Goal: Task Accomplishment & Management: Contribute content

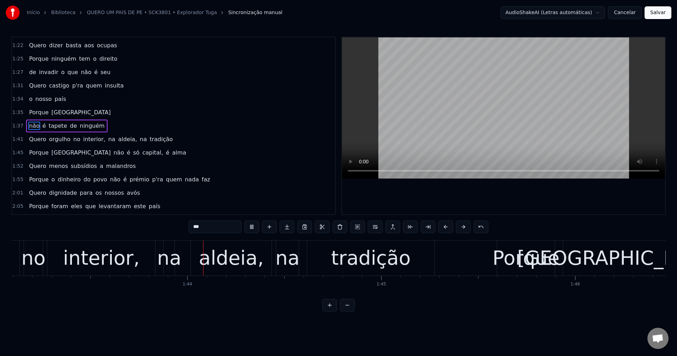
scroll to position [0, 19988]
click at [75, 139] on div "Quero orgulho no interior, na aldeia, na tradição" at bounding box center [100, 139] width 149 height 13
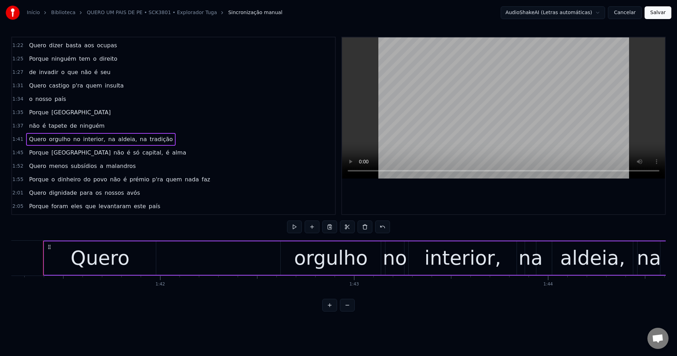
scroll to position [0, 19621]
click at [83, 137] on span "interior," at bounding box center [94, 139] width 24 height 8
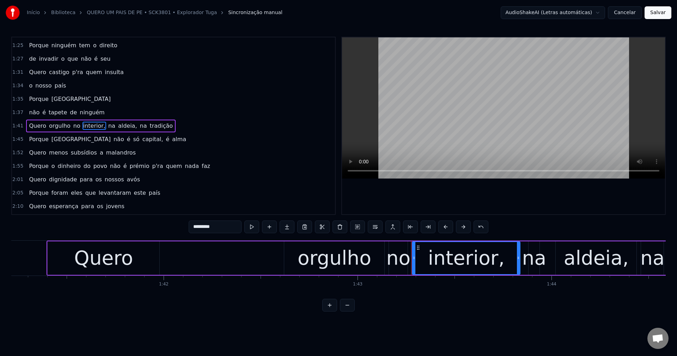
click at [224, 225] on input "*********" at bounding box center [215, 226] width 53 height 13
click at [106, 128] on span "na" at bounding box center [110, 126] width 8 height 8
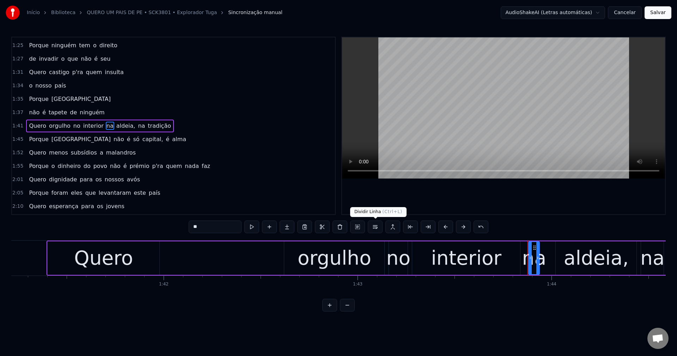
click at [375, 226] on button at bounding box center [375, 226] width 15 height 13
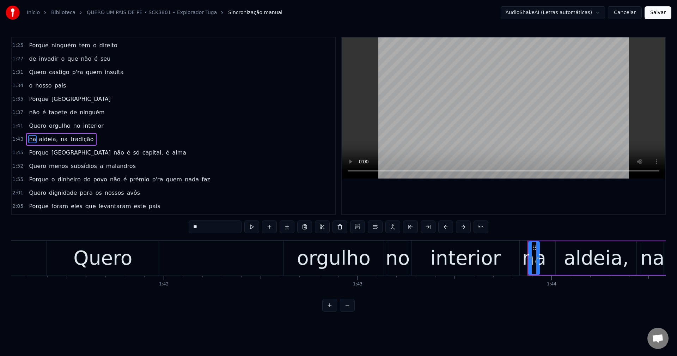
scroll to position [441, 0]
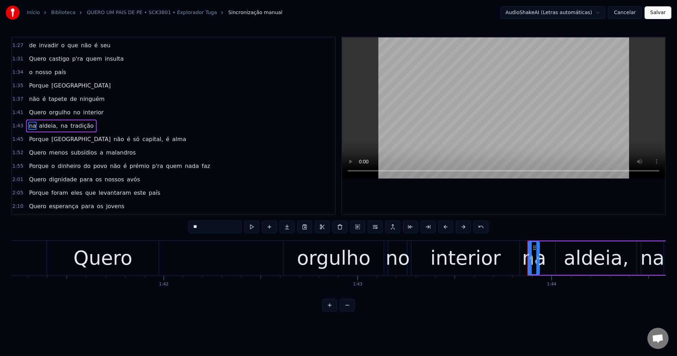
click at [49, 125] on span "aldeia," at bounding box center [48, 126] width 20 height 8
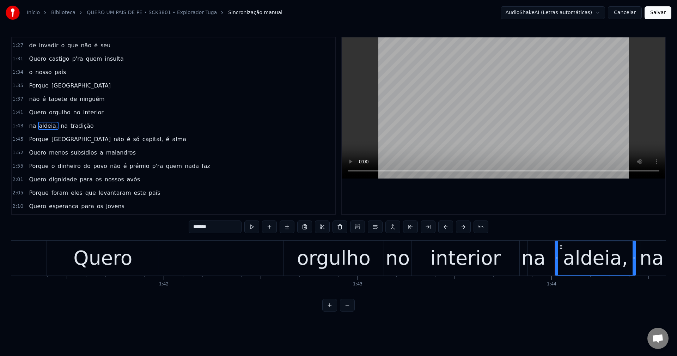
drag, startPoint x: 206, startPoint y: 222, endPoint x: 214, endPoint y: 222, distance: 8.1
click at [207, 222] on input "*******" at bounding box center [215, 226] width 53 height 13
click at [58, 127] on span "na" at bounding box center [62, 126] width 8 height 8
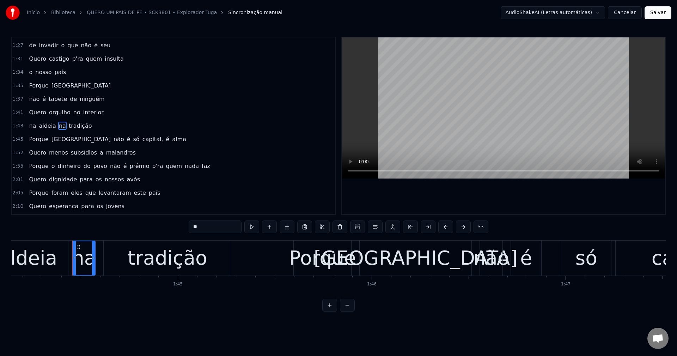
scroll to position [0, 20215]
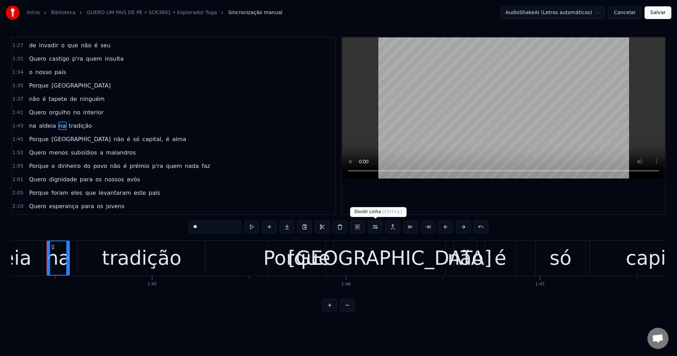
click at [376, 228] on button at bounding box center [375, 226] width 15 height 13
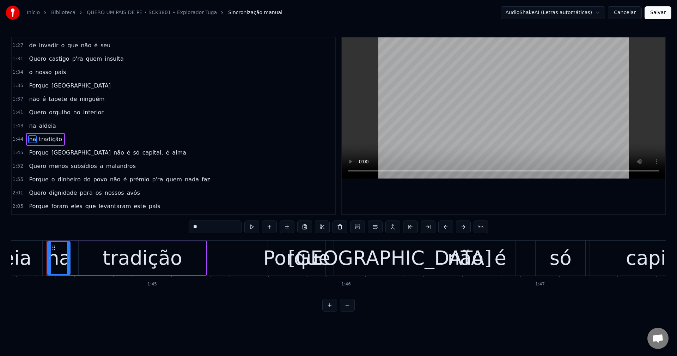
scroll to position [454, 0]
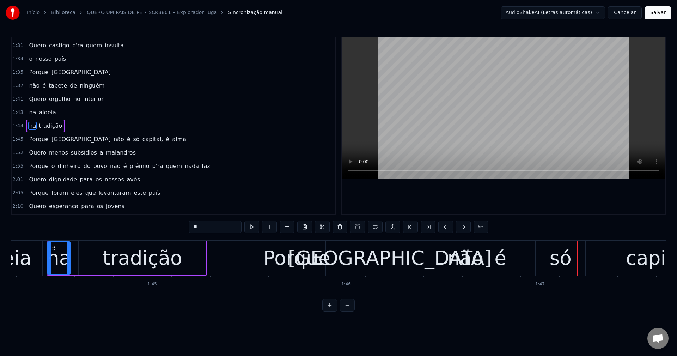
click at [113, 140] on span "não" at bounding box center [119, 139] width 12 height 8
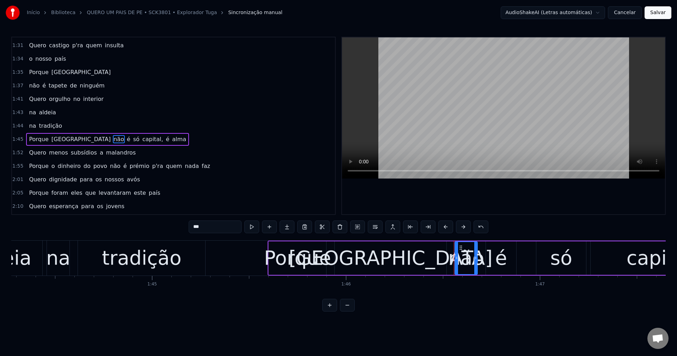
scroll to position [467, 0]
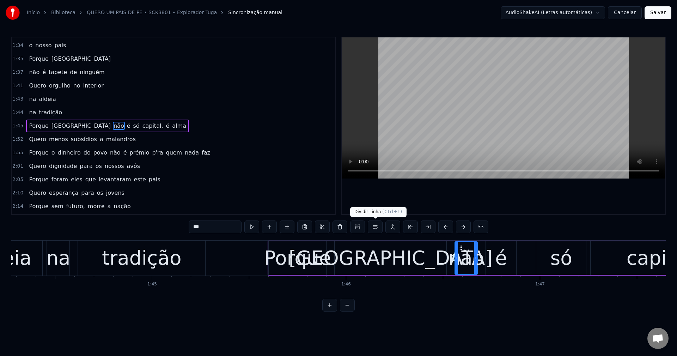
click at [376, 226] on button at bounding box center [375, 226] width 15 height 13
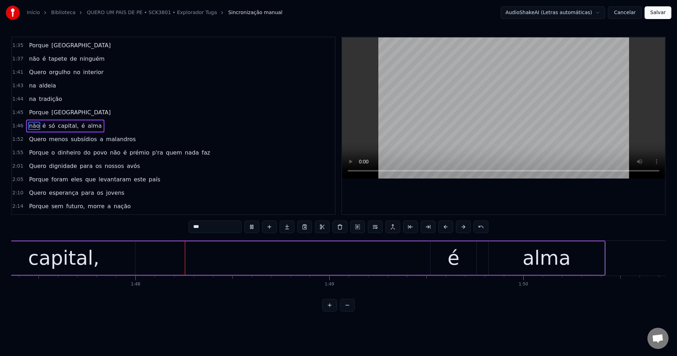
scroll to position [0, 20819]
click at [65, 123] on span "capital," at bounding box center [68, 126] width 22 height 8
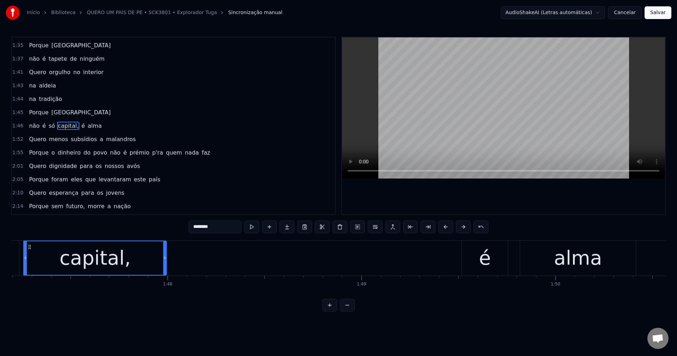
scroll to position [0, 20757]
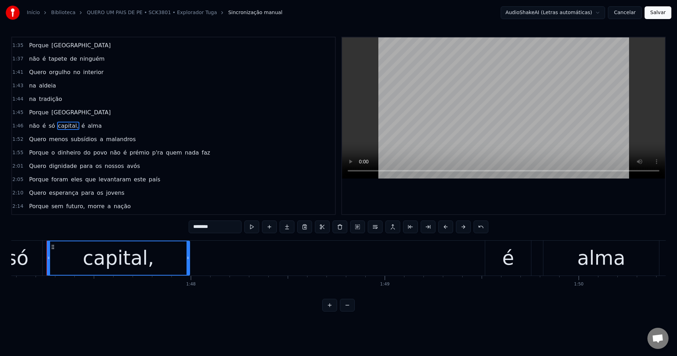
click at [221, 227] on input "********" at bounding box center [215, 226] width 53 height 13
click at [79, 125] on span "é" at bounding box center [81, 126] width 5 height 8
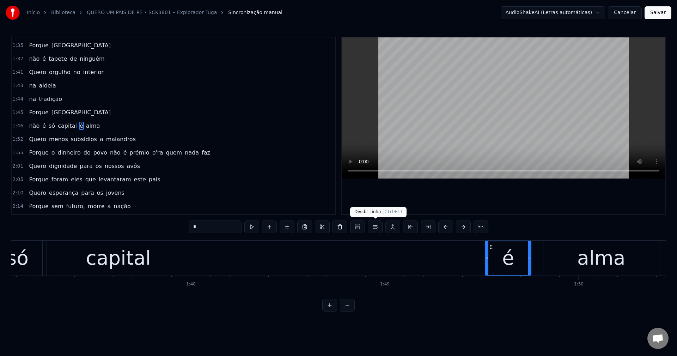
click at [373, 226] on button at bounding box center [375, 226] width 15 height 13
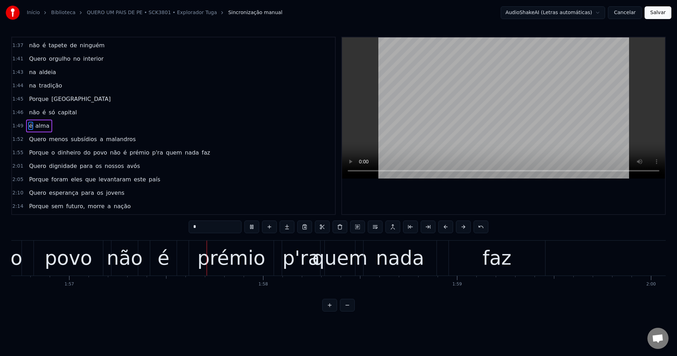
scroll to position [0, 22626]
click at [110, 155] on span "não" at bounding box center [115, 152] width 12 height 8
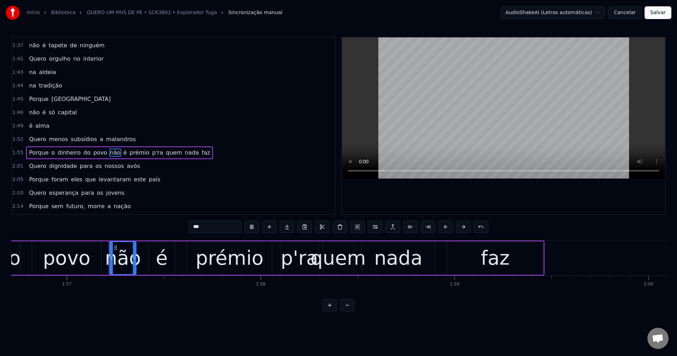
scroll to position [521, 0]
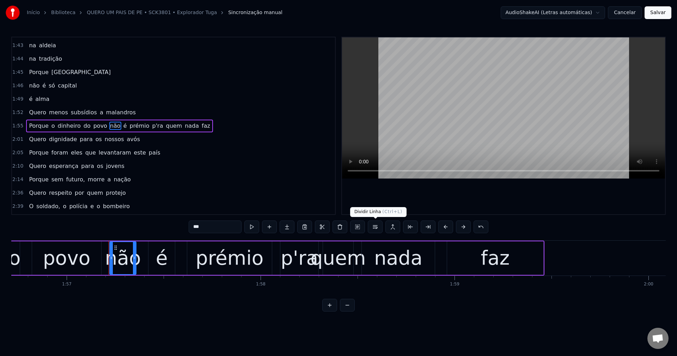
click at [376, 222] on button at bounding box center [375, 226] width 15 height 13
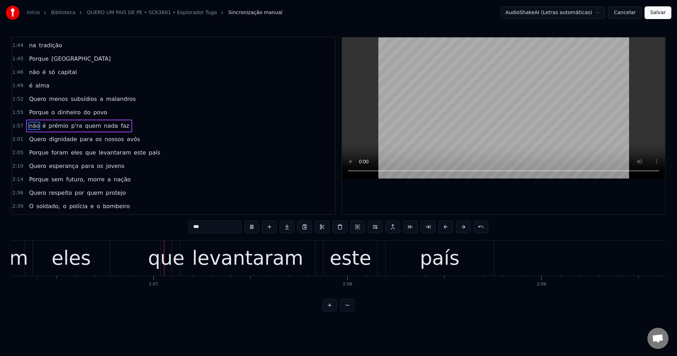
scroll to position [0, 24478]
click at [86, 156] on span "que" at bounding box center [91, 152] width 12 height 8
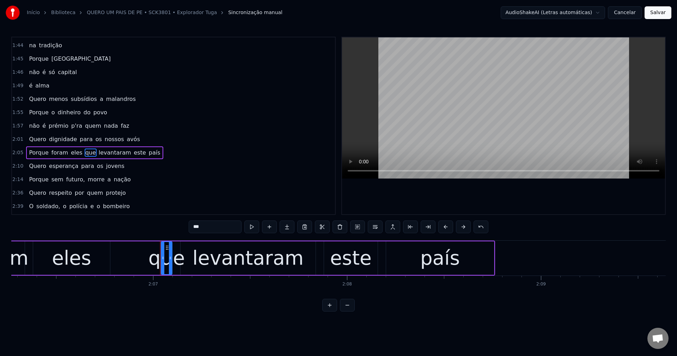
scroll to position [561, 0]
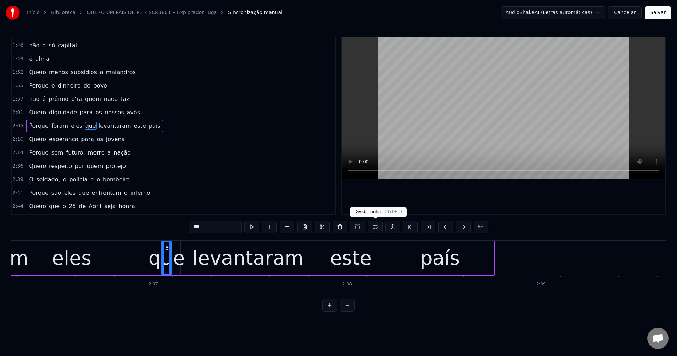
click at [371, 227] on button at bounding box center [375, 226] width 15 height 13
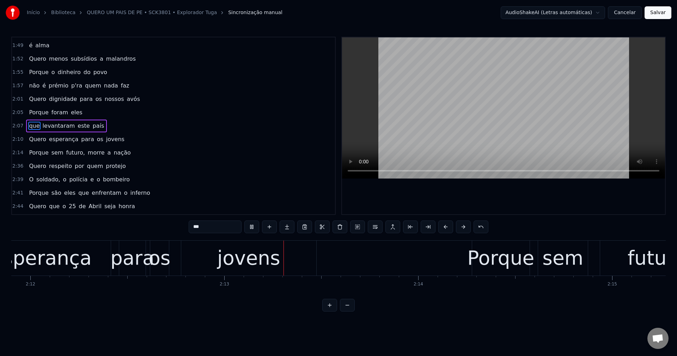
scroll to position [0, 25711]
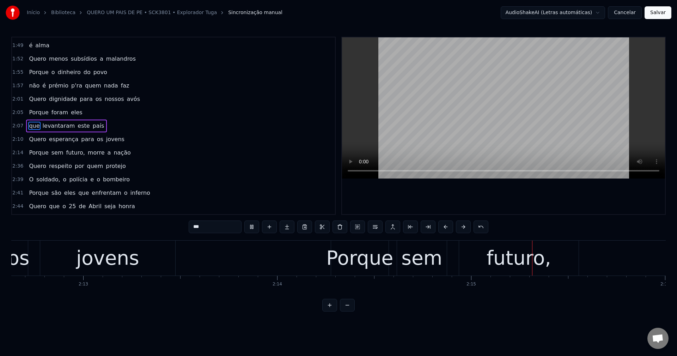
click at [68, 153] on span "futuro," at bounding box center [76, 152] width 20 height 8
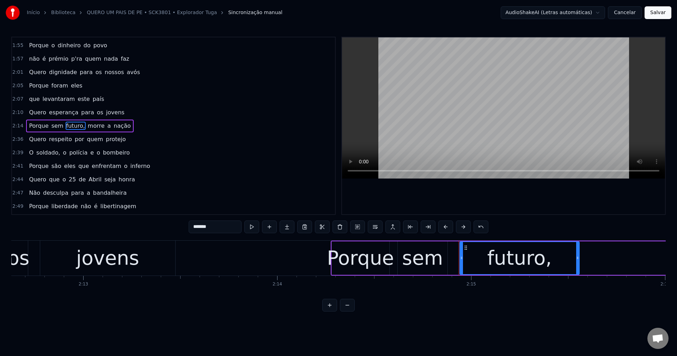
click at [228, 226] on input "*******" at bounding box center [215, 226] width 53 height 13
click at [85, 126] on span "morre" at bounding box center [94, 126] width 18 height 8
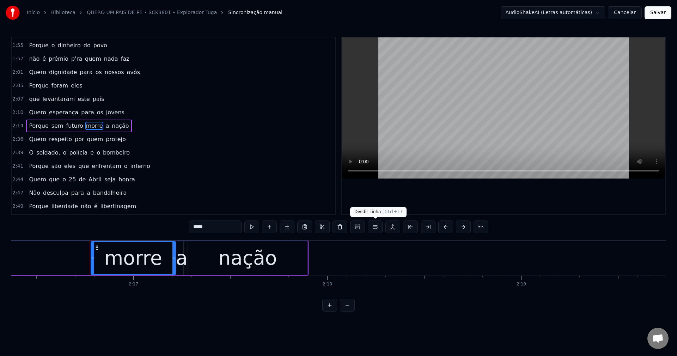
scroll to position [0, 26480]
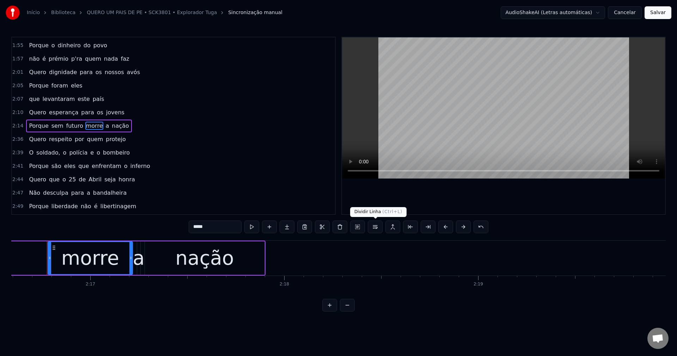
click at [373, 227] on button at bounding box center [375, 226] width 15 height 13
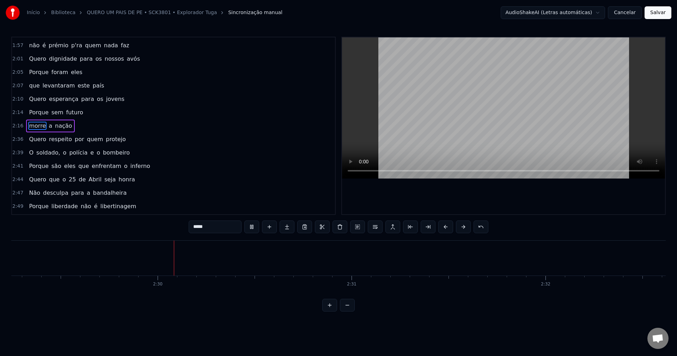
scroll to position [0, 28935]
click at [65, 128] on span "nação" at bounding box center [63, 126] width 18 height 8
type input "*****"
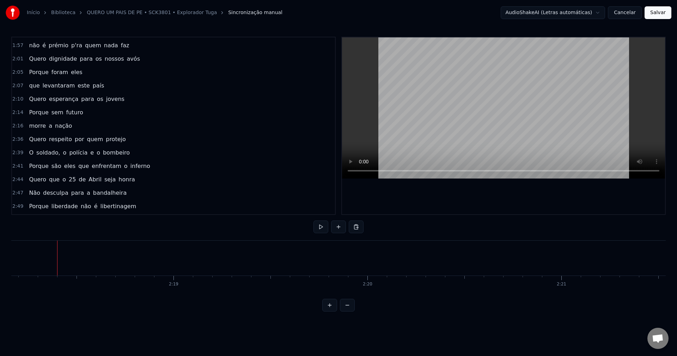
scroll to position [0, 26963]
click at [339, 228] on button at bounding box center [338, 226] width 15 height 13
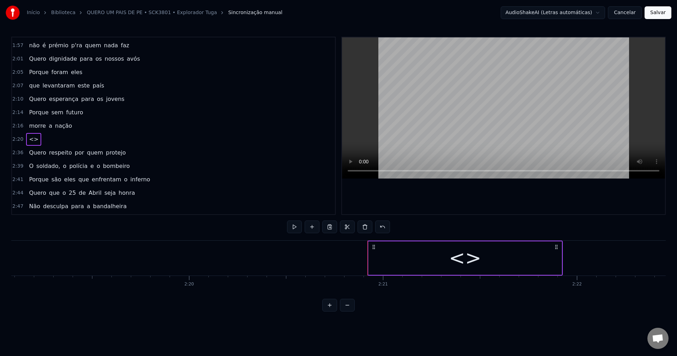
click at [423, 260] on div "<>" at bounding box center [464, 257] width 193 height 33
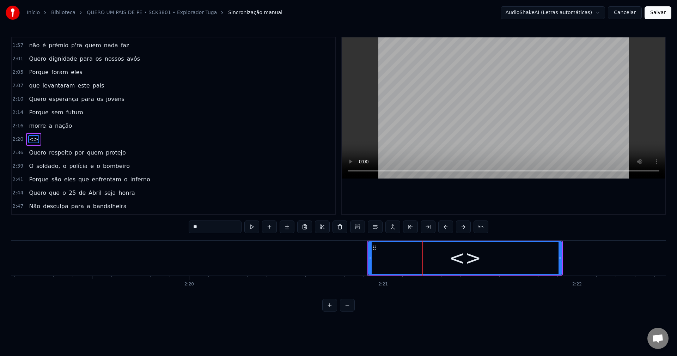
scroll to position [628, 0]
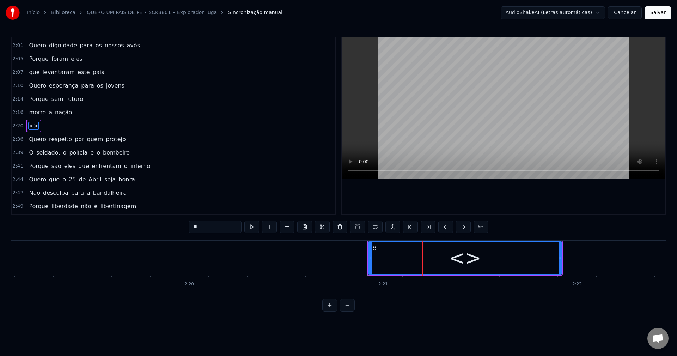
drag, startPoint x: 220, startPoint y: 231, endPoint x: 116, endPoint y: 208, distance: 106.7
click at [122, 204] on div "0:10 Quero uma pátria de pé 0:13 Porque não há nação 0:14 que sobreviva ajoalha…" at bounding box center [338, 174] width 654 height 275
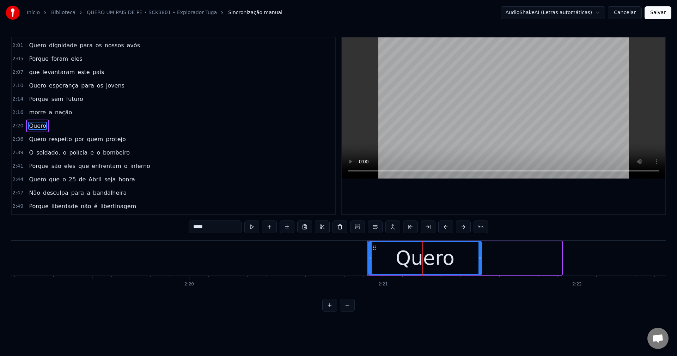
drag, startPoint x: 560, startPoint y: 257, endPoint x: 480, endPoint y: 250, distance: 80.3
click at [480, 250] on div at bounding box center [479, 258] width 3 height 32
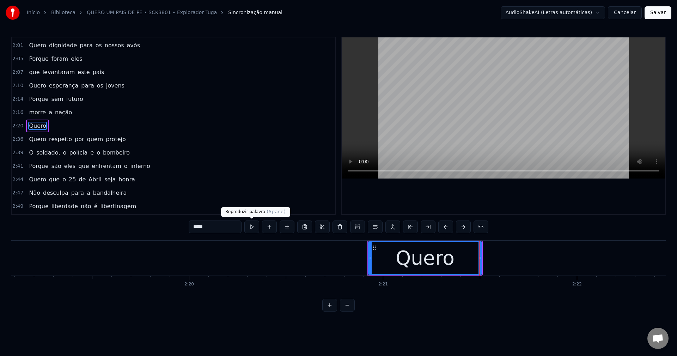
click at [250, 227] on button at bounding box center [251, 226] width 15 height 13
click at [37, 140] on span "Quero" at bounding box center [37, 139] width 19 height 8
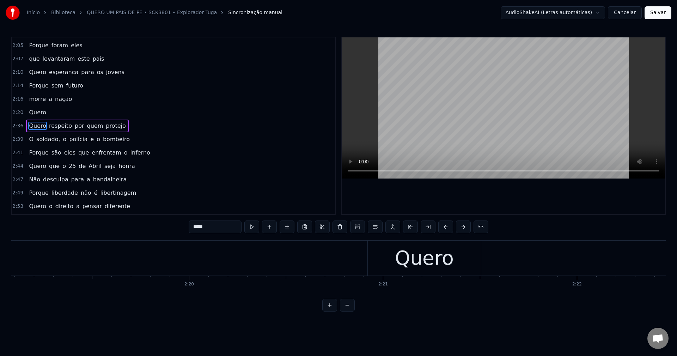
click at [32, 125] on span "Quero" at bounding box center [37, 126] width 19 height 8
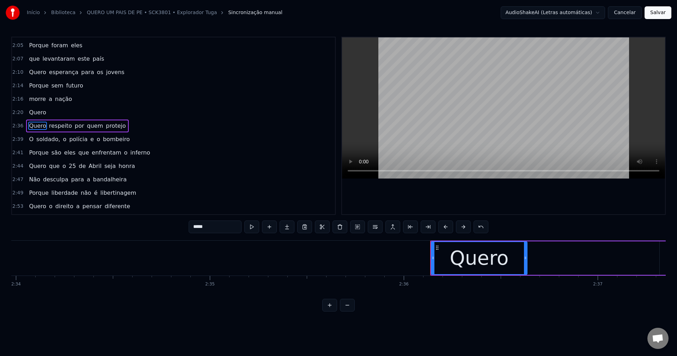
scroll to position [0, 30233]
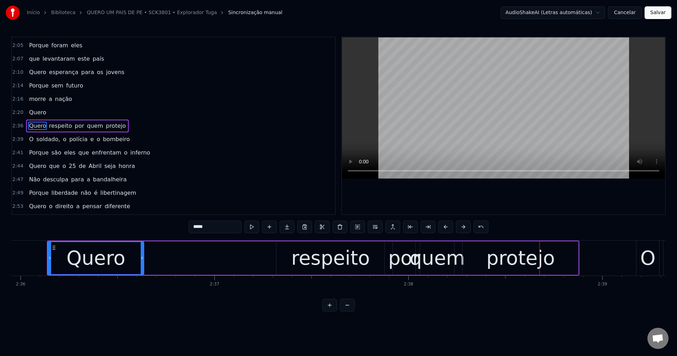
click at [74, 128] on span "por" at bounding box center [79, 126] width 11 height 8
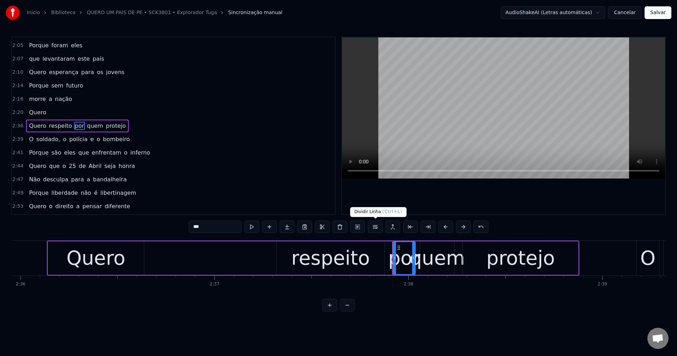
click at [374, 227] on button at bounding box center [375, 226] width 15 height 13
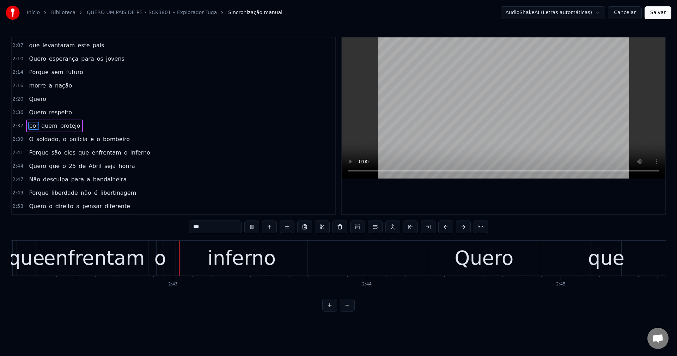
scroll to position [0, 31440]
click at [78, 151] on span "que" at bounding box center [84, 152] width 12 height 8
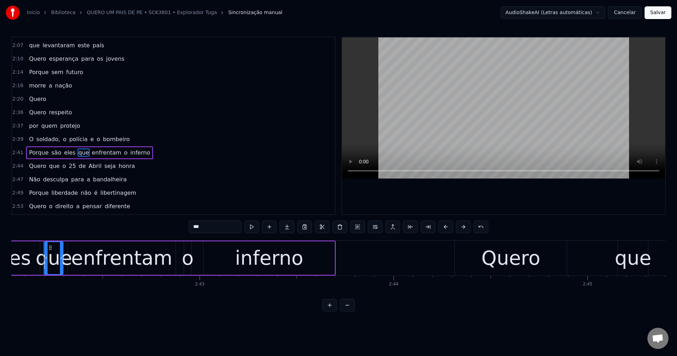
scroll to position [0, 31408]
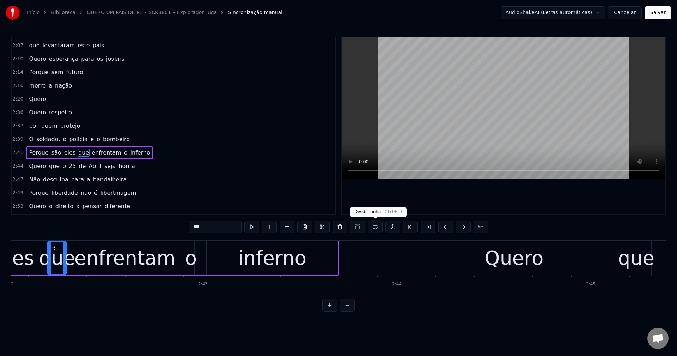
click at [375, 224] on button at bounding box center [375, 226] width 15 height 13
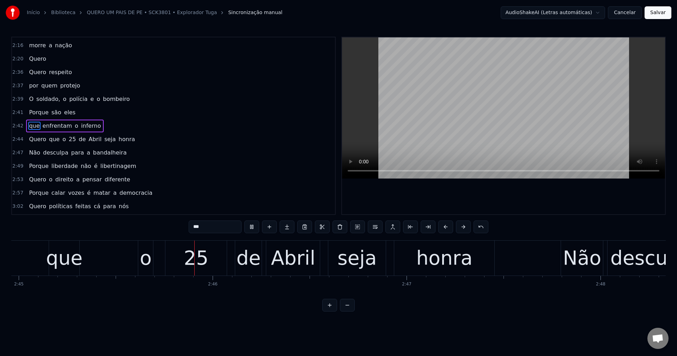
scroll to position [0, 32014]
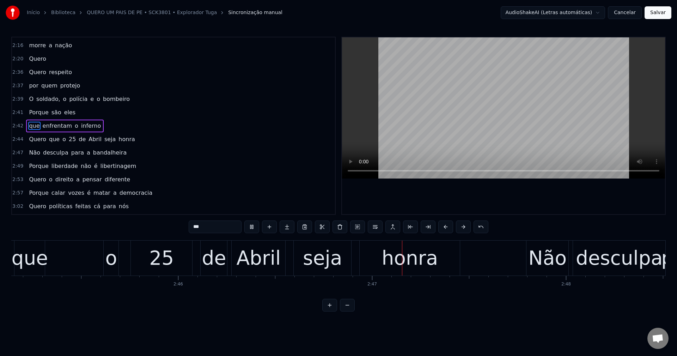
click at [104, 140] on span "seja" at bounding box center [110, 139] width 13 height 8
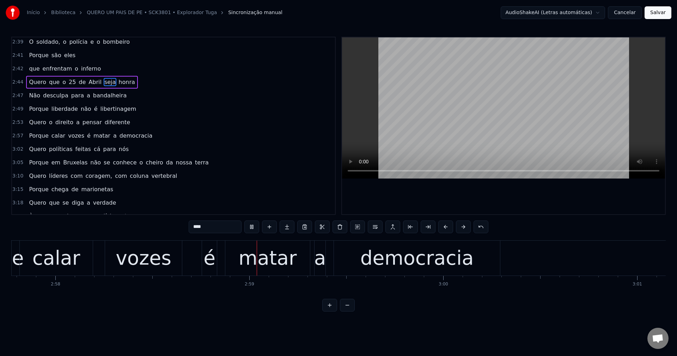
scroll to position [741, 0]
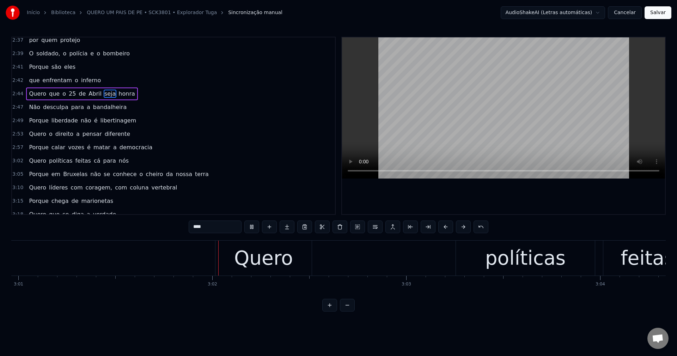
click at [86, 149] on span "é" at bounding box center [88, 147] width 5 height 8
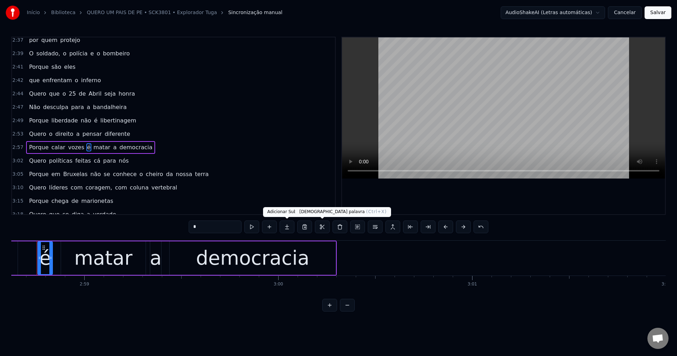
scroll to position [0, 34618]
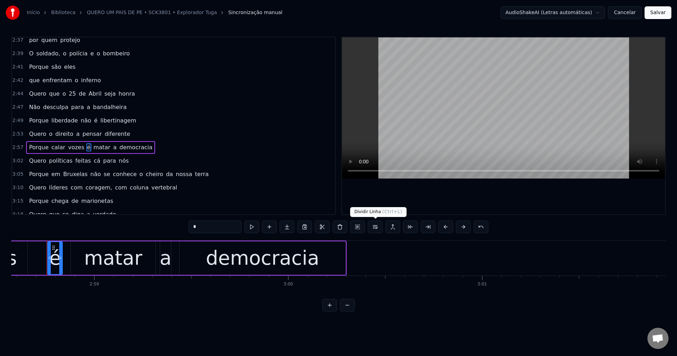
click at [375, 226] on button at bounding box center [375, 226] width 15 height 13
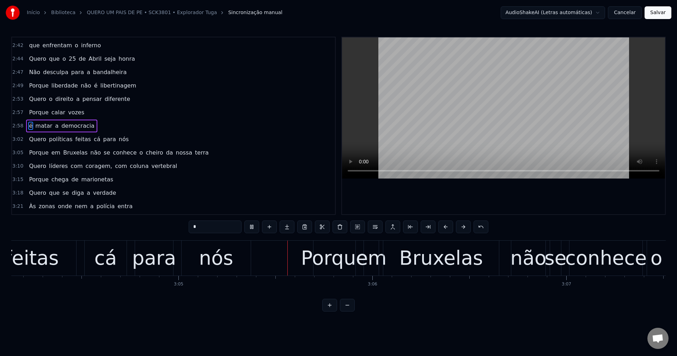
scroll to position [0, 35839]
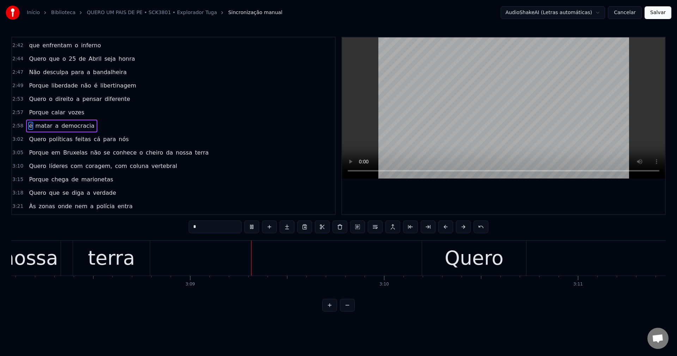
click at [91, 154] on span "não" at bounding box center [96, 152] width 12 height 8
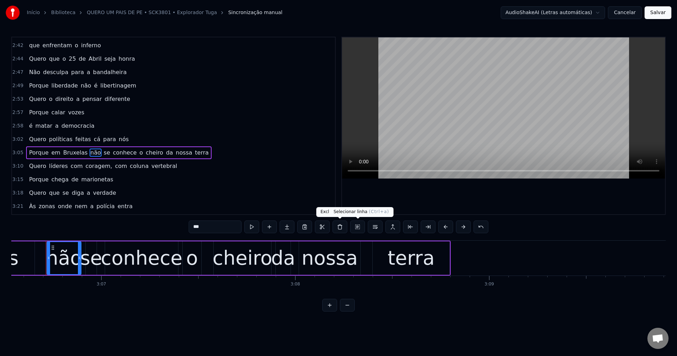
scroll to position [0, 36161]
click at [373, 228] on button at bounding box center [375, 226] width 15 height 13
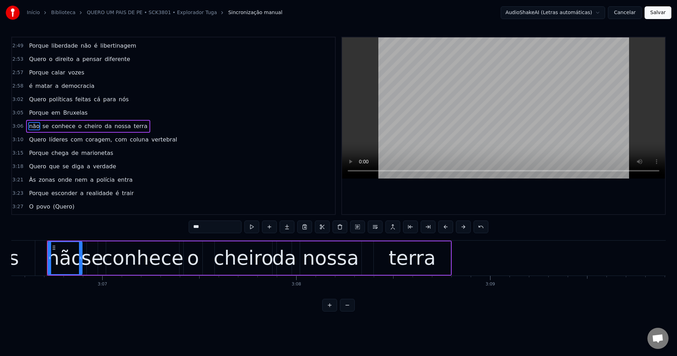
scroll to position [816, 0]
click at [78, 126] on span "o" at bounding box center [80, 126] width 5 height 8
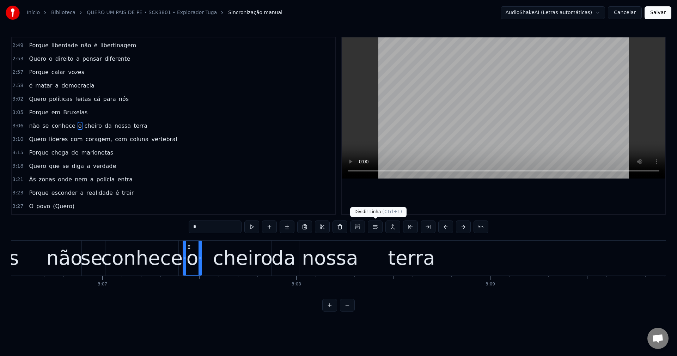
click at [379, 226] on button at bounding box center [375, 226] width 15 height 13
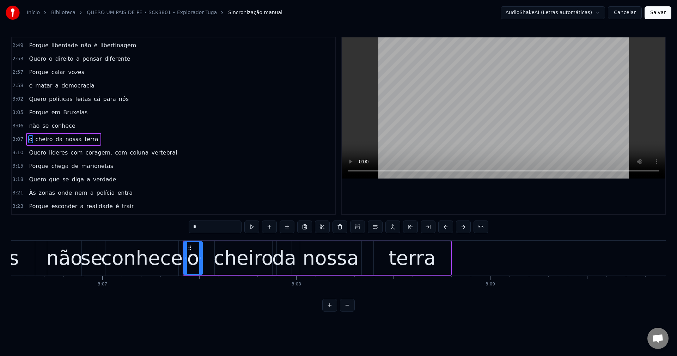
scroll to position [829, 0]
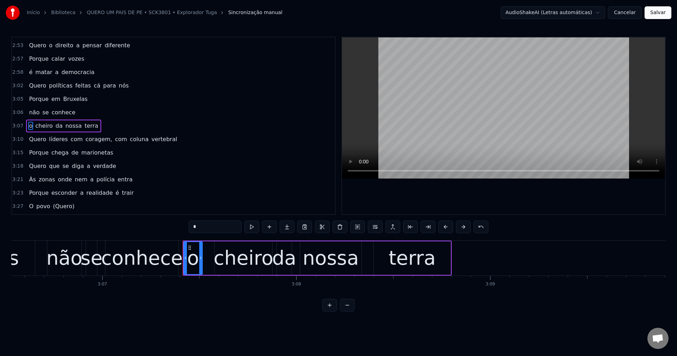
click at [93, 140] on span "coragem," at bounding box center [99, 139] width 28 height 8
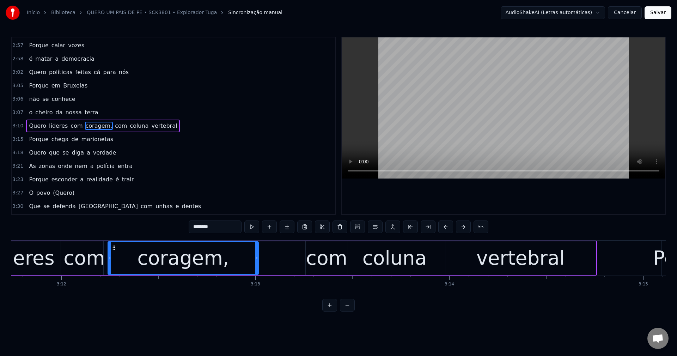
scroll to position [0, 37231]
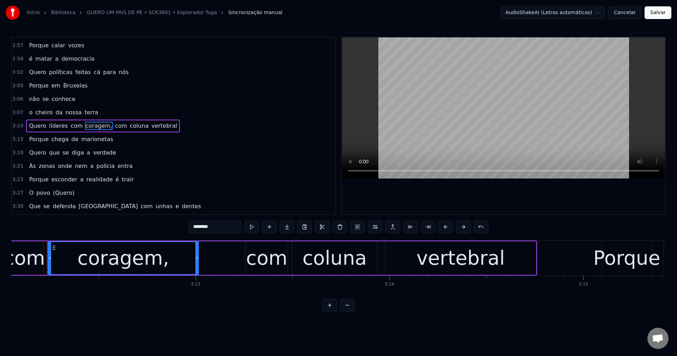
click at [224, 226] on input "********" at bounding box center [215, 226] width 53 height 13
click at [112, 128] on span "com" at bounding box center [118, 126] width 13 height 8
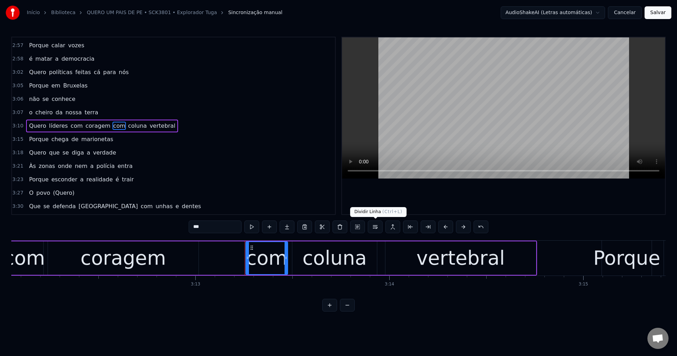
click at [373, 231] on button at bounding box center [375, 226] width 15 height 13
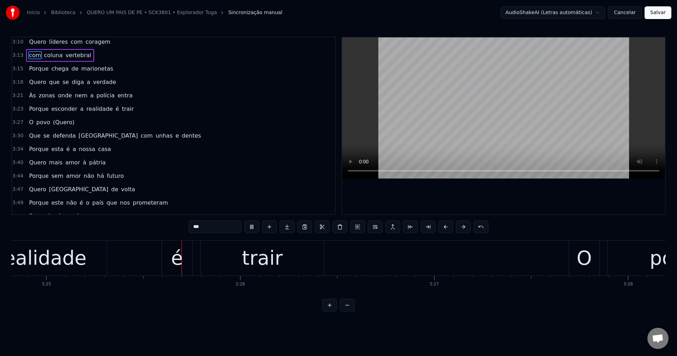
scroll to position [0, 39707]
click at [102, 109] on span "realidade" at bounding box center [100, 109] width 28 height 8
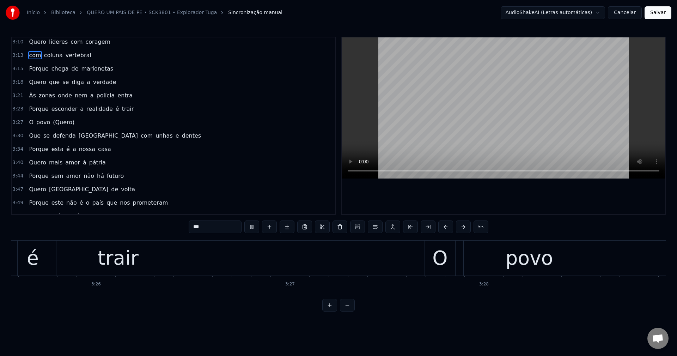
click at [115, 110] on span "é" at bounding box center [117, 109] width 5 height 8
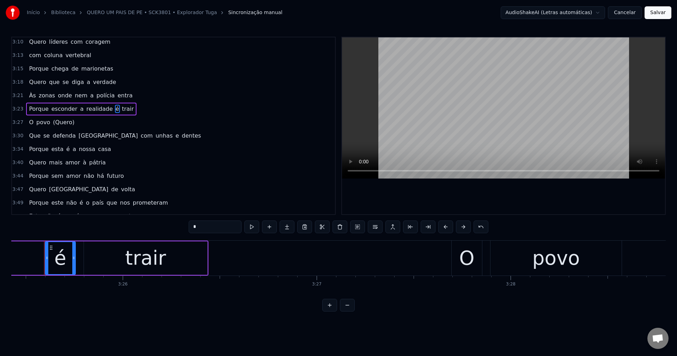
scroll to position [0, 39821]
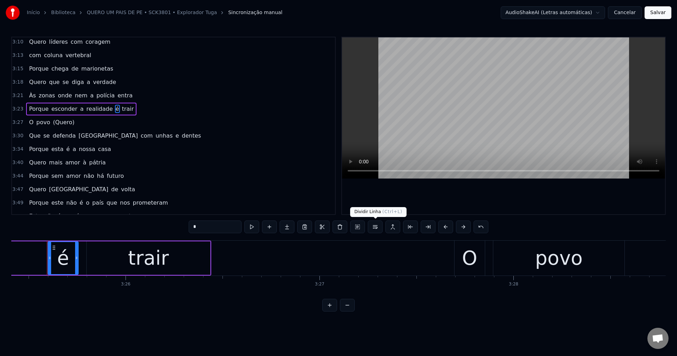
click at [373, 223] on button at bounding box center [375, 226] width 15 height 13
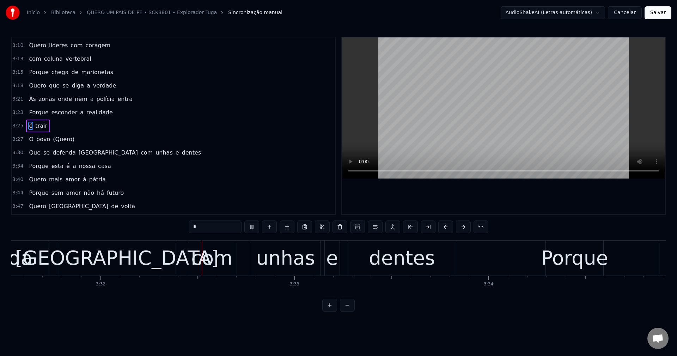
scroll to position [0, 41043]
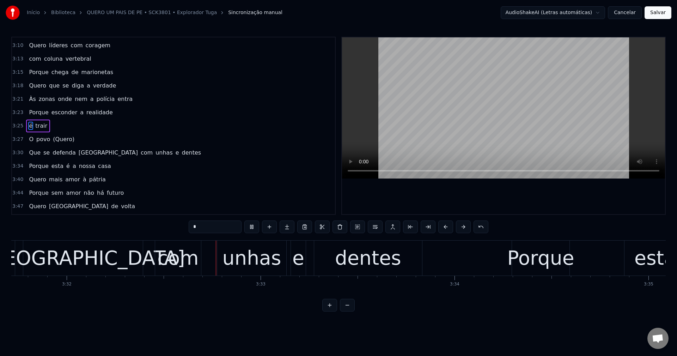
click at [140, 153] on span "com" at bounding box center [146, 152] width 13 height 8
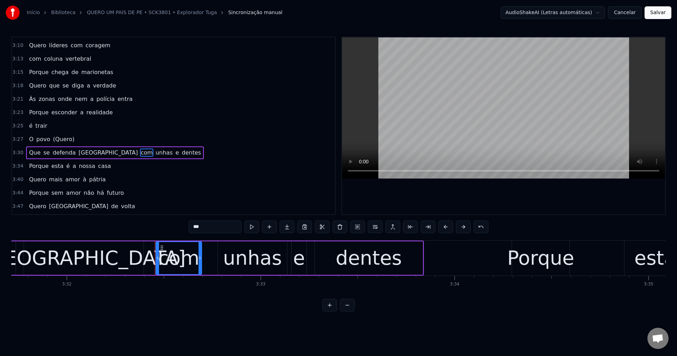
scroll to position [949, 0]
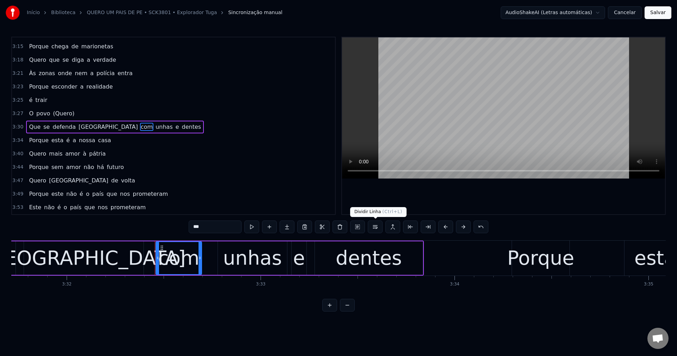
click at [375, 227] on button at bounding box center [375, 226] width 15 height 13
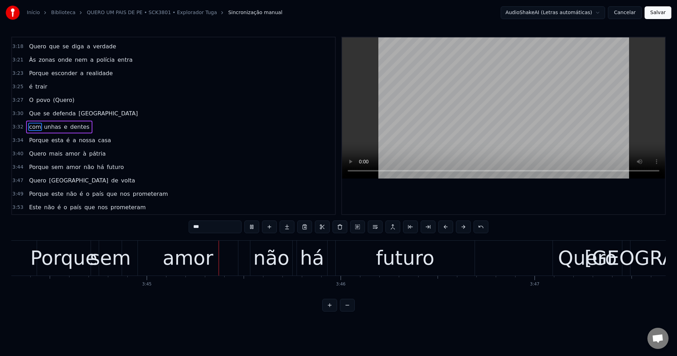
scroll to position [0, 43518]
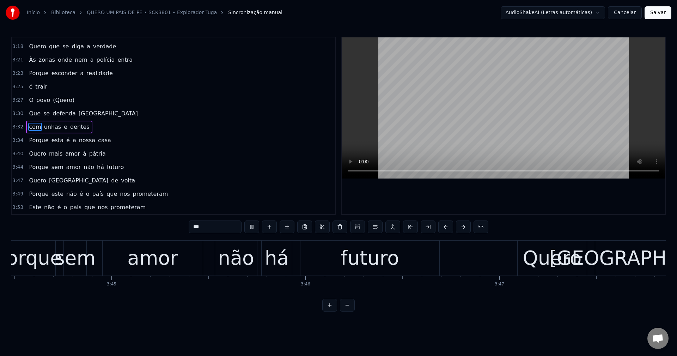
click at [85, 164] on span "não" at bounding box center [89, 167] width 12 height 8
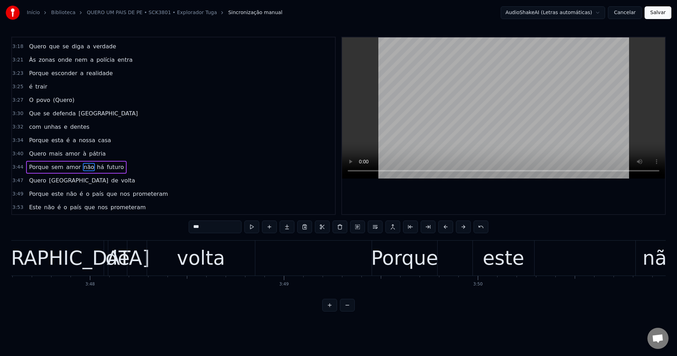
scroll to position [0, 44131]
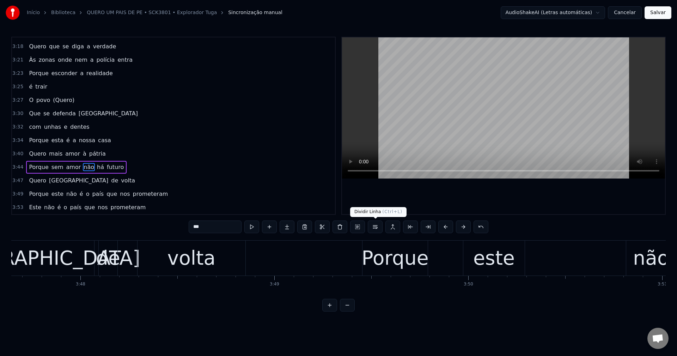
click at [379, 228] on button at bounding box center [375, 226] width 15 height 13
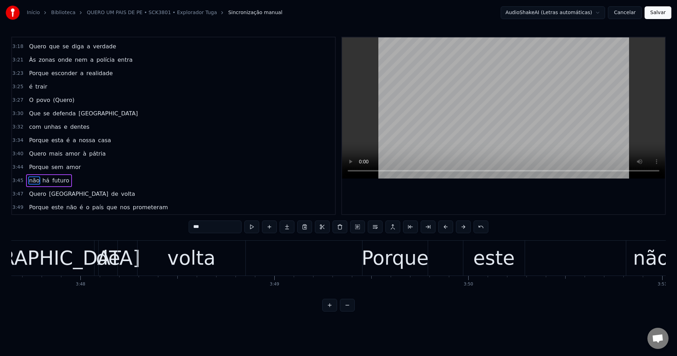
scroll to position [975, 0]
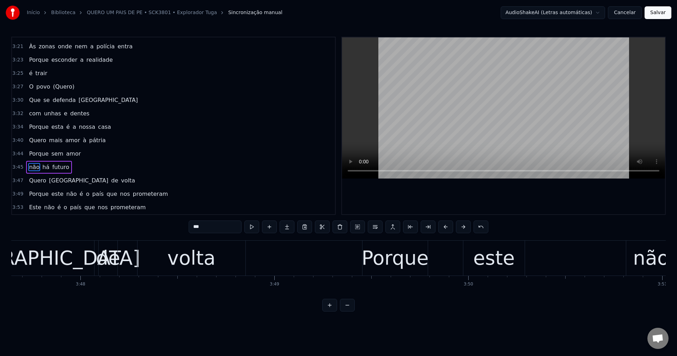
click at [79, 193] on span "é" at bounding box center [81, 194] width 5 height 8
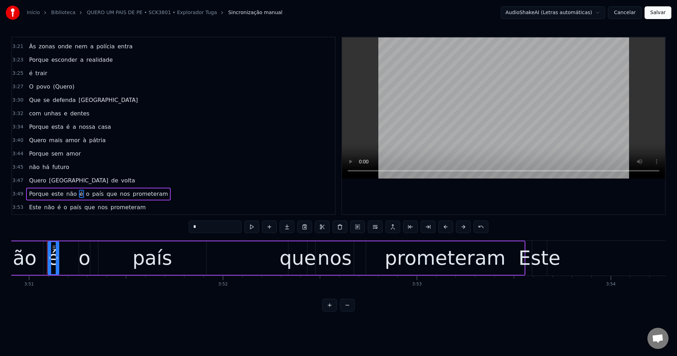
scroll to position [0, 44764]
click at [120, 184] on span "volta" at bounding box center [128, 180] width 16 height 8
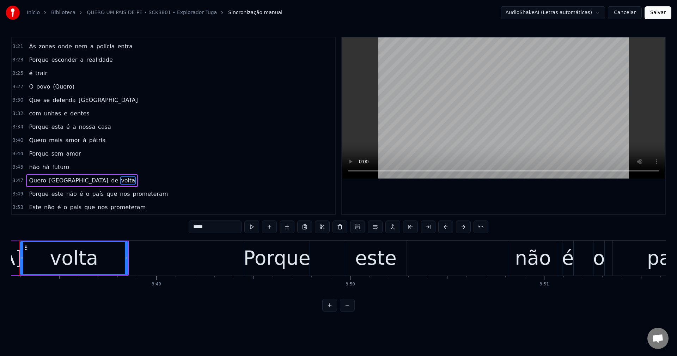
scroll to position [0, 44221]
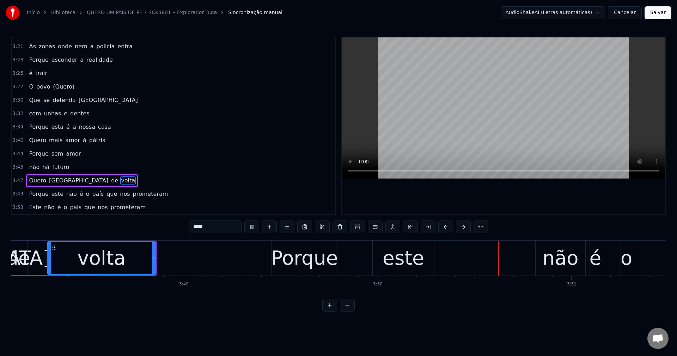
click at [66, 194] on span "não" at bounding box center [72, 194] width 12 height 8
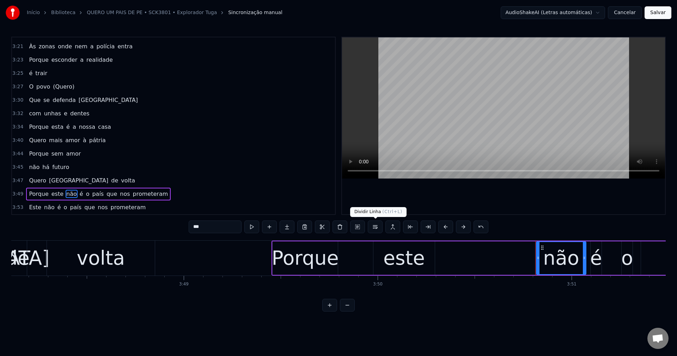
click at [375, 226] on button at bounding box center [375, 226] width 15 height 13
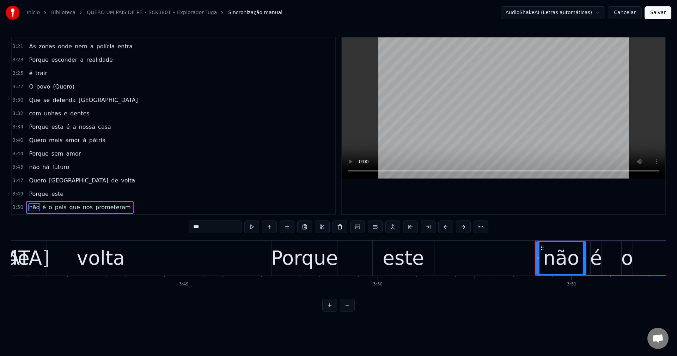
scroll to position [989, 0]
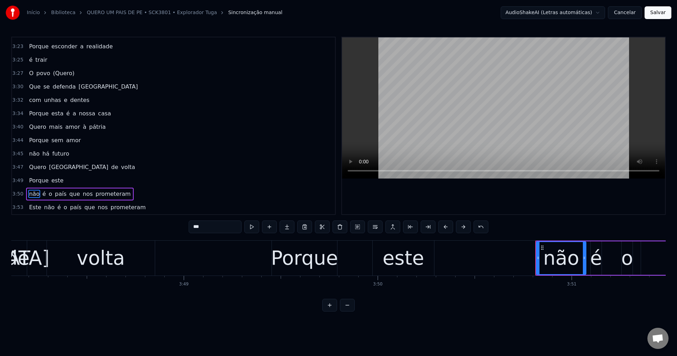
click at [69, 190] on span "que" at bounding box center [75, 194] width 12 height 8
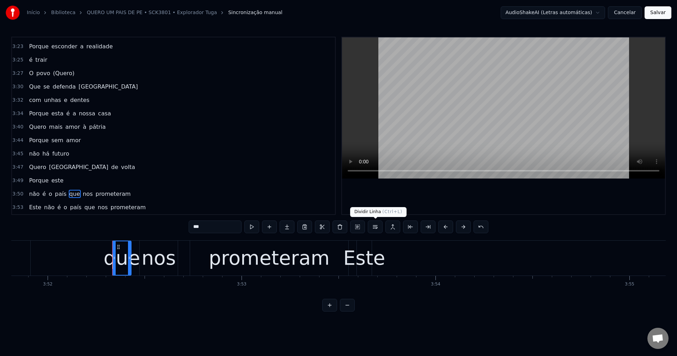
click at [376, 229] on button at bounding box center [375, 226] width 15 height 13
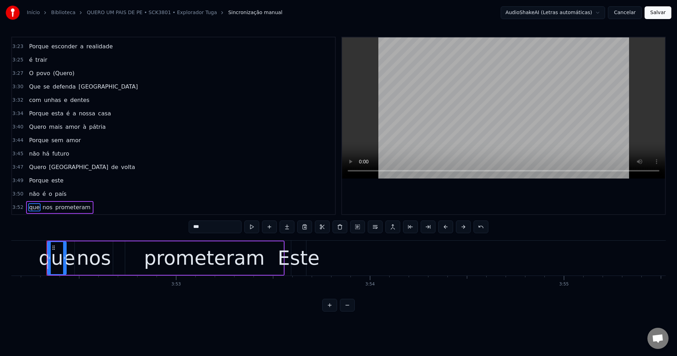
scroll to position [1002, 0]
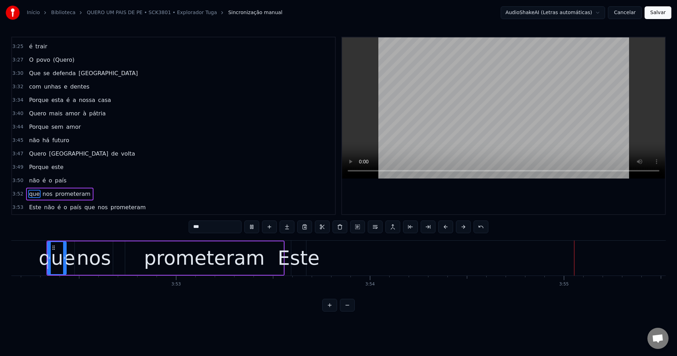
click at [43, 207] on span "não" at bounding box center [49, 207] width 12 height 8
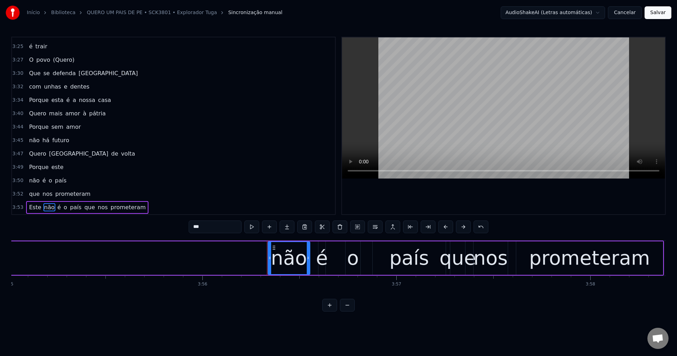
scroll to position [0, 45727]
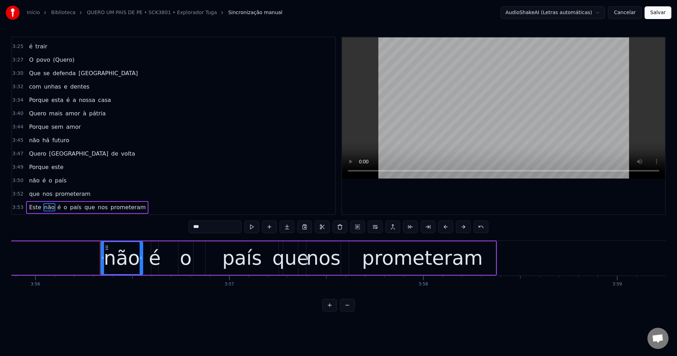
click at [36, 207] on span "Este" at bounding box center [35, 207] width 14 height 8
click at [33, 207] on span "Este" at bounding box center [35, 207] width 14 height 8
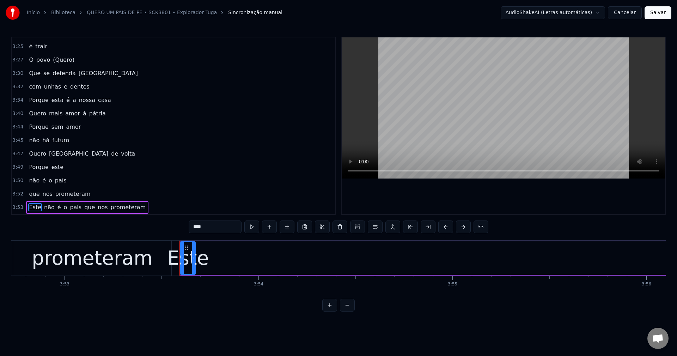
scroll to position [0, 45090]
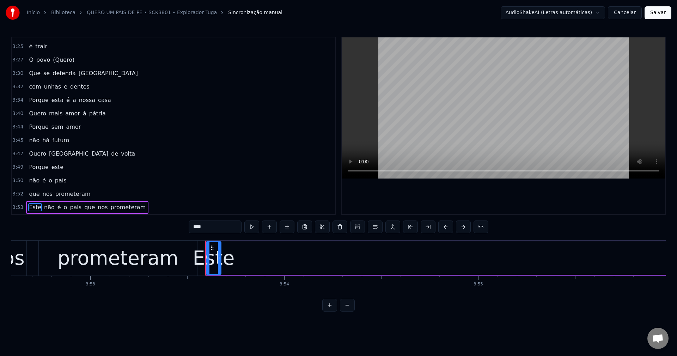
click at [117, 260] on div "prometeram" at bounding box center [117, 257] width 121 height 29
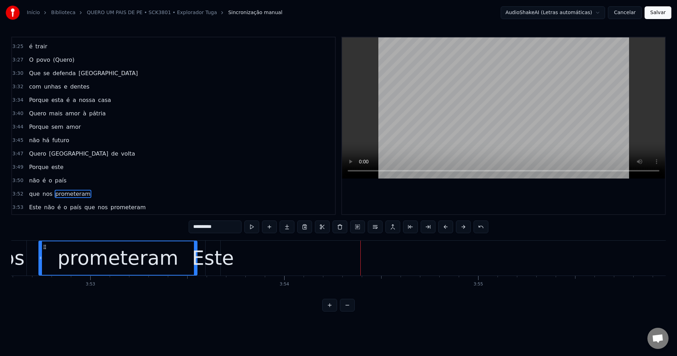
click at [213, 259] on div "Este" at bounding box center [213, 257] width 42 height 29
type input "****"
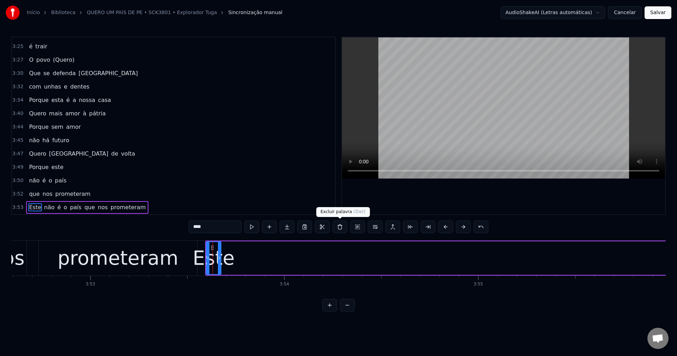
click at [337, 226] on button at bounding box center [339, 226] width 15 height 13
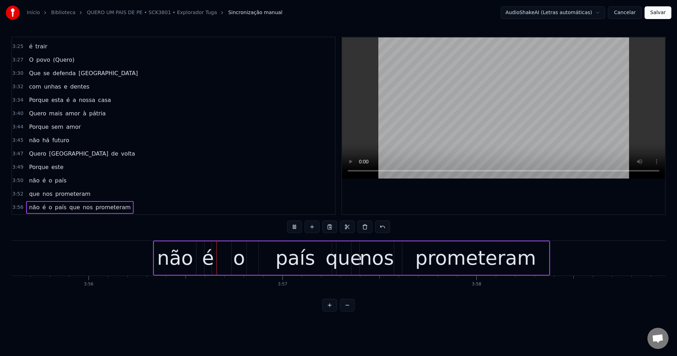
scroll to position [0, 45707]
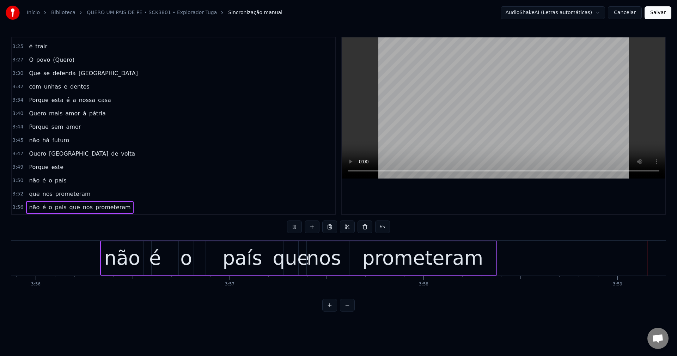
click at [312, 264] on div "não é o país que nos prometeram" at bounding box center [298, 257] width 397 height 35
click at [283, 263] on div "que" at bounding box center [290, 257] width 37 height 29
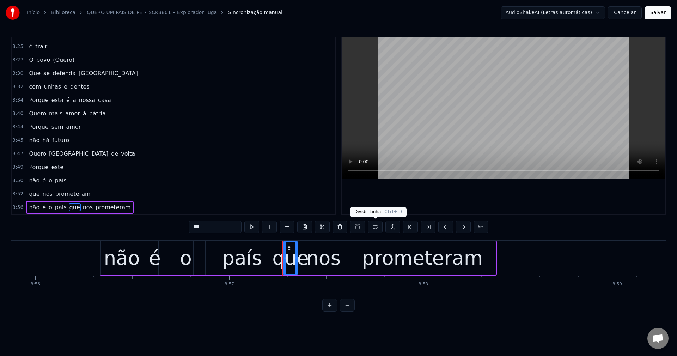
click at [377, 226] on button at bounding box center [375, 226] width 15 height 13
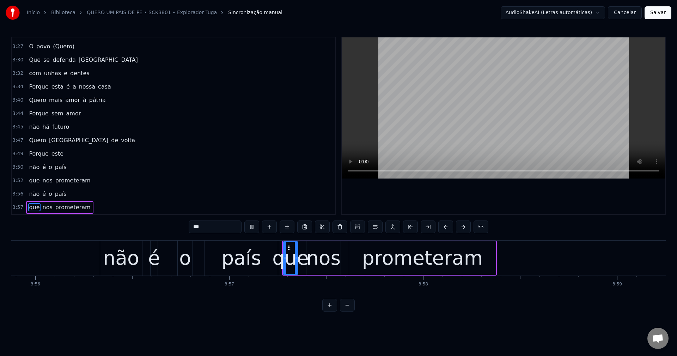
scroll to position [0, 45728]
click at [661, 13] on button "Salvar" at bounding box center [657, 12] width 27 height 13
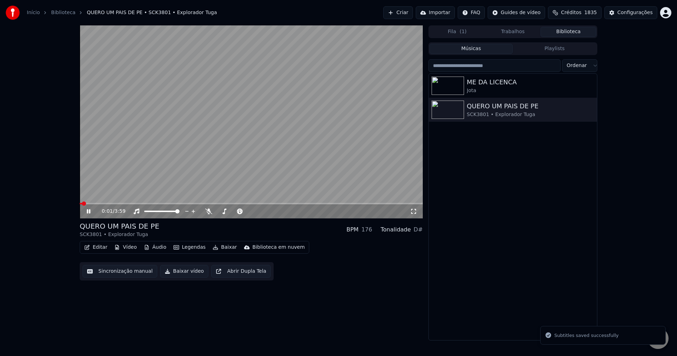
click at [218, 248] on button "Baixar" at bounding box center [225, 247] width 30 height 10
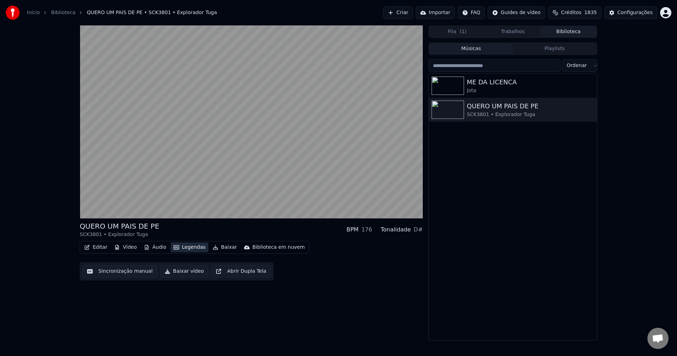
click at [184, 246] on button "Legendas" at bounding box center [190, 247] width 38 height 10
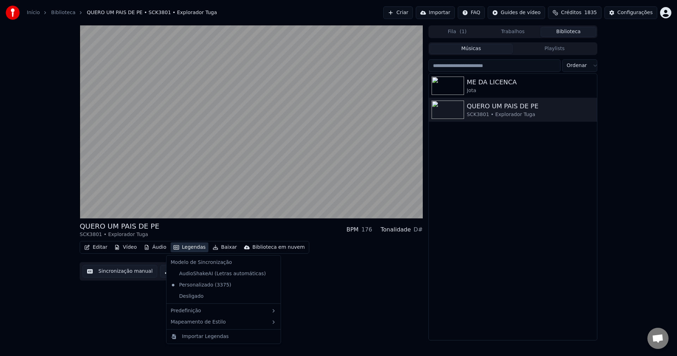
click at [137, 318] on div "QUERO UM PAIS DE PE SCK3801 • Explorador Tuga BPM 176 Tonalidade D# Editar Víde…" at bounding box center [251, 182] width 343 height 315
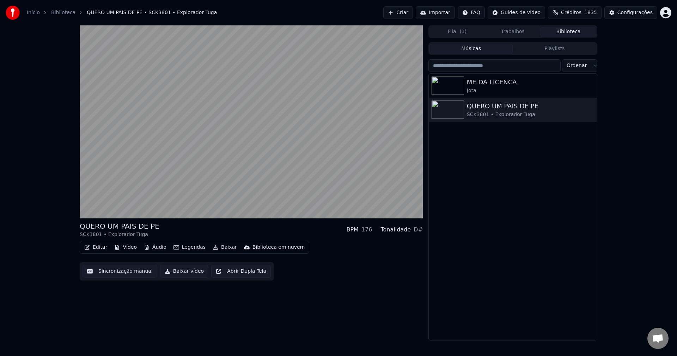
click at [178, 273] on button "Baixar vídeo" at bounding box center [184, 271] width 48 height 13
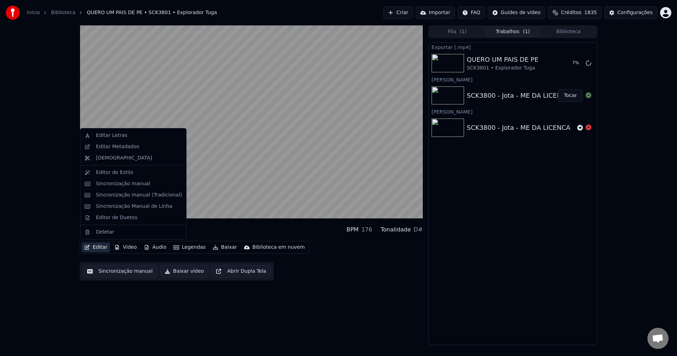
click at [94, 244] on button "Editar" at bounding box center [95, 247] width 29 height 10
click at [109, 145] on div "Editar Metadados" at bounding box center [117, 146] width 43 height 7
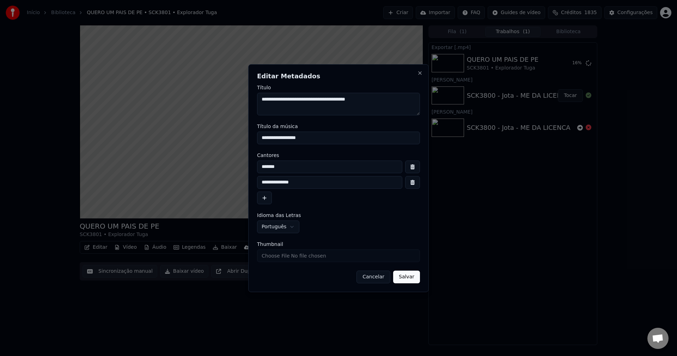
click at [412, 167] on button "button" at bounding box center [412, 166] width 15 height 13
type input "**********"
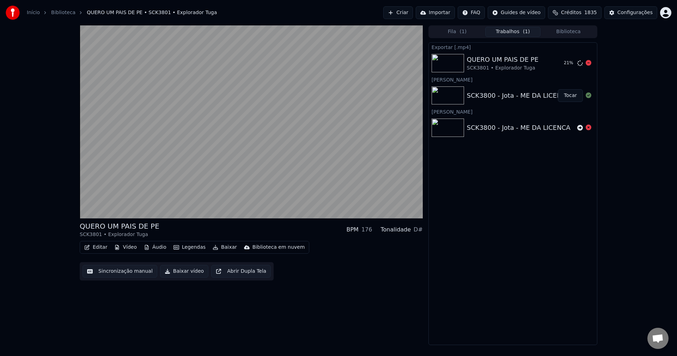
click at [589, 62] on icon at bounding box center [588, 63] width 6 height 6
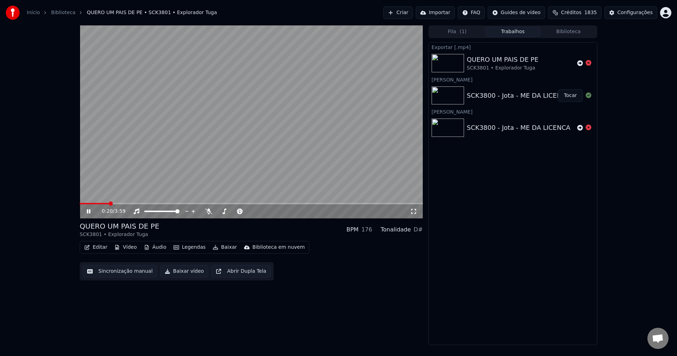
click at [102, 247] on button "Editar" at bounding box center [95, 247] width 29 height 10
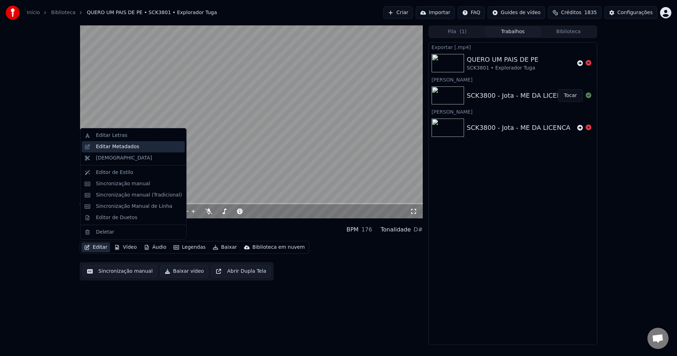
click at [136, 148] on div "Editar Metadados" at bounding box center [139, 146] width 86 height 7
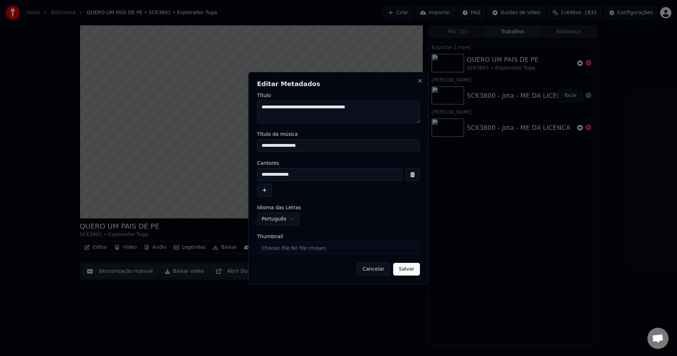
click at [328, 247] on input "Thumbnail" at bounding box center [338, 247] width 163 height 13
click at [409, 269] on button "Salvar" at bounding box center [406, 269] width 27 height 13
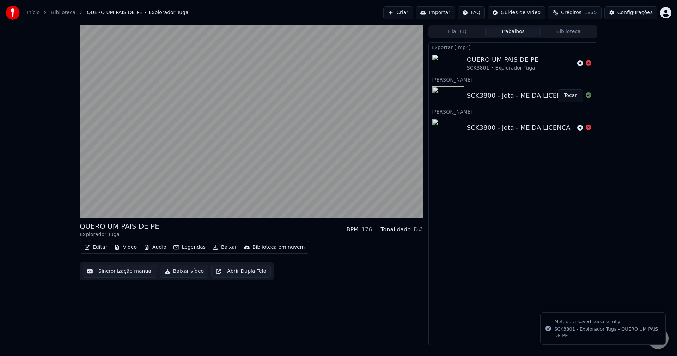
click at [183, 273] on button "Baixar vídeo" at bounding box center [184, 271] width 48 height 13
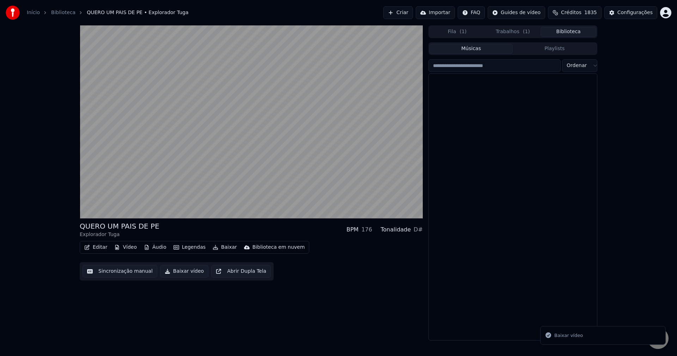
click at [552, 30] on button "Biblioteca" at bounding box center [568, 32] width 56 height 10
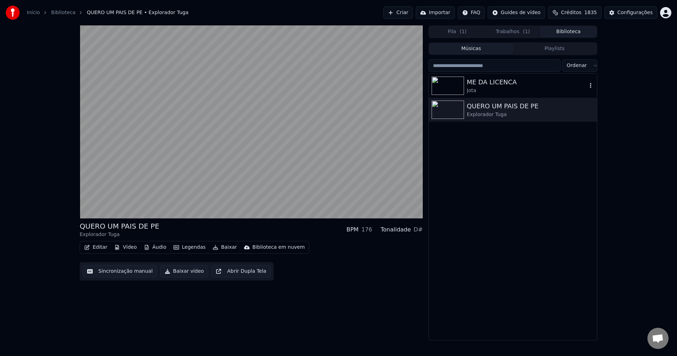
click at [483, 82] on div "ME DA LICENCA" at bounding box center [527, 82] width 120 height 10
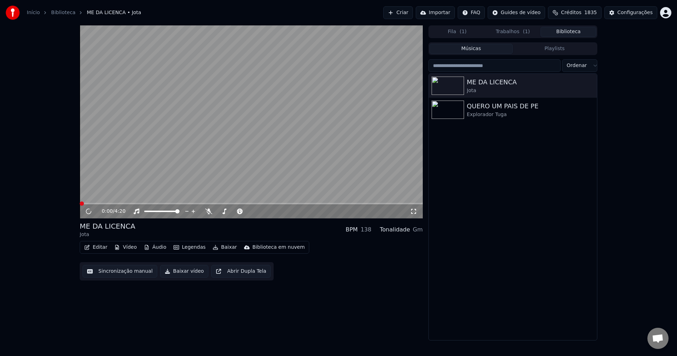
click at [98, 246] on button "Editar" at bounding box center [95, 247] width 29 height 10
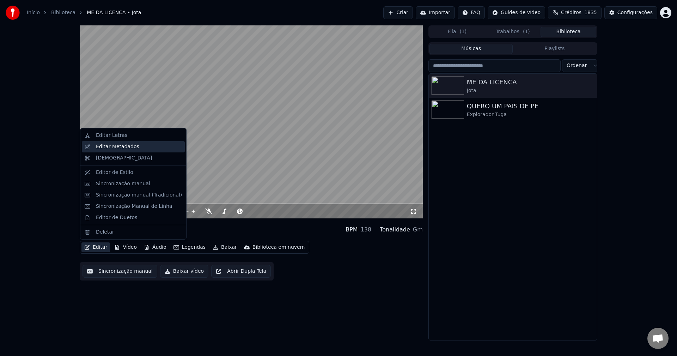
click at [140, 145] on div "Editar Metadados" at bounding box center [139, 146] width 86 height 7
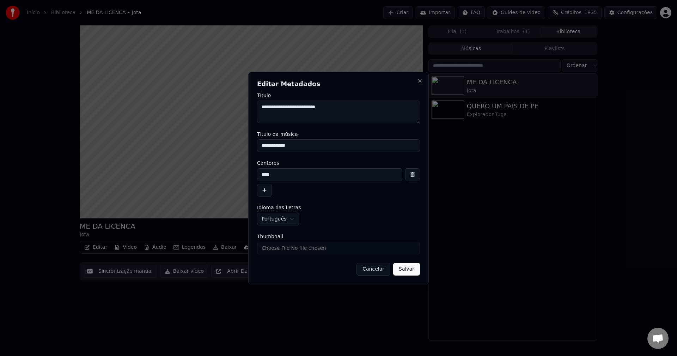
click at [284, 143] on input "**********" at bounding box center [338, 145] width 163 height 13
type input "**********"
click at [289, 246] on input "Thumbnail" at bounding box center [338, 247] width 163 height 13
click at [411, 272] on button "Salvar" at bounding box center [406, 269] width 27 height 13
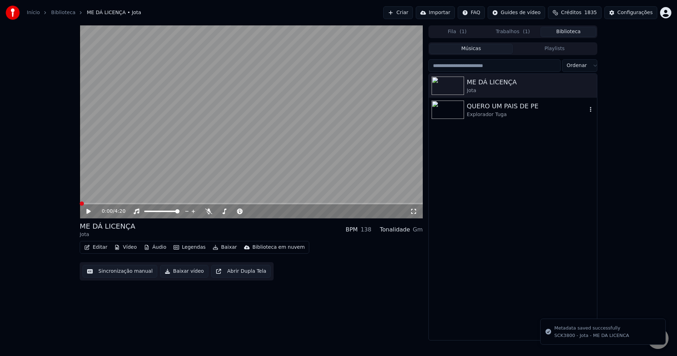
click at [493, 115] on div "Explorador Tuga" at bounding box center [527, 114] width 120 height 7
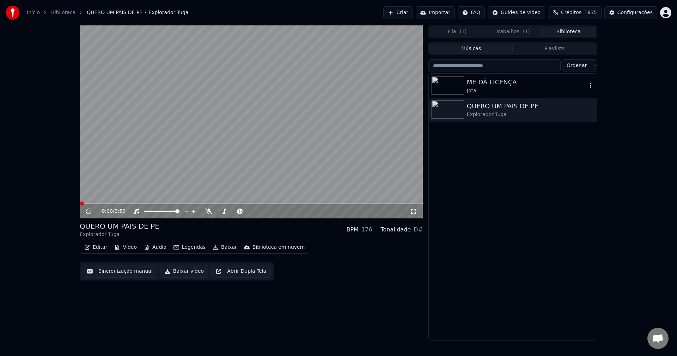
click at [491, 83] on div "ME DÁ LICENÇA" at bounding box center [527, 82] width 120 height 10
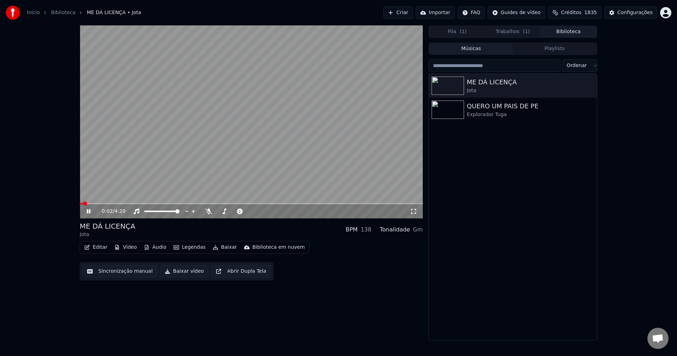
click at [113, 270] on button "Sincronização manual" at bounding box center [119, 271] width 75 height 13
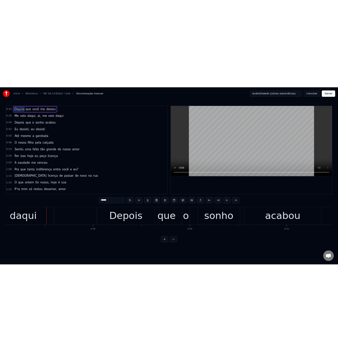
scroll to position [0, 7432]
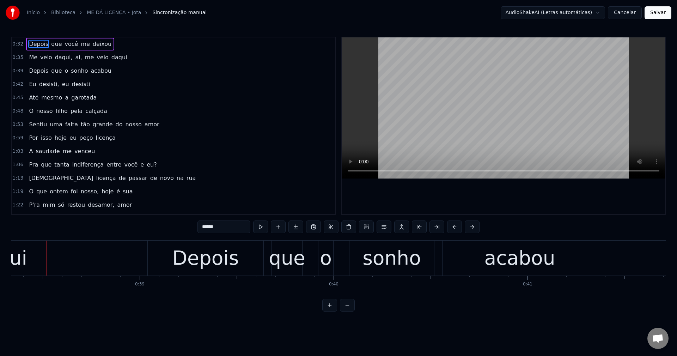
click at [623, 12] on button "Cancelar" at bounding box center [625, 12] width 34 height 13
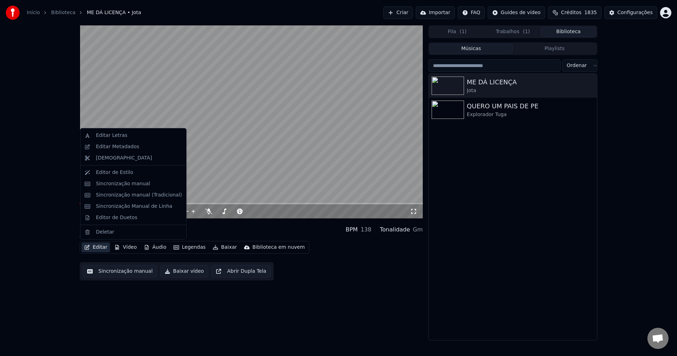
click at [94, 247] on button "Editar" at bounding box center [95, 247] width 29 height 10
click at [133, 150] on div "Editar Metadados" at bounding box center [133, 146] width 103 height 11
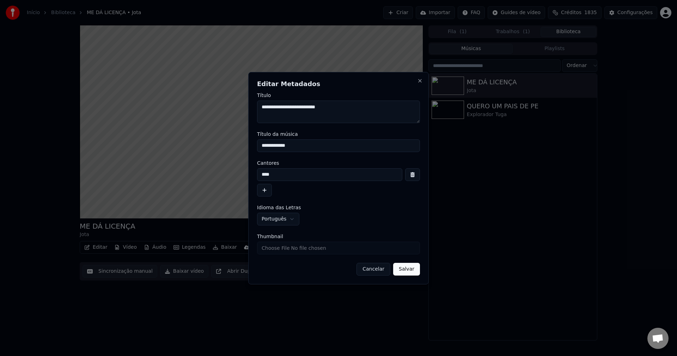
drag, startPoint x: 345, startPoint y: 106, endPoint x: 167, endPoint y: 128, distance: 179.4
click at [167, 128] on body "Início Biblioteca ME DÁ LICENÇA • Jota Criar Importar FAQ Guides de vídeo Crédi…" at bounding box center [338, 178] width 677 height 356
click at [386, 267] on button "Cancelar" at bounding box center [373, 269] width 34 height 13
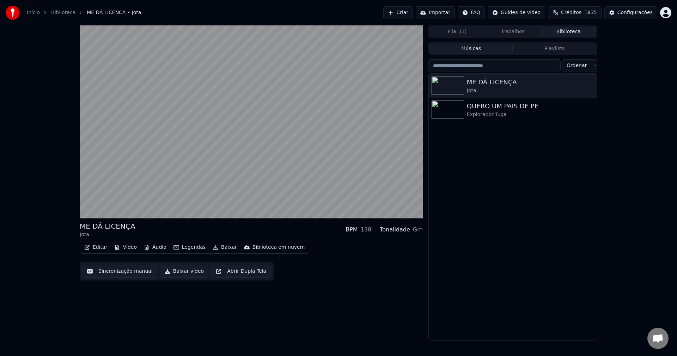
click at [88, 247] on icon "button" at bounding box center [87, 247] width 6 height 5
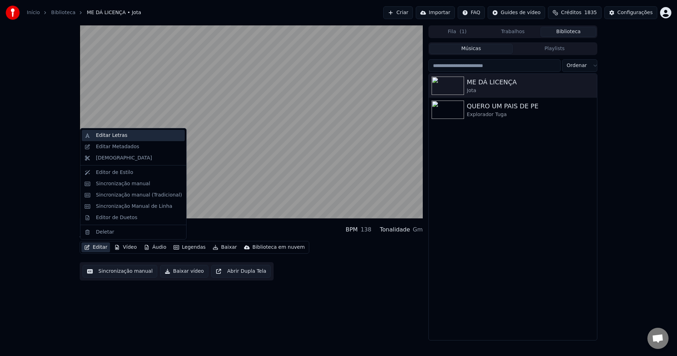
click at [105, 136] on div "Editar Letras" at bounding box center [111, 135] width 31 height 7
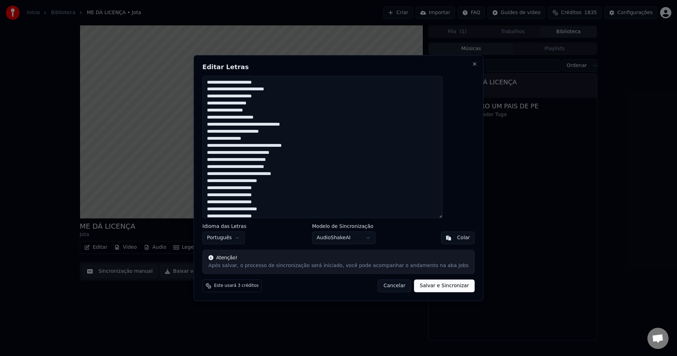
click at [214, 148] on div "Editar Letras Idioma das Letras Português Modelo de Sincronização AudioShakeAI …" at bounding box center [339, 178] width 290 height 246
click at [245, 171] on textarea at bounding box center [322, 147] width 240 height 142
click at [380, 287] on button "Cancelar" at bounding box center [394, 285] width 34 height 13
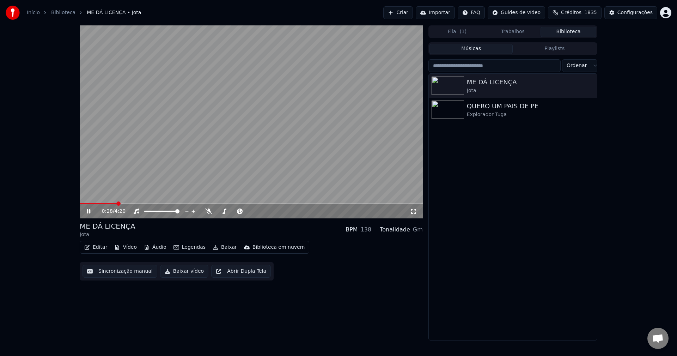
click at [250, 106] on video at bounding box center [251, 121] width 343 height 193
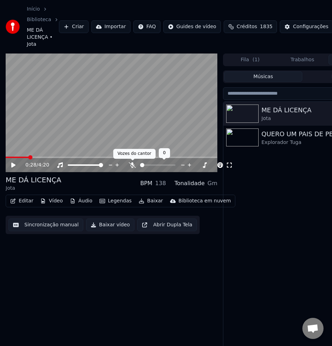
click at [132, 165] on icon at bounding box center [132, 165] width 7 height 6
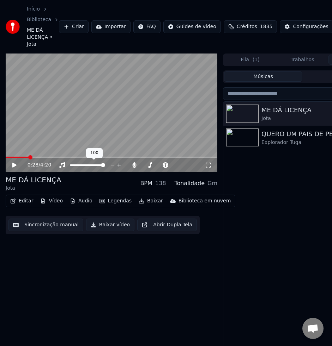
click at [66, 165] on div at bounding box center [94, 165] width 57 height 7
click at [63, 166] on icon at bounding box center [62, 165] width 6 height 6
click at [14, 166] on icon at bounding box center [14, 165] width 4 height 5
click at [17, 166] on icon at bounding box center [19, 165] width 16 height 6
click at [14, 166] on icon at bounding box center [14, 165] width 4 height 5
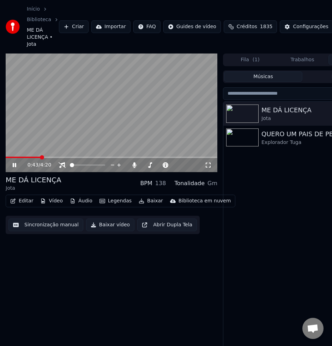
click at [14, 166] on icon at bounding box center [19, 165] width 16 height 6
click at [12, 166] on icon at bounding box center [19, 165] width 16 height 6
click at [14, 167] on icon at bounding box center [14, 165] width 4 height 5
click at [14, 167] on icon at bounding box center [15, 165] width 4 height 4
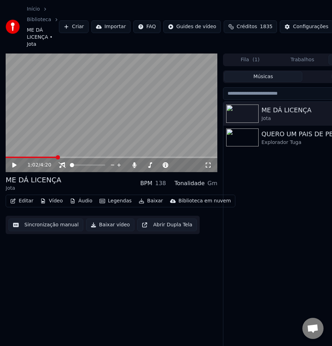
click at [14, 163] on icon at bounding box center [19, 165] width 16 height 6
click at [14, 166] on icon at bounding box center [19, 165] width 16 height 6
click at [12, 166] on icon at bounding box center [14, 165] width 4 height 5
click at [12, 166] on icon at bounding box center [19, 165] width 16 height 6
click at [13, 165] on icon at bounding box center [14, 165] width 4 height 5
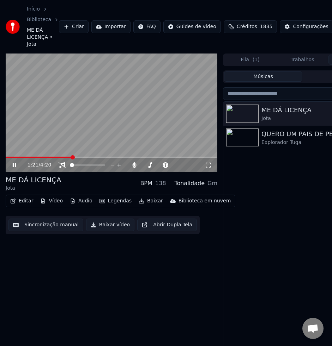
click at [13, 165] on icon at bounding box center [15, 165] width 4 height 4
click at [12, 166] on icon at bounding box center [14, 165] width 4 height 5
click at [13, 166] on icon at bounding box center [19, 165] width 16 height 6
click at [13, 167] on icon at bounding box center [14, 165] width 4 height 5
click at [12, 166] on icon at bounding box center [19, 165] width 16 height 6
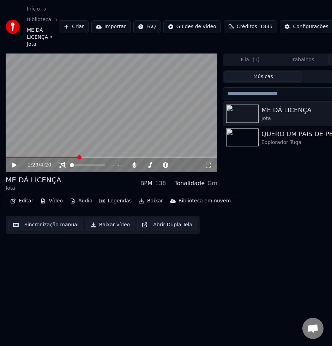
click at [12, 166] on icon at bounding box center [14, 165] width 4 height 5
click at [14, 166] on icon at bounding box center [19, 165] width 16 height 6
click at [14, 163] on icon at bounding box center [19, 165] width 16 height 6
click at [141, 131] on video at bounding box center [111, 113] width 211 height 119
click at [16, 167] on icon at bounding box center [19, 165] width 16 height 6
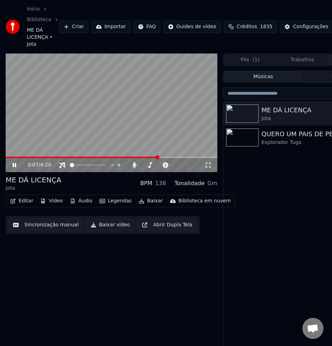
click at [98, 112] on video at bounding box center [111, 113] width 211 height 119
click at [9, 168] on div "3:07 / 4:20" at bounding box center [111, 165] width 206 height 7
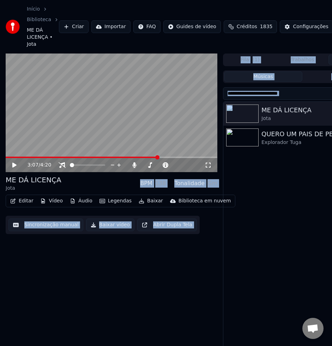
click at [24, 202] on button "Editar" at bounding box center [21, 201] width 29 height 10
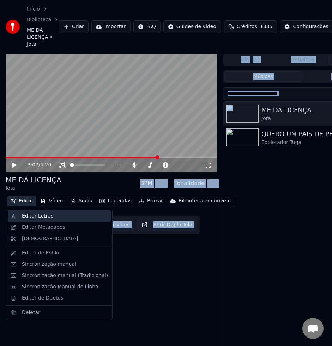
click at [34, 215] on div "Editar Letras" at bounding box center [37, 216] width 31 height 7
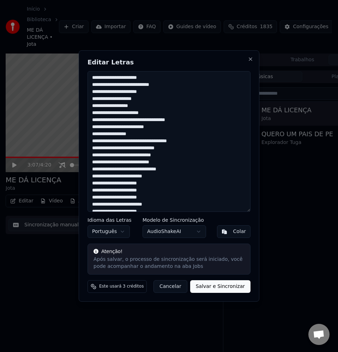
click at [195, 173] on textarea at bounding box center [168, 141] width 163 height 141
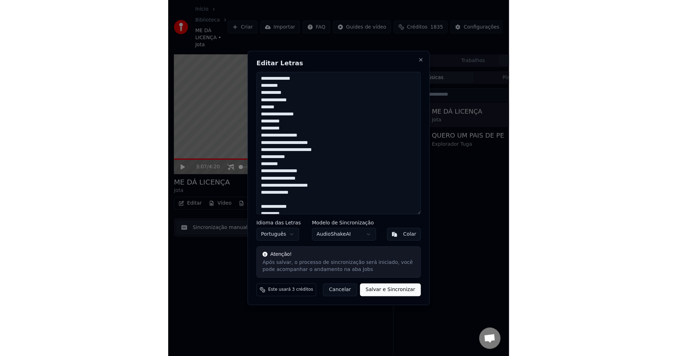
scroll to position [454, 0]
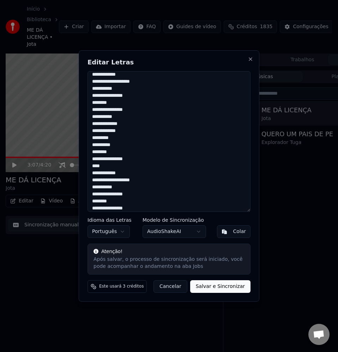
type textarea "**********"
click at [219, 291] on button "Salvar e Sincronizar" at bounding box center [220, 287] width 60 height 13
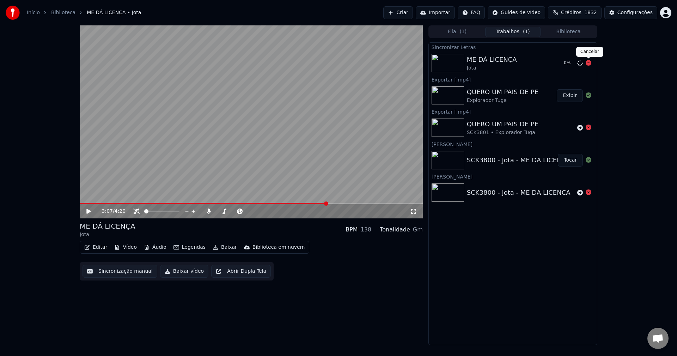
click at [588, 65] on icon at bounding box center [588, 63] width 6 height 6
click at [570, 98] on button "Exibir" at bounding box center [570, 95] width 26 height 13
click at [579, 63] on icon at bounding box center [580, 63] width 6 height 6
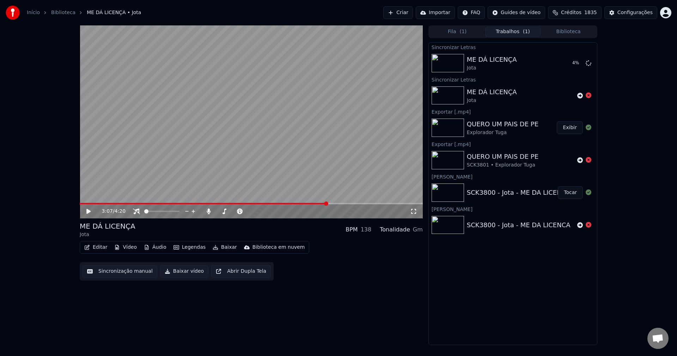
click at [411, 15] on button "Criar" at bounding box center [398, 12] width 30 height 13
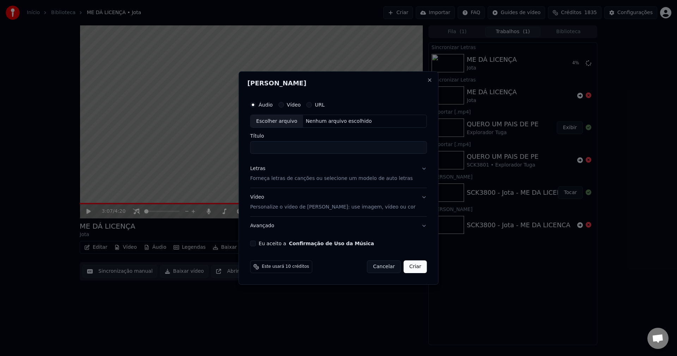
click at [256, 244] on button "Eu aceito a Confirmação de Uso da Música" at bounding box center [253, 243] width 6 height 6
click at [340, 119] on div "Nenhum arquivo escolhido" at bounding box center [339, 121] width 72 height 7
type input "**********"
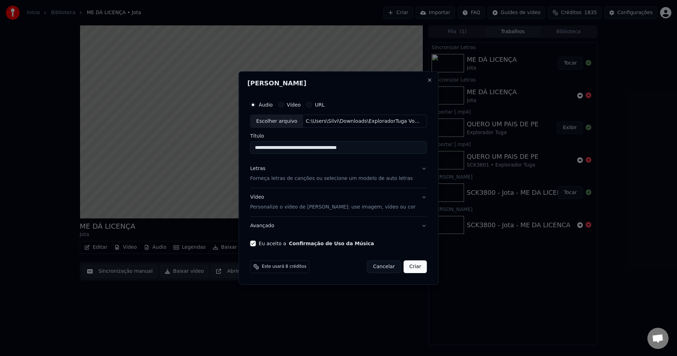
click at [416, 268] on button "Criar" at bounding box center [415, 266] width 23 height 13
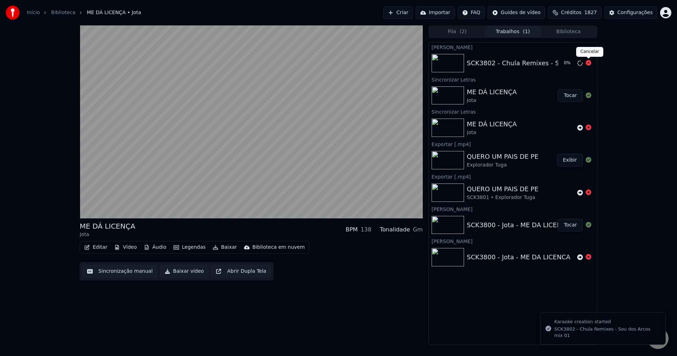
click at [587, 63] on icon at bounding box center [588, 63] width 6 height 6
click at [570, 97] on button "Tocar" at bounding box center [570, 95] width 25 height 13
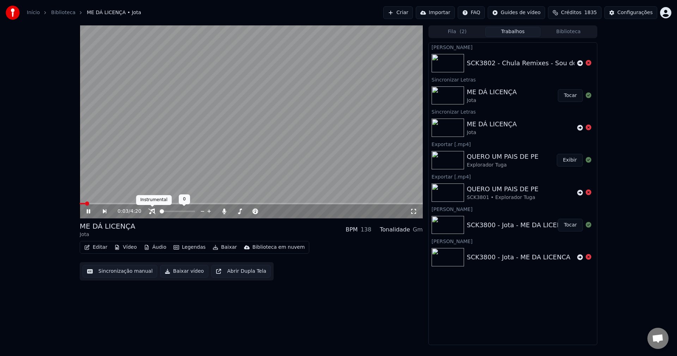
click at [152, 209] on icon at bounding box center [151, 211] width 7 height 6
click at [225, 211] on icon at bounding box center [224, 211] width 4 height 6
click at [124, 275] on button "Sincronização manual" at bounding box center [119, 271] width 75 height 13
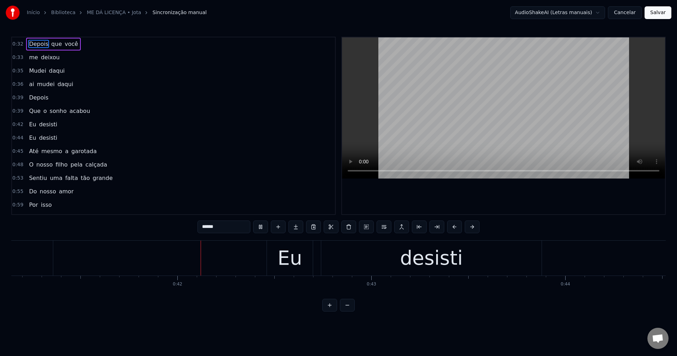
scroll to position [0, 8009]
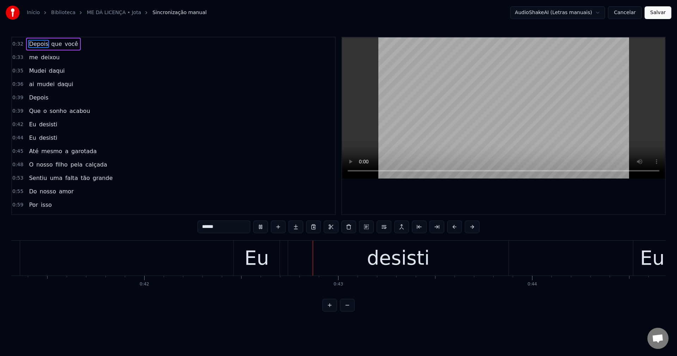
click at [238, 261] on div "Eu" at bounding box center [257, 257] width 46 height 35
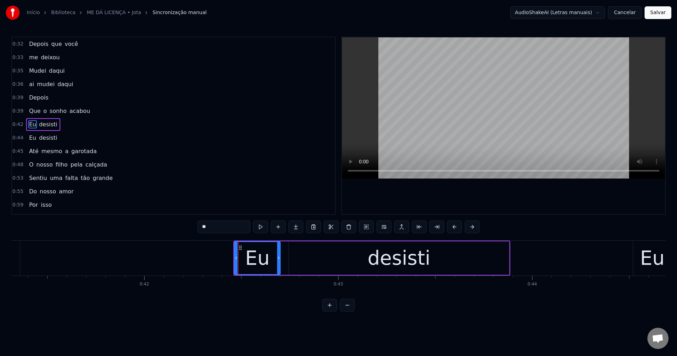
click at [28, 107] on span "Que" at bounding box center [34, 111] width 13 height 8
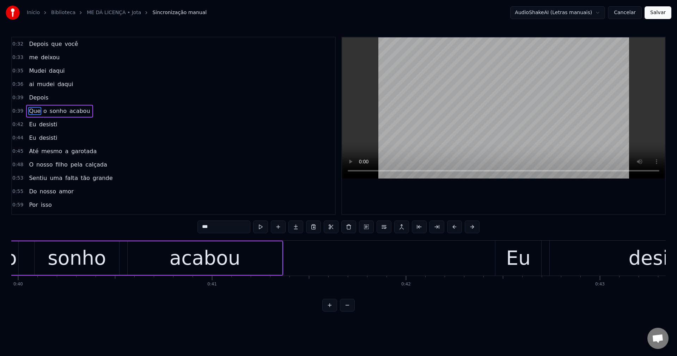
scroll to position [0, 7657]
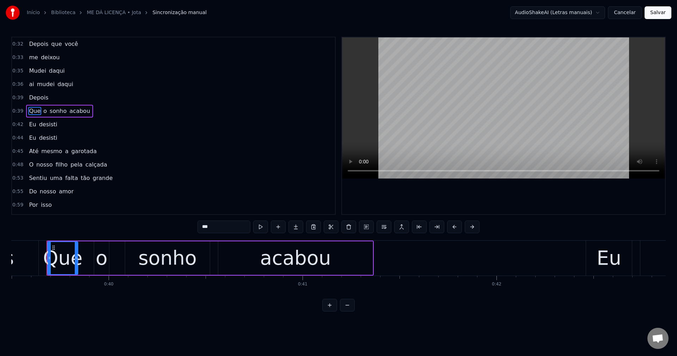
drag, startPoint x: 200, startPoint y: 229, endPoint x: 204, endPoint y: 229, distance: 4.2
click at [204, 229] on input "***" at bounding box center [223, 226] width 53 height 13
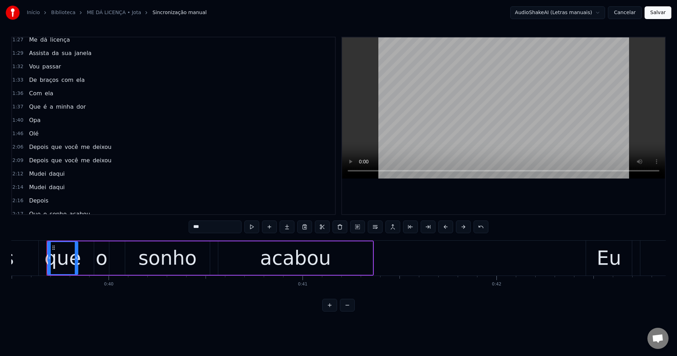
scroll to position [388, 0]
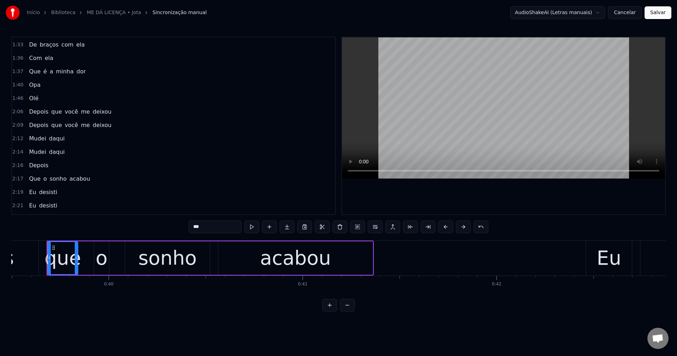
click at [28, 181] on span "Que" at bounding box center [34, 178] width 13 height 8
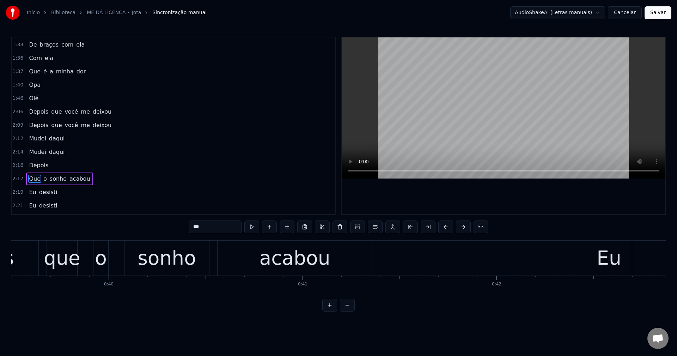
scroll to position [441, 0]
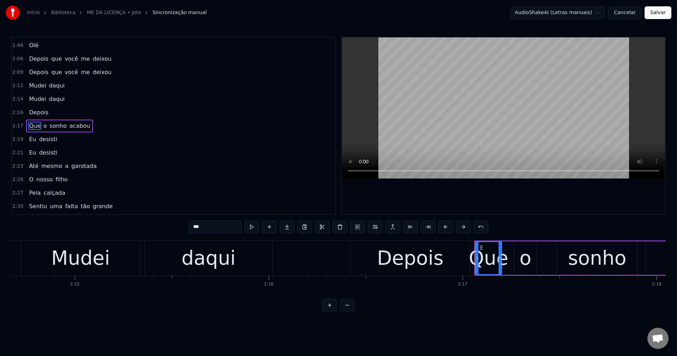
click at [39, 111] on span "Depois" at bounding box center [38, 112] width 21 height 8
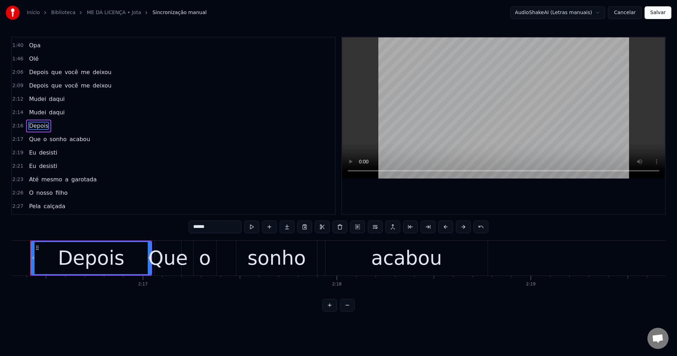
scroll to position [0, 26411]
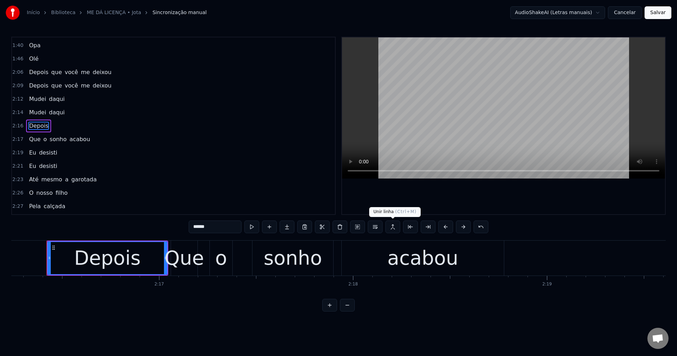
click at [396, 227] on button at bounding box center [392, 226] width 15 height 13
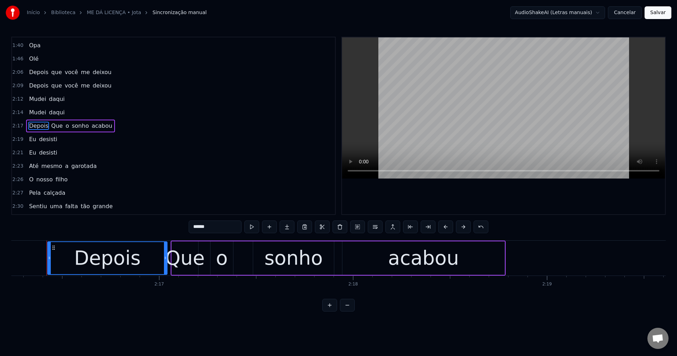
click at [50, 122] on span "Que" at bounding box center [56, 126] width 13 height 8
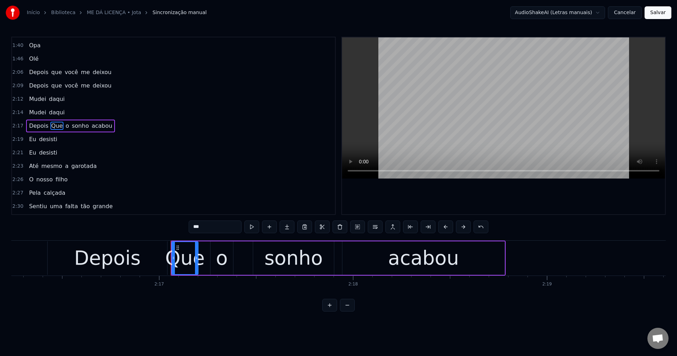
click at [195, 227] on input "***" at bounding box center [215, 226] width 53 height 13
type input "*"
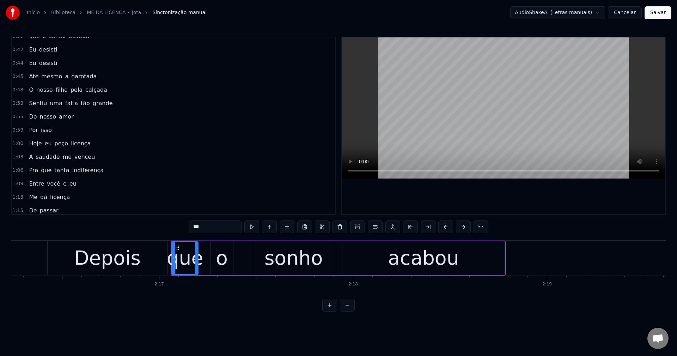
scroll to position [0, 0]
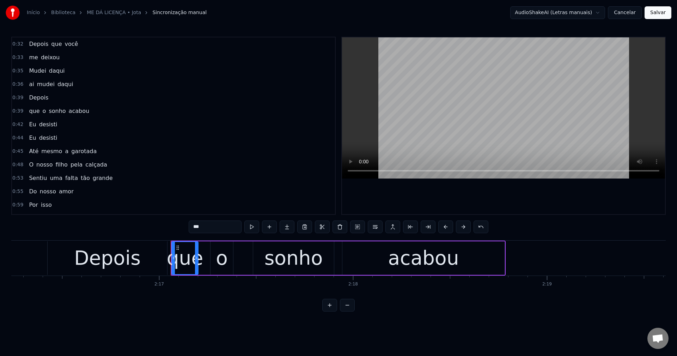
click at [42, 99] on span "Depois" at bounding box center [38, 97] width 21 height 8
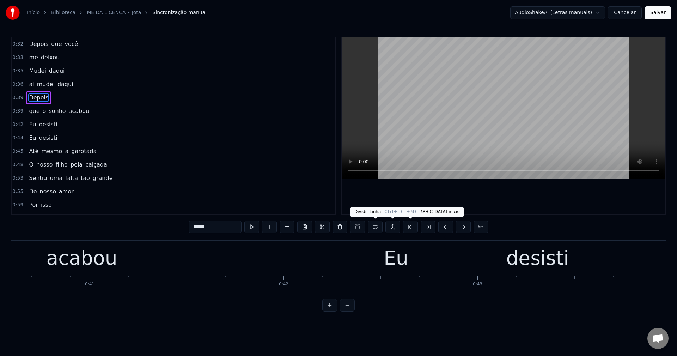
scroll to position [0, 7533]
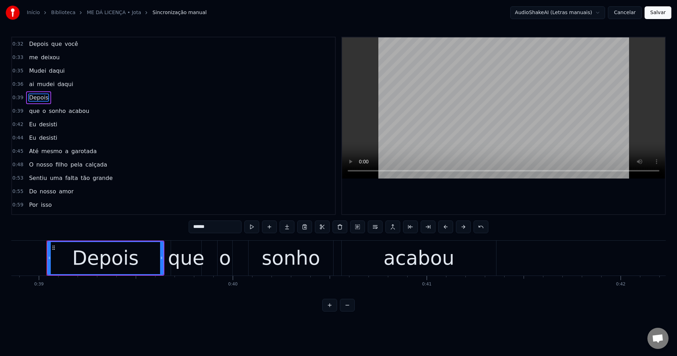
click at [391, 226] on button at bounding box center [392, 226] width 15 height 13
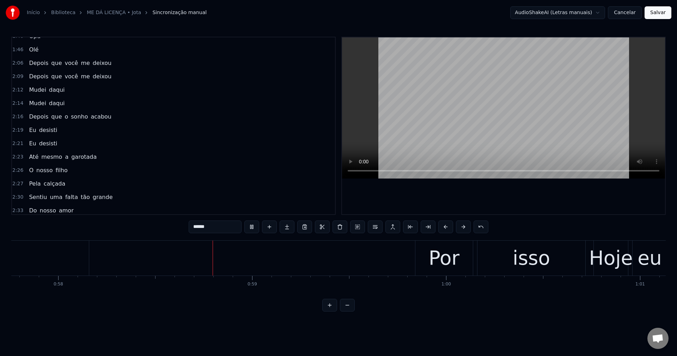
scroll to position [0, 11221]
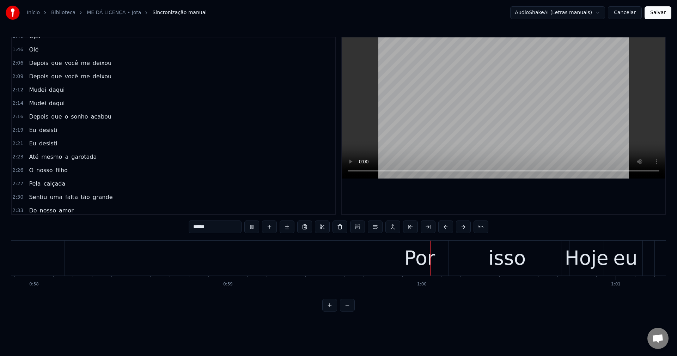
click at [63, 167] on span "filho" at bounding box center [61, 170] width 13 height 8
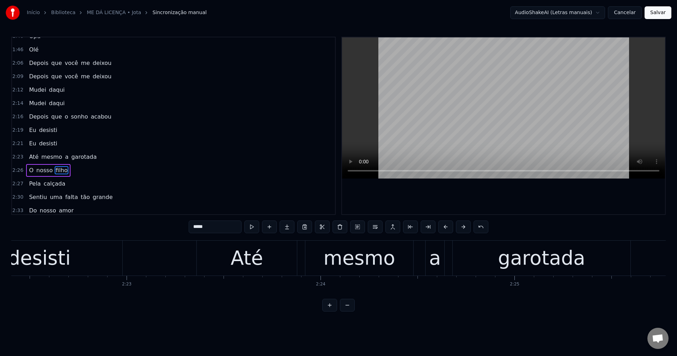
scroll to position [0, 28435]
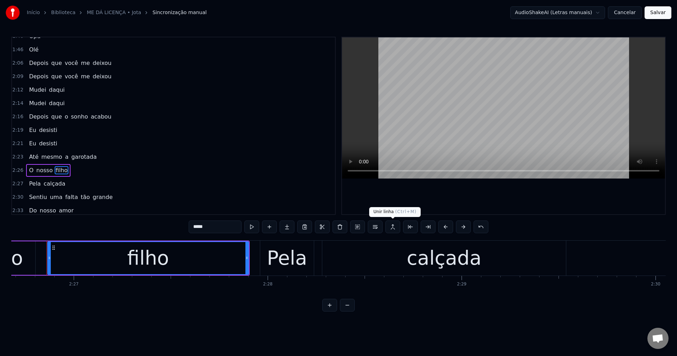
click at [393, 223] on button at bounding box center [392, 226] width 15 height 13
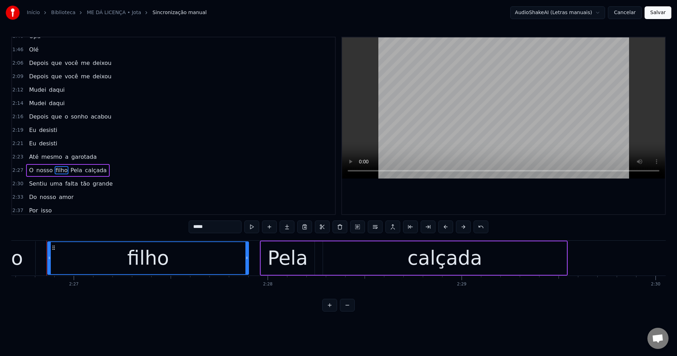
click at [72, 166] on span "Pela" at bounding box center [76, 170] width 13 height 8
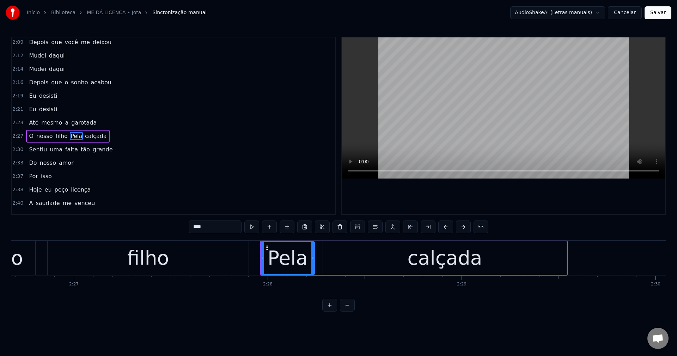
scroll to position [467, 0]
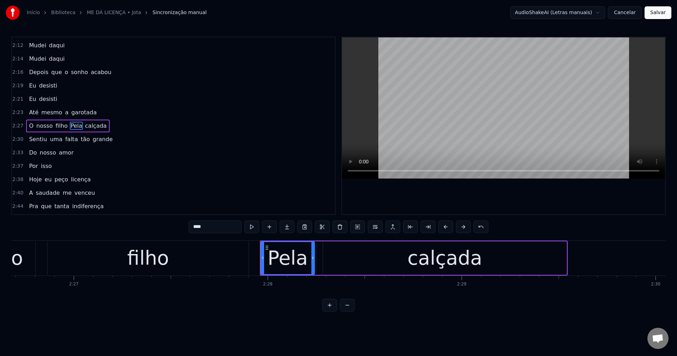
drag, startPoint x: 209, startPoint y: 226, endPoint x: 91, endPoint y: 221, distance: 117.5
click at [91, 221] on div "0:32 Depois que você 0:33 me deixou 0:35 Mudei daqui 0:36 ai mudei daqui 0:39 D…" at bounding box center [338, 174] width 654 height 275
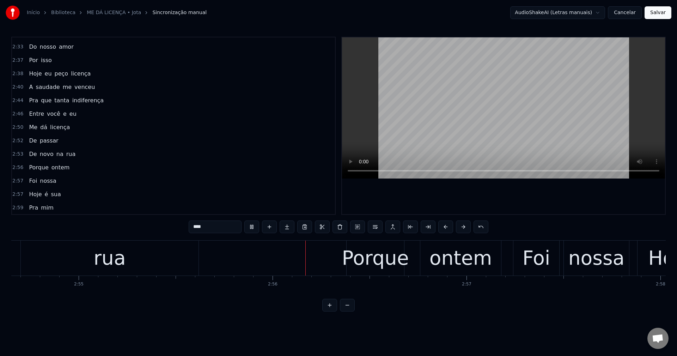
scroll to position [0, 33998]
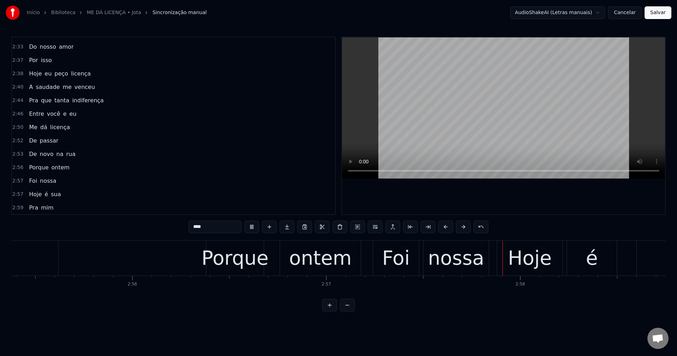
click at [47, 142] on span "passar" at bounding box center [49, 140] width 20 height 8
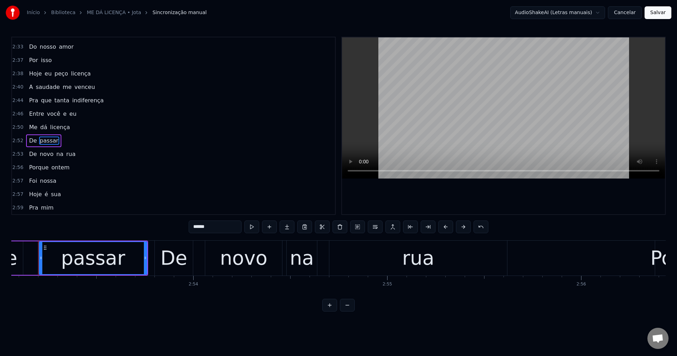
scroll to position [0, 33541]
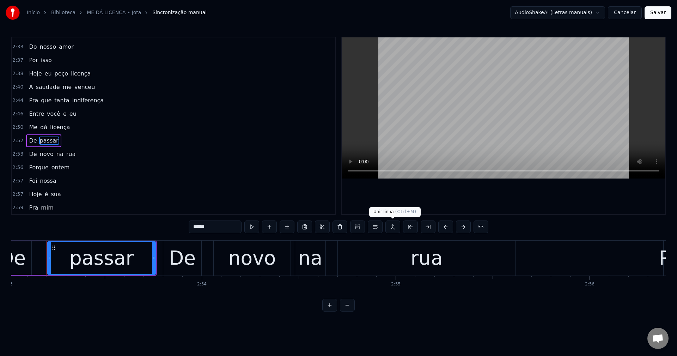
click at [389, 229] on button at bounding box center [392, 226] width 15 height 13
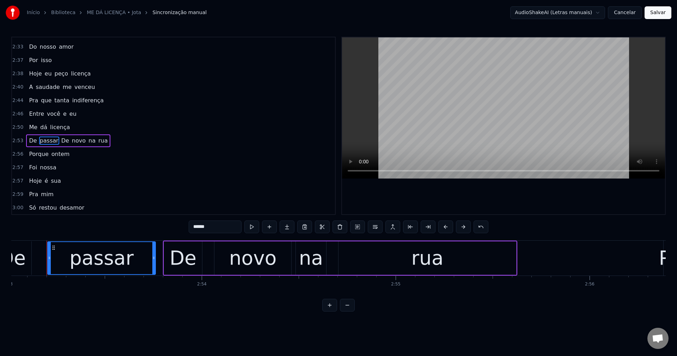
click at [179, 255] on div "De" at bounding box center [183, 257] width 27 height 29
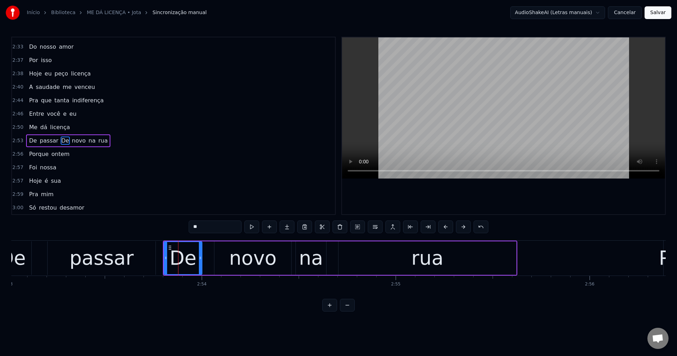
scroll to position [588, 0]
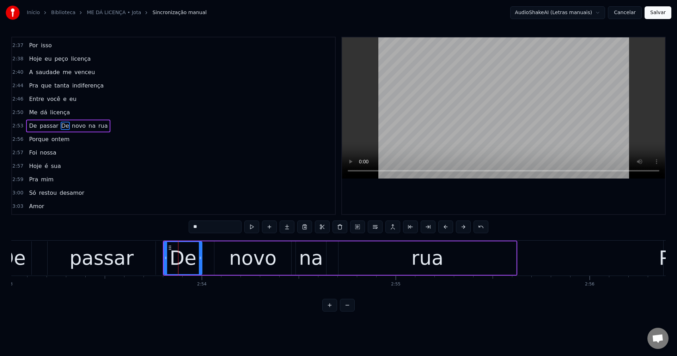
drag, startPoint x: 196, startPoint y: 227, endPoint x: 190, endPoint y: 227, distance: 6.7
click at [190, 227] on input "**" at bounding box center [215, 226] width 53 height 13
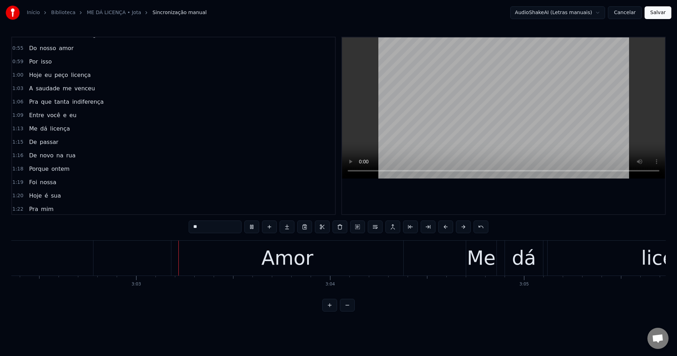
scroll to position [0, 35373]
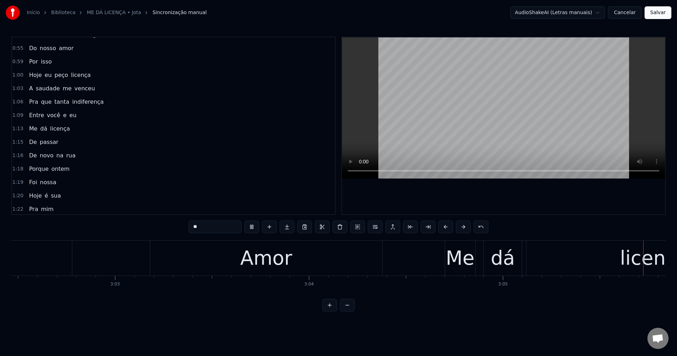
click at [51, 142] on span "passar" at bounding box center [49, 142] width 20 height 8
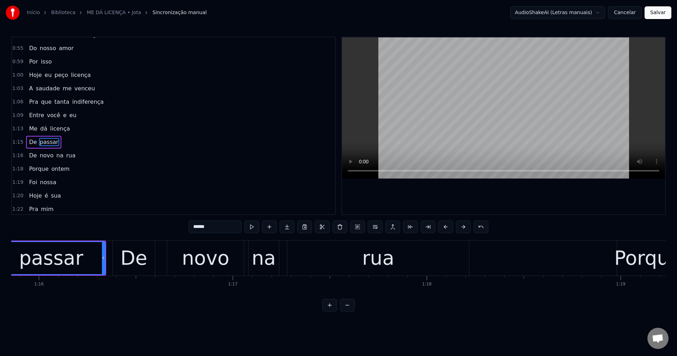
scroll to position [0, 14655]
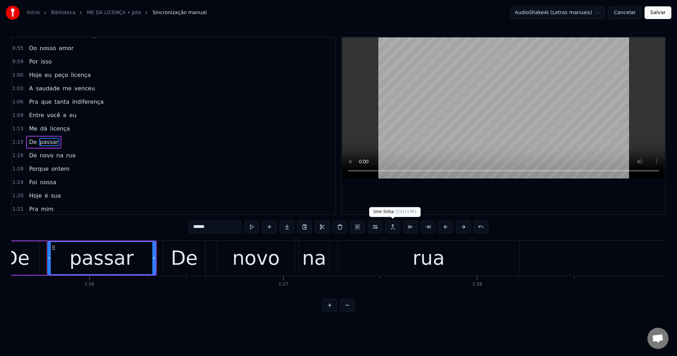
click at [395, 227] on button at bounding box center [392, 226] width 15 height 13
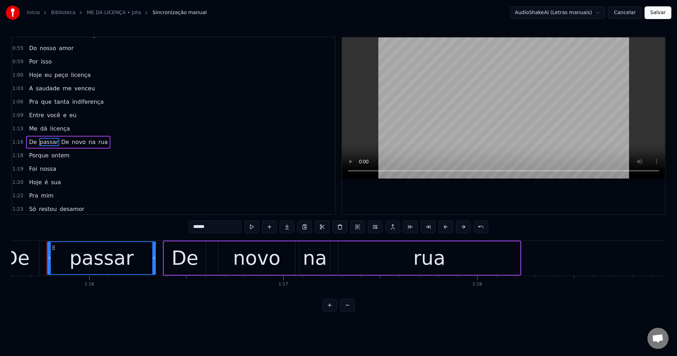
click at [61, 142] on span "De" at bounding box center [65, 142] width 9 height 8
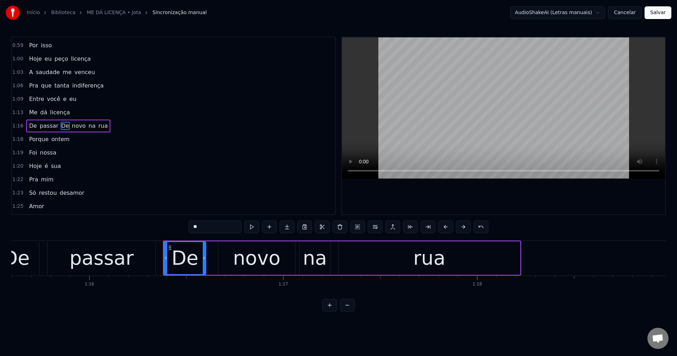
drag, startPoint x: 197, startPoint y: 225, endPoint x: 191, endPoint y: 227, distance: 5.8
click at [191, 227] on input "**" at bounding box center [215, 226] width 53 height 13
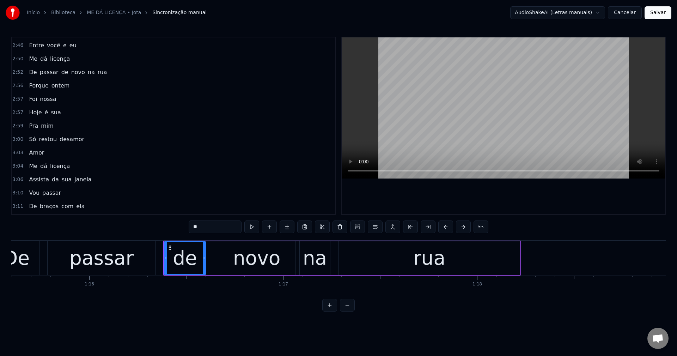
scroll to position [639, 0]
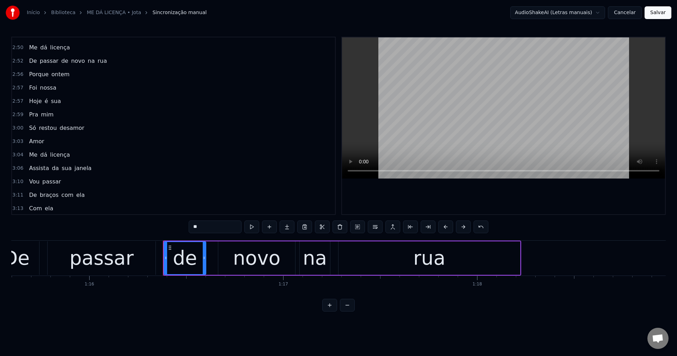
click at [28, 185] on span "Vou" at bounding box center [34, 181] width 12 height 8
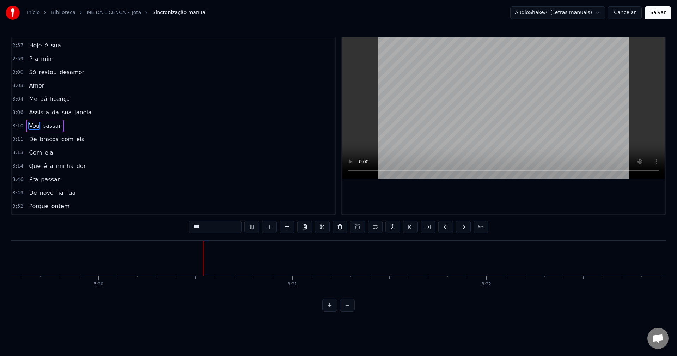
scroll to position [0, 38686]
click at [32, 178] on span "Pra" at bounding box center [33, 179] width 11 height 8
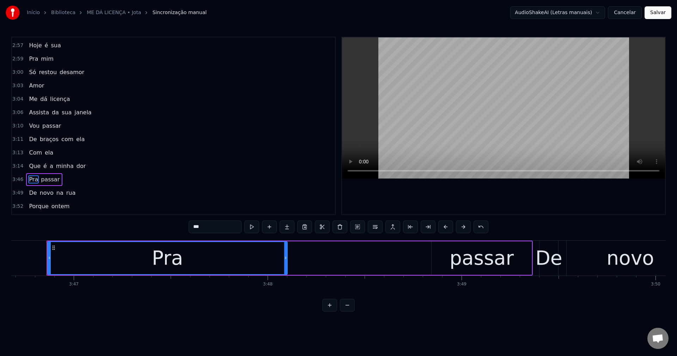
click at [31, 170] on span "Que" at bounding box center [34, 166] width 13 height 8
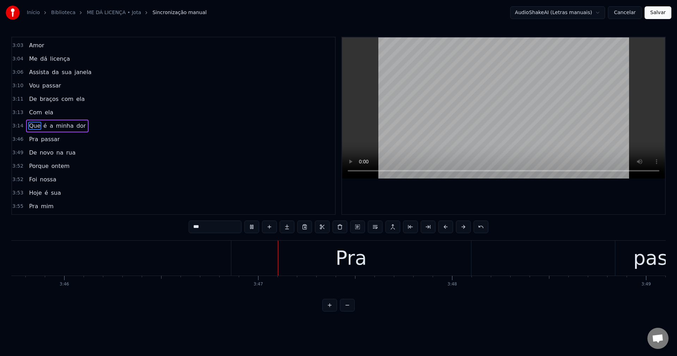
scroll to position [0, 43880]
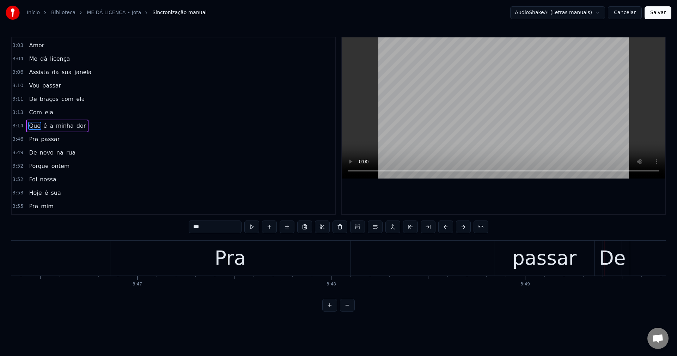
click at [232, 263] on div "Pra" at bounding box center [230, 257] width 31 height 29
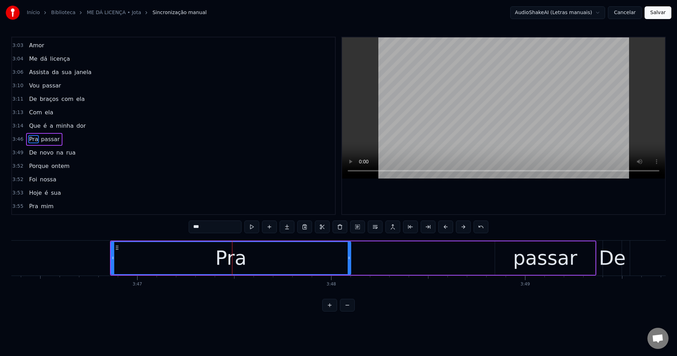
scroll to position [749, 0]
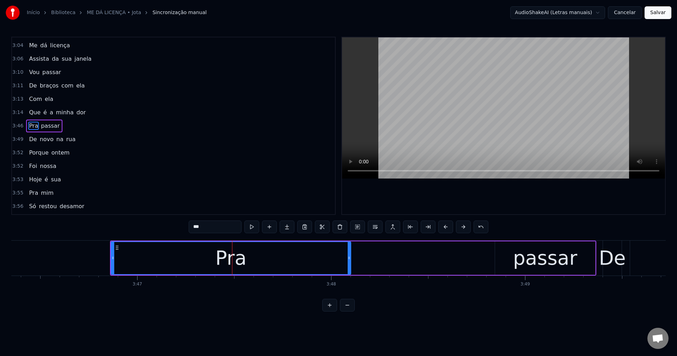
drag, startPoint x: 208, startPoint y: 228, endPoint x: 157, endPoint y: 213, distance: 53.5
click at [157, 213] on div "0:32 Depois que você 0:33 me deixou 0:35 Mudei daqui 0:36 ai mudei daqui 0:39 D…" at bounding box center [338, 174] width 654 height 275
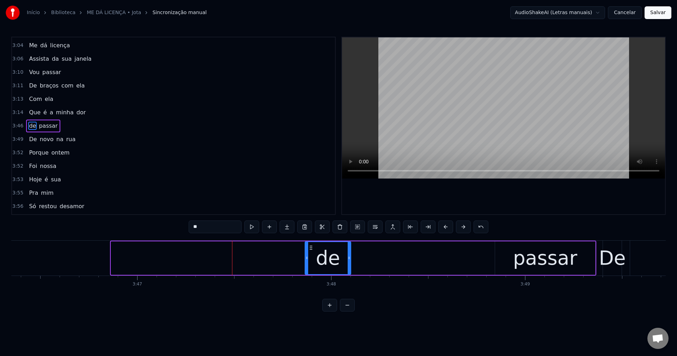
drag, startPoint x: 111, startPoint y: 258, endPoint x: 305, endPoint y: 253, distance: 193.9
click at [305, 253] on div at bounding box center [306, 258] width 3 height 32
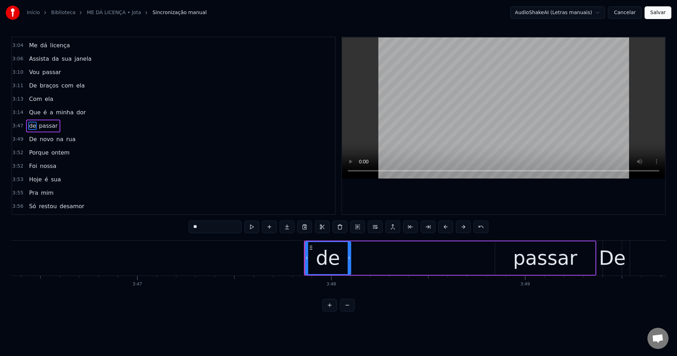
type input "**"
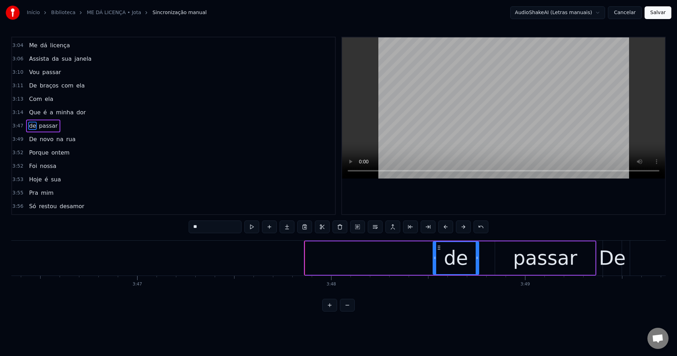
drag, startPoint x: 355, startPoint y: 257, endPoint x: 438, endPoint y: 258, distance: 83.2
click at [438, 258] on div "de" at bounding box center [455, 258] width 45 height 32
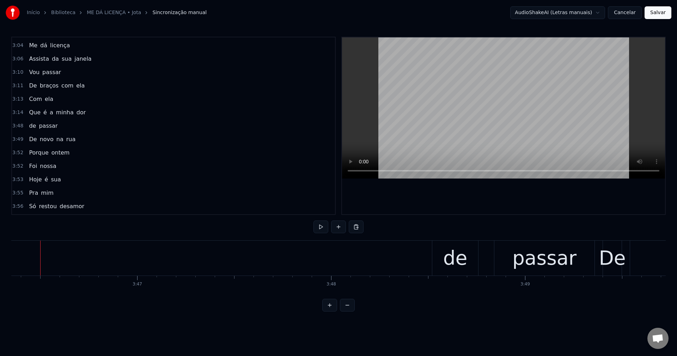
scroll to position [0, 43874]
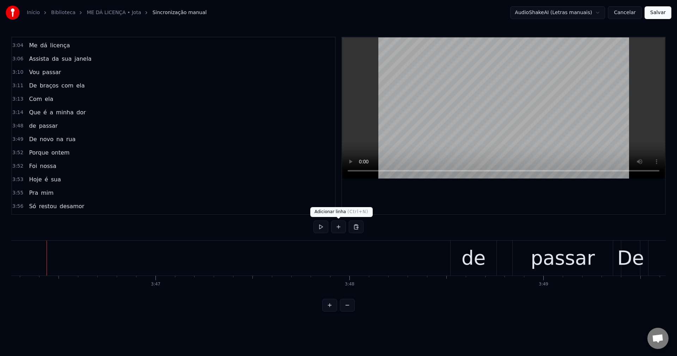
click at [335, 225] on button at bounding box center [338, 226] width 15 height 13
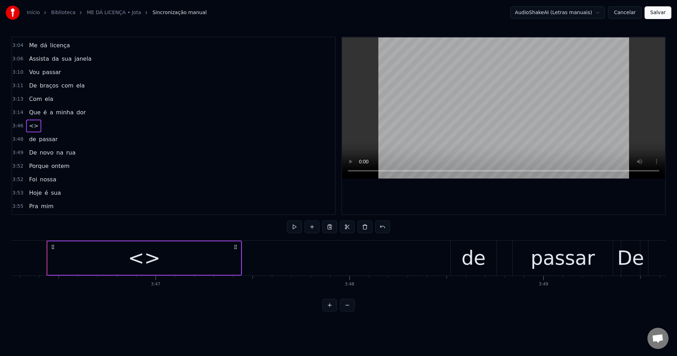
click at [196, 258] on div "<>" at bounding box center [144, 257] width 193 height 33
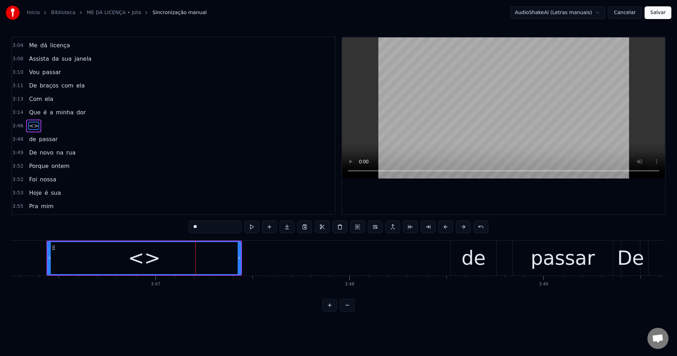
drag, startPoint x: 231, startPoint y: 227, endPoint x: 124, endPoint y: 191, distance: 112.9
click at [124, 191] on div "0:32 Depois que você 0:33 me deixou 0:35 Mudei daqui 0:36 ai mudei daqui 0:39 D…" at bounding box center [338, 174] width 654 height 275
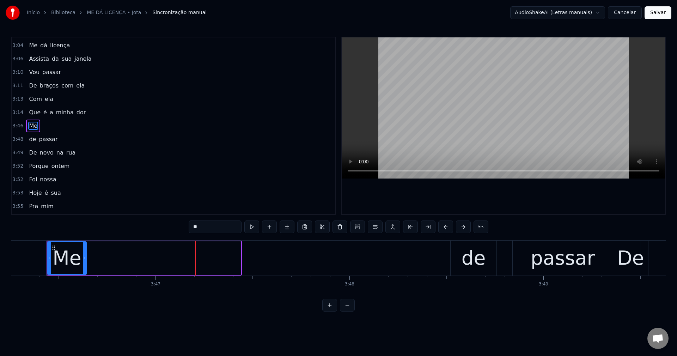
drag, startPoint x: 238, startPoint y: 256, endPoint x: 84, endPoint y: 255, distance: 154.4
click at [84, 255] on icon at bounding box center [84, 258] width 3 height 6
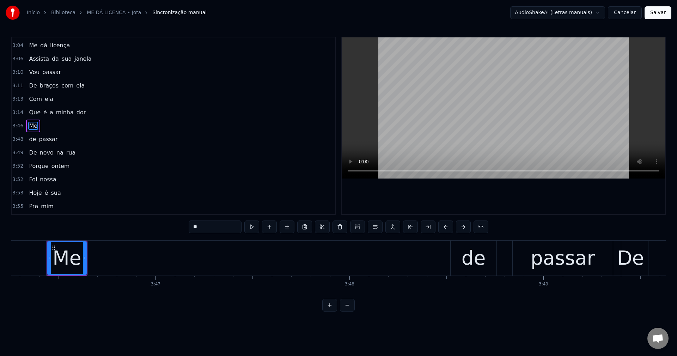
type input "**"
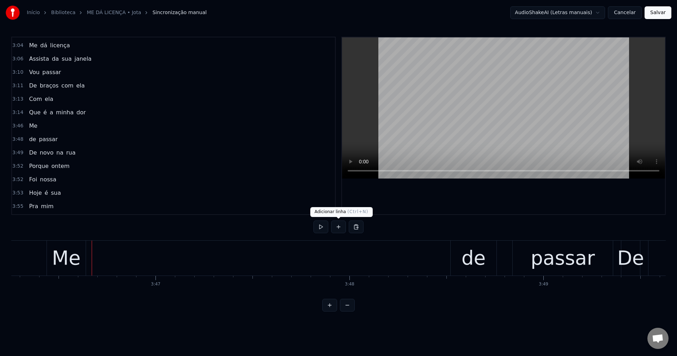
click at [340, 226] on button at bounding box center [338, 226] width 15 height 13
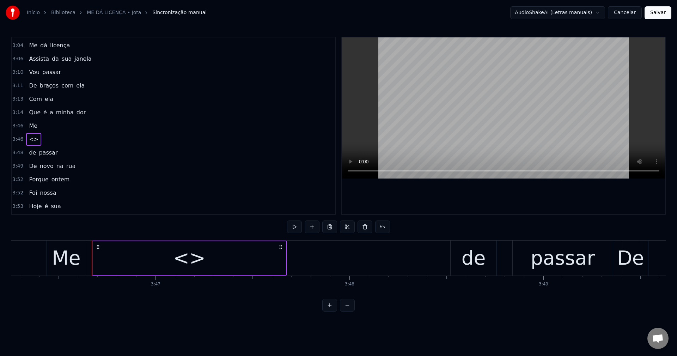
click at [189, 259] on div "<>" at bounding box center [189, 257] width 32 height 29
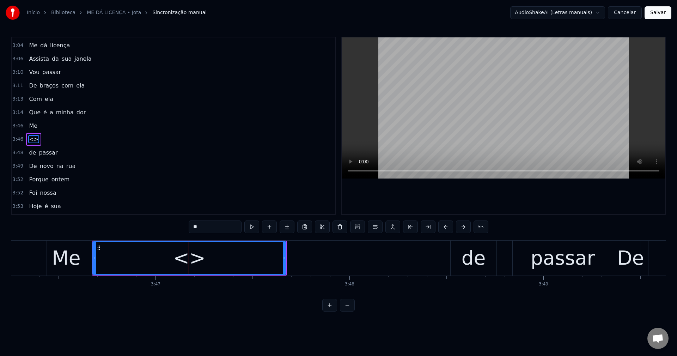
scroll to position [762, 0]
drag, startPoint x: 219, startPoint y: 228, endPoint x: 132, endPoint y: 184, distance: 97.4
click at [143, 204] on div "0:32 Depois que você 0:33 me deixou 0:35 Mudei daqui 0:36 ai mudei daqui 0:39 D…" at bounding box center [338, 174] width 654 height 275
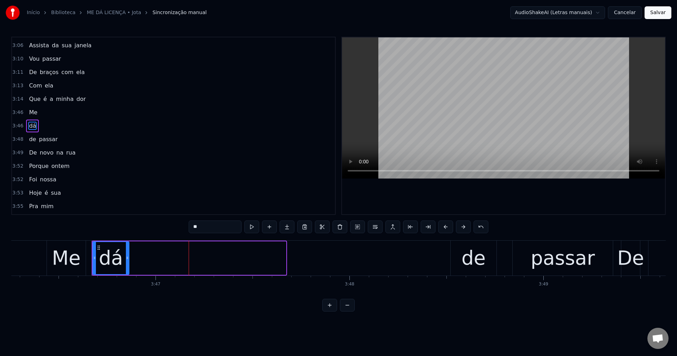
drag, startPoint x: 283, startPoint y: 258, endPoint x: 126, endPoint y: 259, distance: 156.9
click at [126, 259] on icon at bounding box center [127, 258] width 3 height 6
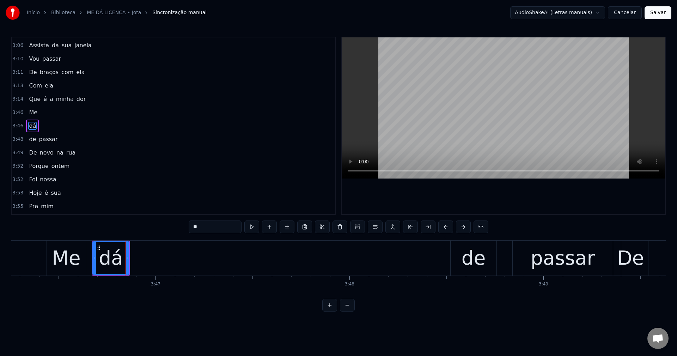
type input "**"
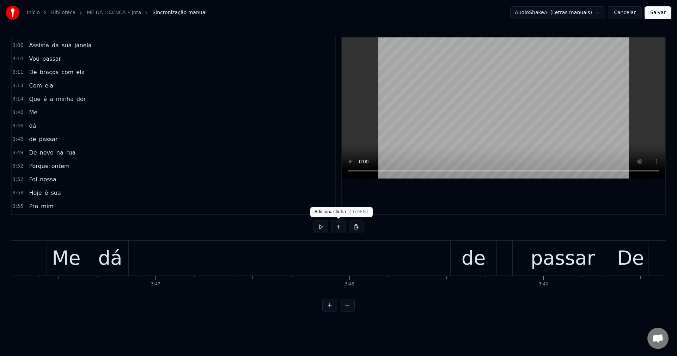
click at [338, 224] on button at bounding box center [338, 226] width 15 height 13
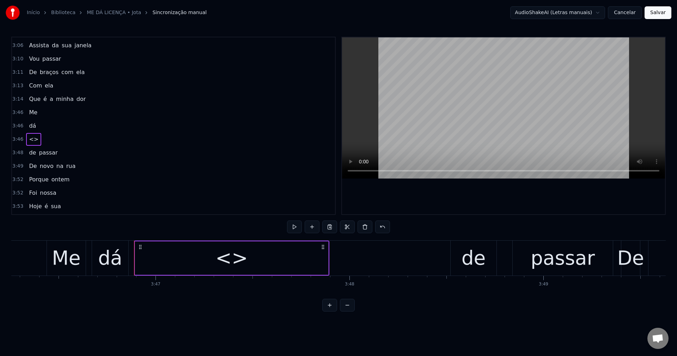
click at [309, 259] on div "<>" at bounding box center [231, 257] width 193 height 33
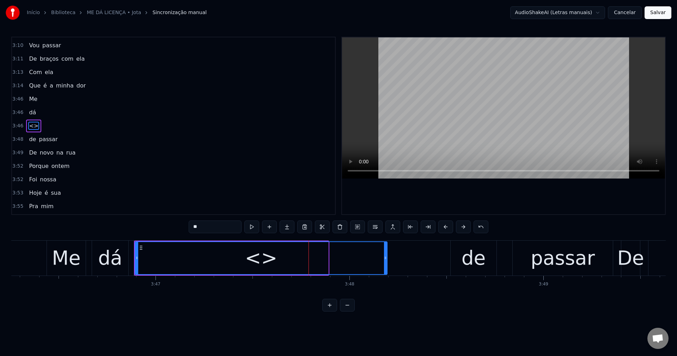
drag, startPoint x: 327, startPoint y: 257, endPoint x: 386, endPoint y: 260, distance: 58.9
click at [386, 260] on icon at bounding box center [385, 258] width 3 height 6
drag, startPoint x: 202, startPoint y: 225, endPoint x: 153, endPoint y: 223, distance: 49.4
click at [153, 223] on div "0:32 Depois que você 0:33 me deixou 0:35 Mudei daqui 0:36 ai mudei daqui 0:39 D…" at bounding box center [338, 174] width 654 height 275
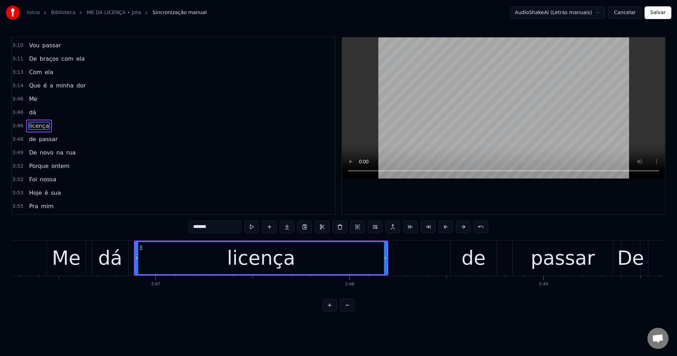
click at [31, 99] on span "Me" at bounding box center [33, 99] width 10 height 8
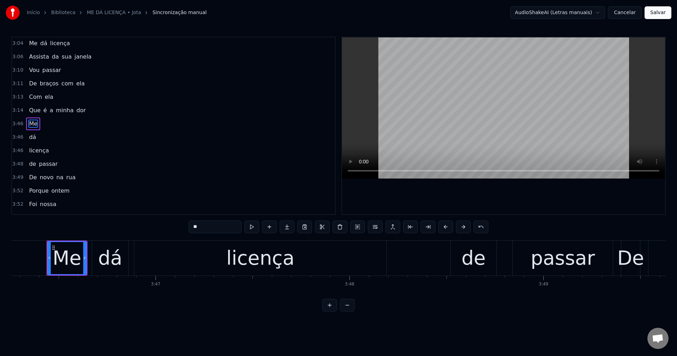
scroll to position [749, 0]
click at [393, 224] on button at bounding box center [392, 226] width 15 height 13
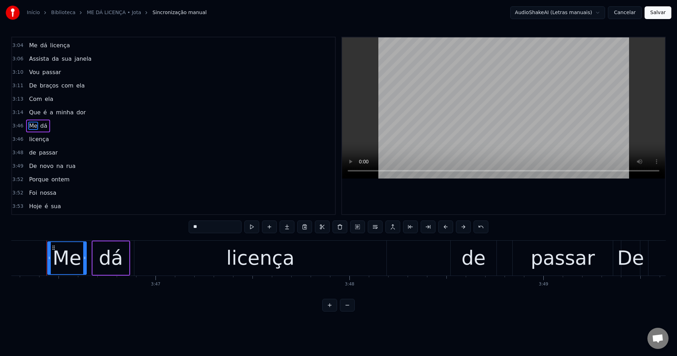
click at [41, 125] on span "dá" at bounding box center [43, 126] width 8 height 8
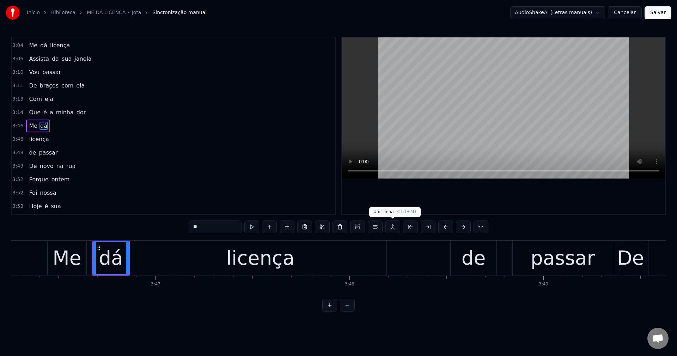
click at [392, 230] on button at bounding box center [392, 226] width 15 height 13
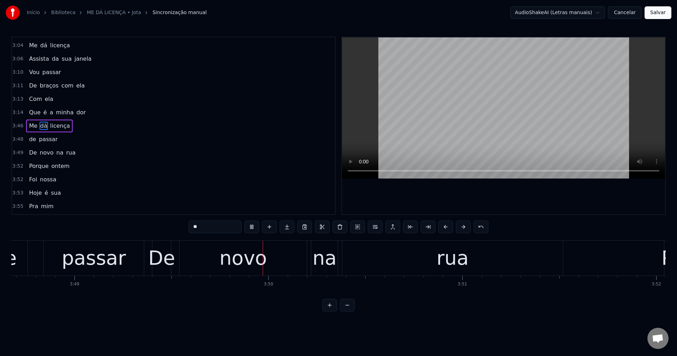
scroll to position [0, 44456]
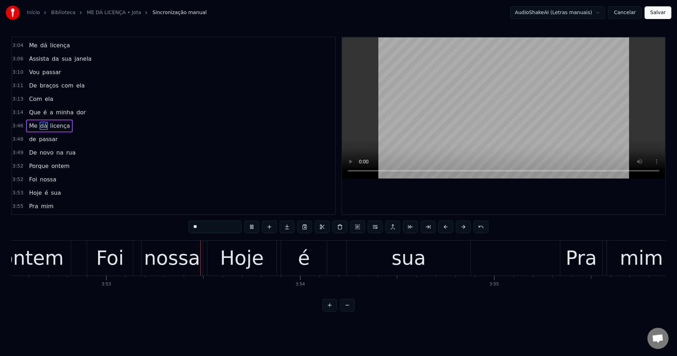
click at [47, 138] on span "passar" at bounding box center [48, 139] width 20 height 8
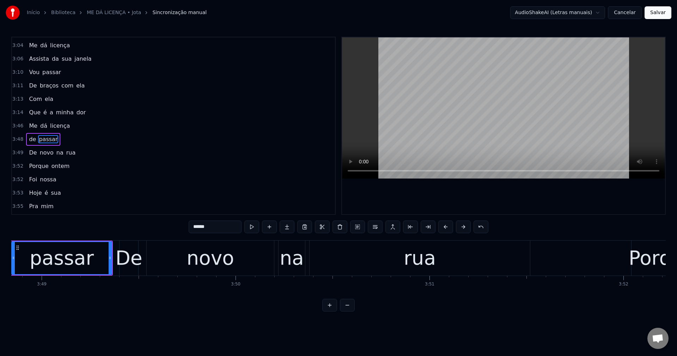
scroll to position [0, 44328]
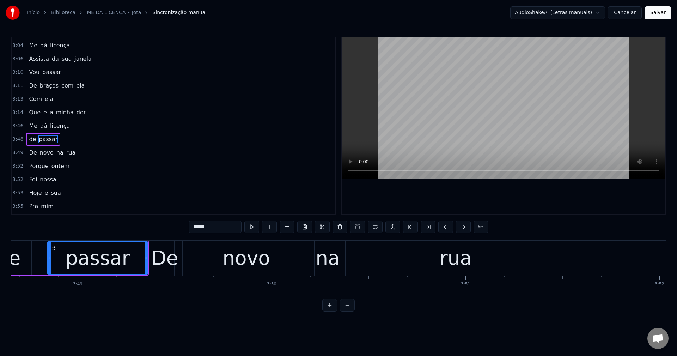
click at [164, 253] on div "De" at bounding box center [164, 257] width 27 height 29
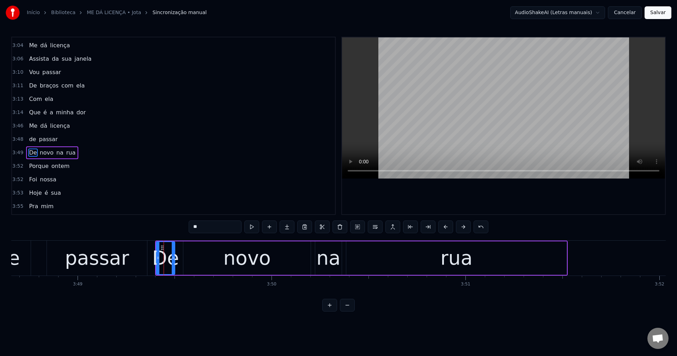
scroll to position [775, 0]
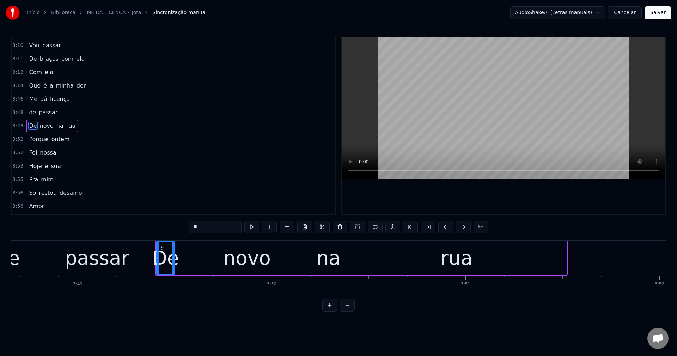
drag, startPoint x: 208, startPoint y: 224, endPoint x: 96, endPoint y: 226, distance: 112.1
click at [96, 226] on div "0:32 Depois que você 0:33 me deixou 0:35 Mudei daqui 0:36 ai mudei daqui 0:39 D…" at bounding box center [338, 174] width 654 height 275
click at [45, 111] on span "passar" at bounding box center [48, 112] width 20 height 8
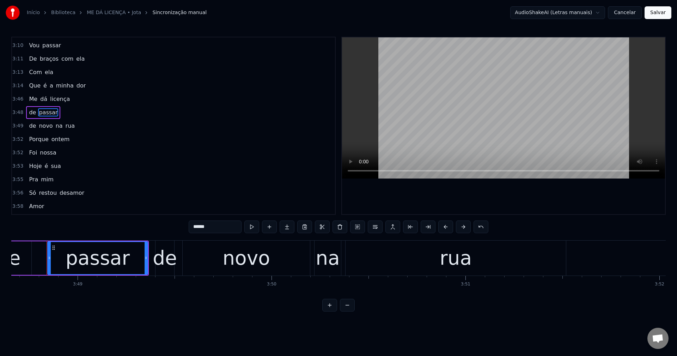
scroll to position [762, 0]
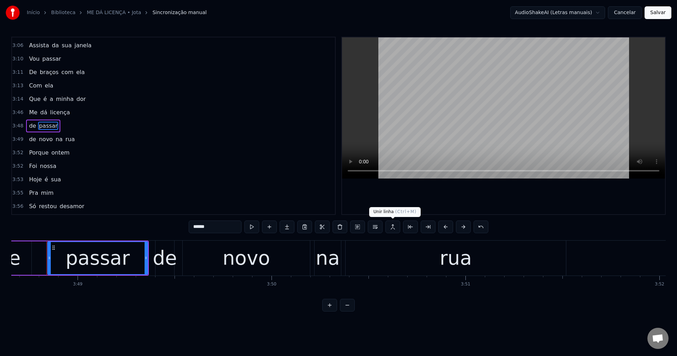
click at [396, 230] on button at bounding box center [392, 226] width 15 height 13
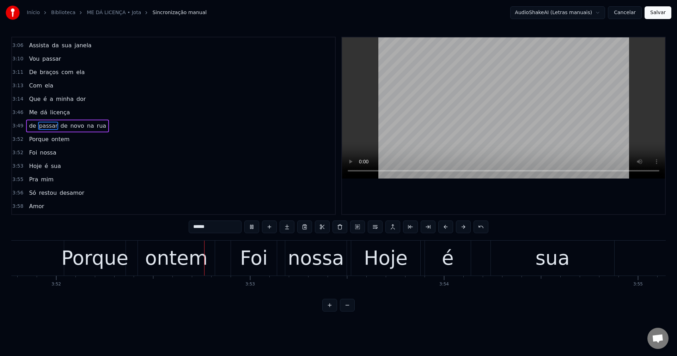
scroll to position [0, 44932]
click at [32, 126] on span "de" at bounding box center [32, 126] width 8 height 8
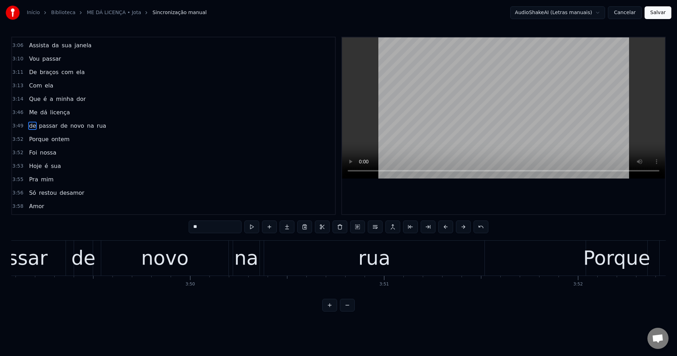
scroll to position [0, 44265]
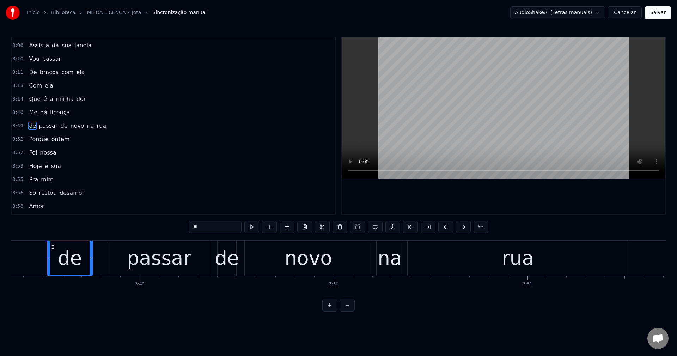
drag, startPoint x: 196, startPoint y: 228, endPoint x: 182, endPoint y: 223, distance: 14.7
click at [182, 223] on div "0:32 Depois que você 0:33 me deixou 0:35 Mudei daqui 0:36 ai mudei daqui 0:39 D…" at bounding box center [338, 174] width 654 height 275
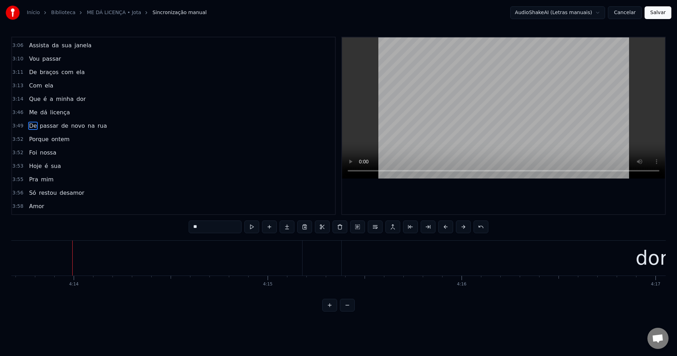
scroll to position [0, 49204]
drag, startPoint x: 646, startPoint y: 299, endPoint x: 645, endPoint y: 293, distance: 6.2
click at [645, 293] on div "0:32 Depois que você 0:33 me deixou 0:35 Mudei daqui 0:36 ai mudei daqui 0:39 D…" at bounding box center [338, 174] width 654 height 275
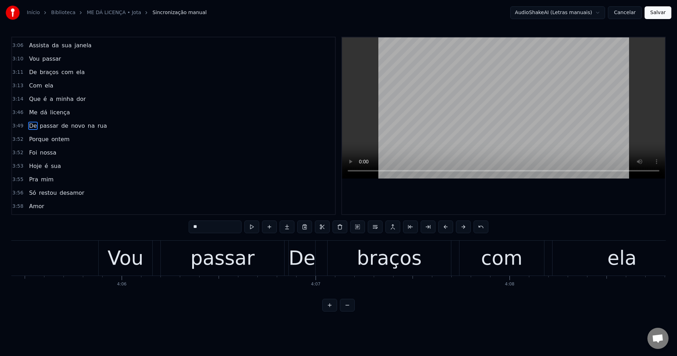
scroll to position [0, 47551]
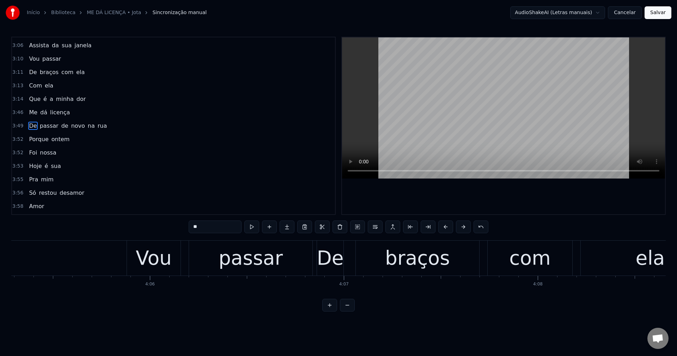
click at [554, 266] on div "com" at bounding box center [529, 257] width 85 height 35
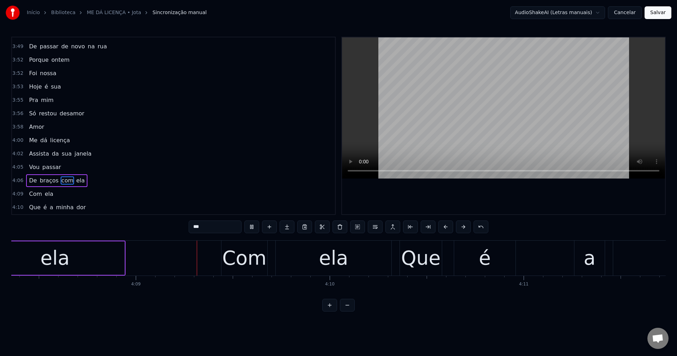
scroll to position [0, 48148]
click at [587, 258] on div "a" at bounding box center [588, 257] width 12 height 29
type input "*"
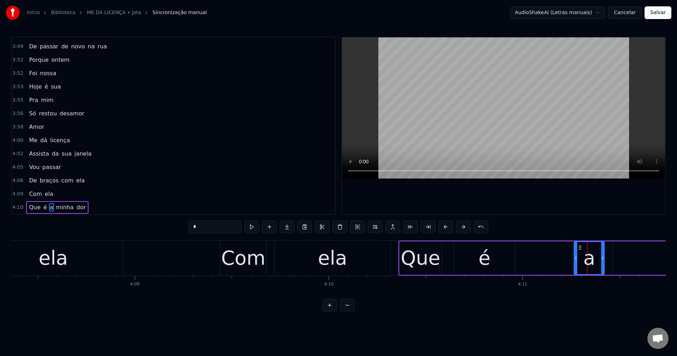
click at [335, 227] on button at bounding box center [339, 226] width 15 height 13
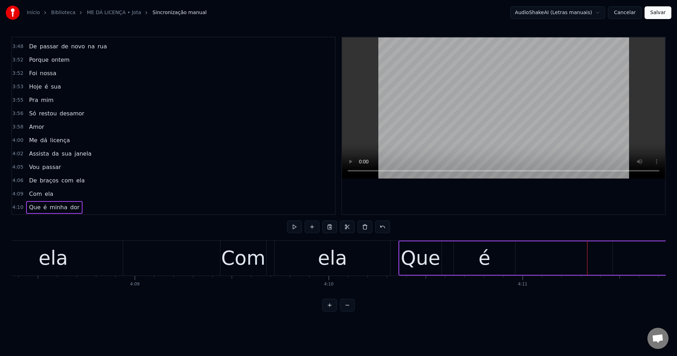
click at [413, 255] on div "Que" at bounding box center [420, 257] width 39 height 29
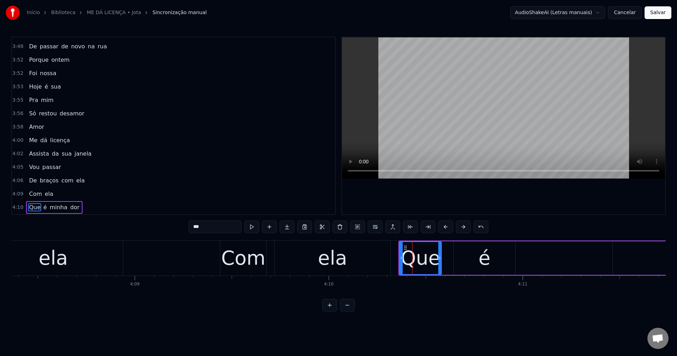
drag, startPoint x: 218, startPoint y: 227, endPoint x: 114, endPoint y: 205, distance: 105.9
click at [114, 205] on div "0:32 Depois que você 0:33 me deixou 0:35 Mudei daqui 0:36 ai mudei daqui 0:39 D…" at bounding box center [338, 174] width 654 height 275
click at [42, 207] on span "é" at bounding box center [44, 207] width 5 height 8
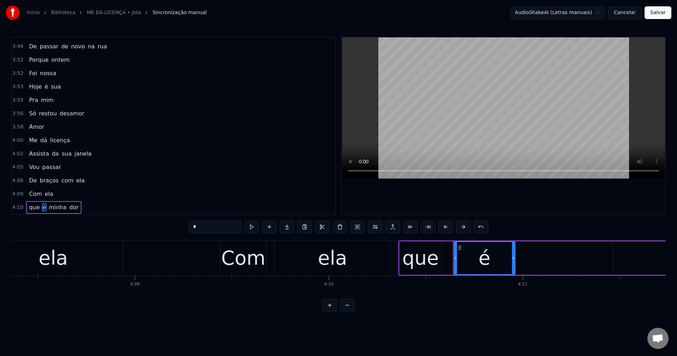
click at [48, 208] on span "minha" at bounding box center [57, 207] width 19 height 8
type input "*****"
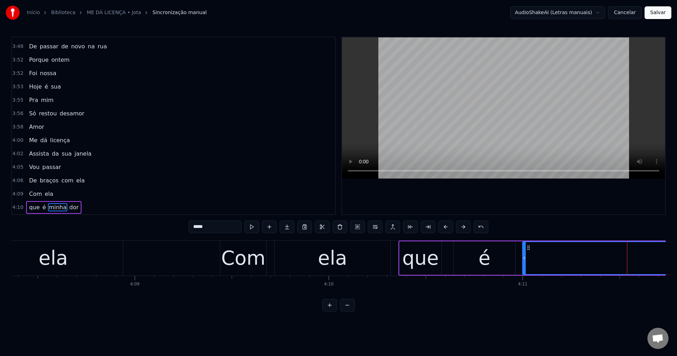
drag, startPoint x: 613, startPoint y: 259, endPoint x: 523, endPoint y: 273, distance: 91.2
click at [523, 273] on div at bounding box center [524, 258] width 3 height 32
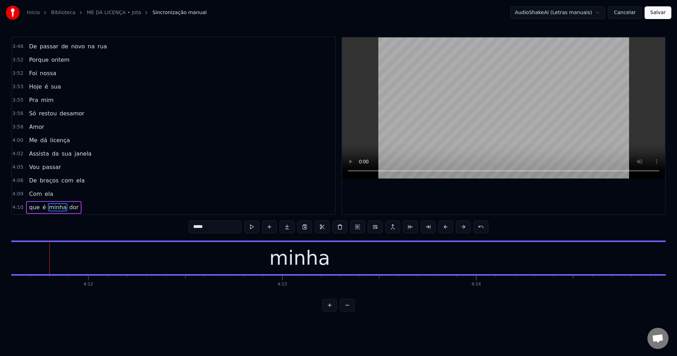
scroll to position [0, 48779]
click at [239, 261] on div "minha" at bounding box center [297, 258] width 810 height 32
drag, startPoint x: 208, startPoint y: 225, endPoint x: 104, endPoint y: 189, distance: 109.4
click at [104, 189] on div "0:32 Depois que você 0:33 me deixou 0:35 Mudei daqui 0:36 ai mudei daqui 0:39 D…" at bounding box center [338, 174] width 654 height 275
click at [337, 226] on button at bounding box center [339, 226] width 15 height 13
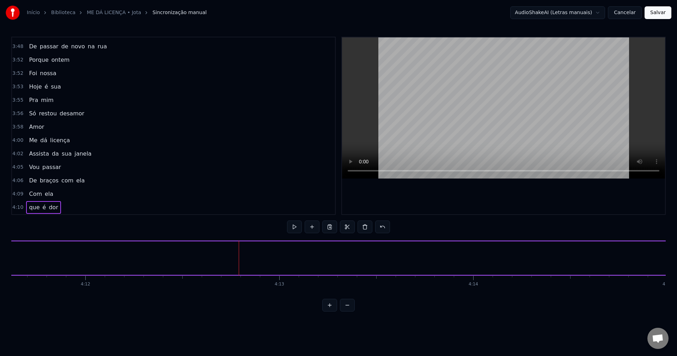
click at [44, 197] on span "ela" at bounding box center [49, 194] width 10 height 8
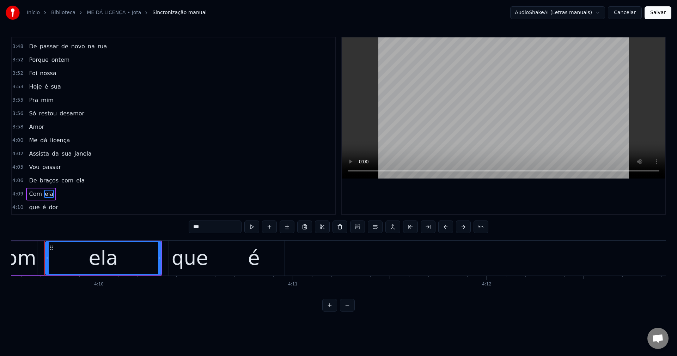
scroll to position [0, 48375]
click at [42, 208] on span "é" at bounding box center [44, 207] width 5 height 8
type input "*"
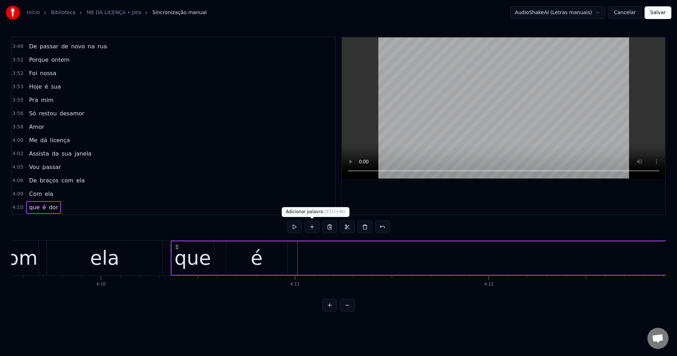
click at [315, 226] on button at bounding box center [312, 226] width 15 height 13
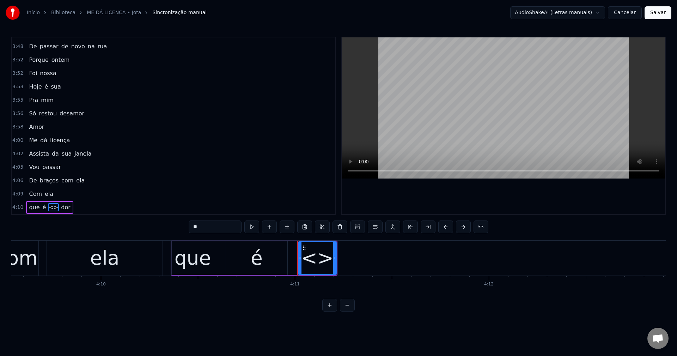
drag, startPoint x: 208, startPoint y: 227, endPoint x: 149, endPoint y: 212, distance: 60.4
click at [145, 211] on div "0:32 Depois que você 0:33 me deixou 0:35 Mudei daqui 0:36 ai mudei daqui 0:39 D…" at bounding box center [338, 174] width 654 height 275
paste input "***"
type input "*****"
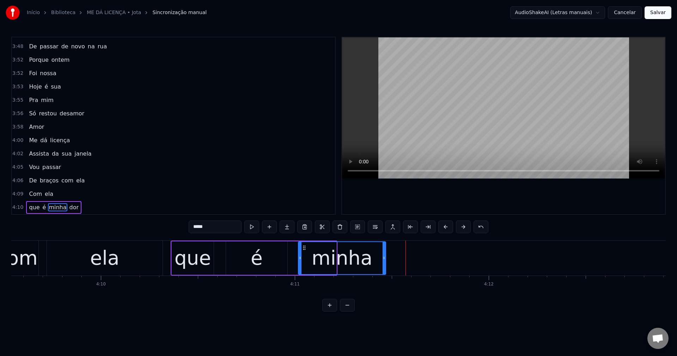
drag, startPoint x: 333, startPoint y: 258, endPoint x: 382, endPoint y: 261, distance: 49.4
click at [382, 261] on div at bounding box center [383, 258] width 3 height 32
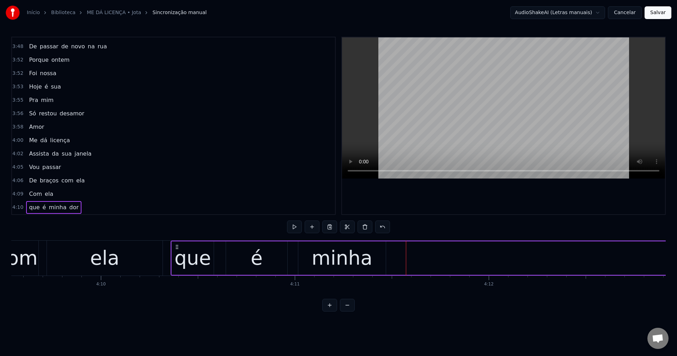
click at [69, 206] on span "dor" at bounding box center [74, 207] width 11 height 8
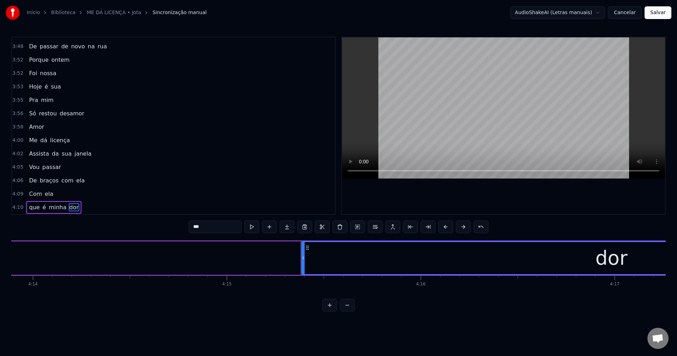
scroll to position [0, 49473]
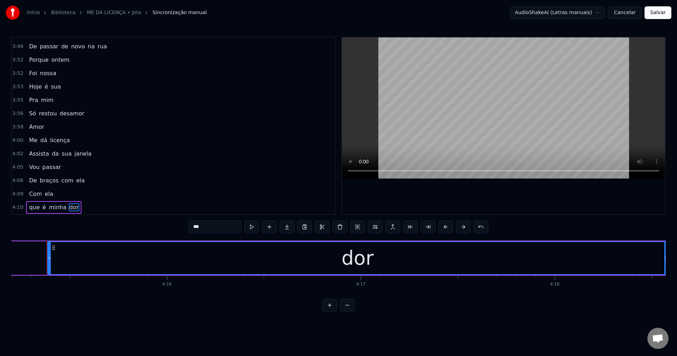
click at [361, 263] on div "dor" at bounding box center [357, 257] width 32 height 29
drag, startPoint x: 221, startPoint y: 227, endPoint x: 152, endPoint y: 206, distance: 72.4
click at [152, 206] on div "0:32 Depois que você 0:33 me deixou 0:35 Mudei daqui 0:36 ai mudei daqui 0:39 D…" at bounding box center [338, 174] width 654 height 275
paste input "***"
type input "***"
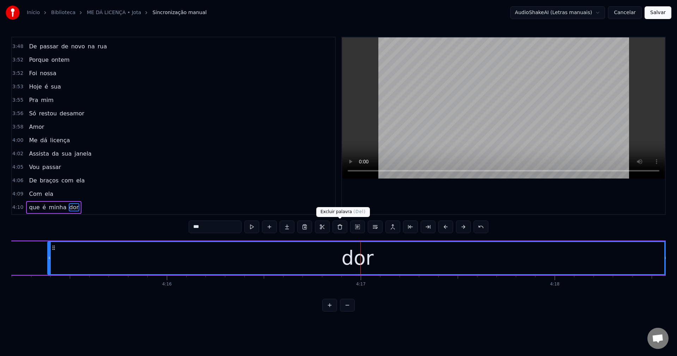
click at [341, 228] on button at bounding box center [339, 226] width 15 height 13
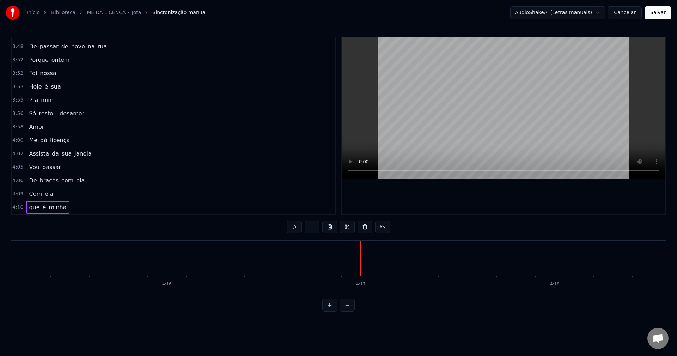
click at [50, 206] on span "minha" at bounding box center [57, 207] width 19 height 8
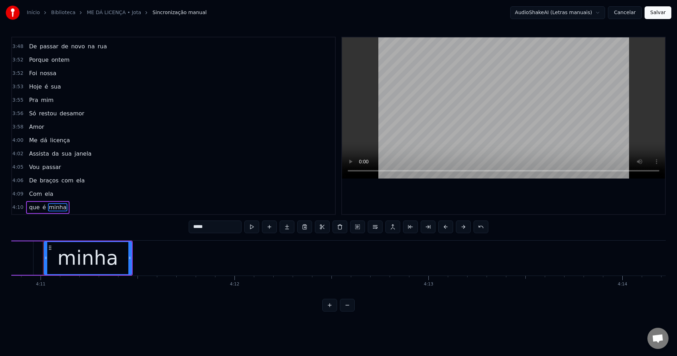
scroll to position [0, 48626]
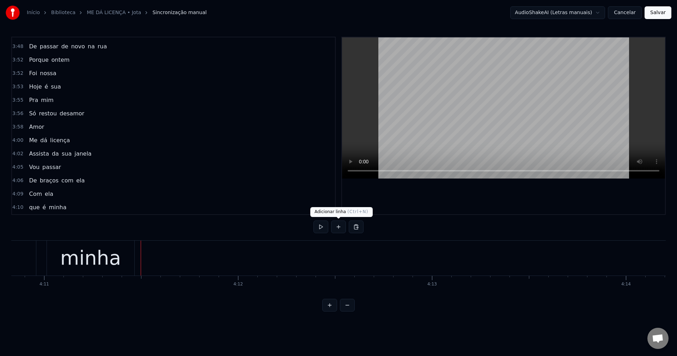
click at [337, 227] on button at bounding box center [338, 226] width 15 height 13
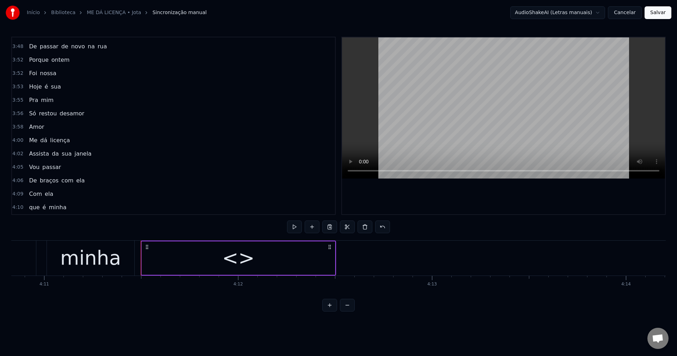
click at [245, 251] on div "<>" at bounding box center [238, 257] width 32 height 29
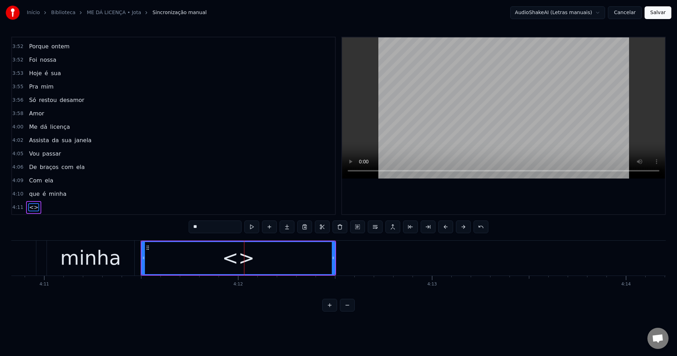
drag, startPoint x: 219, startPoint y: 227, endPoint x: 165, endPoint y: 210, distance: 56.1
click at [165, 210] on div "0:32 Depois que você 0:33 me deixou 0:35 Mudei daqui 0:36 ai mudei daqui 0:39 D…" at bounding box center [338, 174] width 654 height 275
paste input "*"
drag, startPoint x: 60, startPoint y: 194, endPoint x: 74, endPoint y: 186, distance: 16.3
click at [60, 194] on span "minha" at bounding box center [57, 194] width 19 height 8
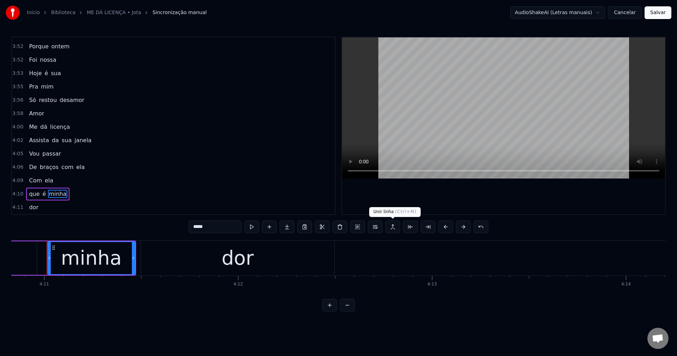
click at [391, 226] on button at bounding box center [392, 226] width 15 height 13
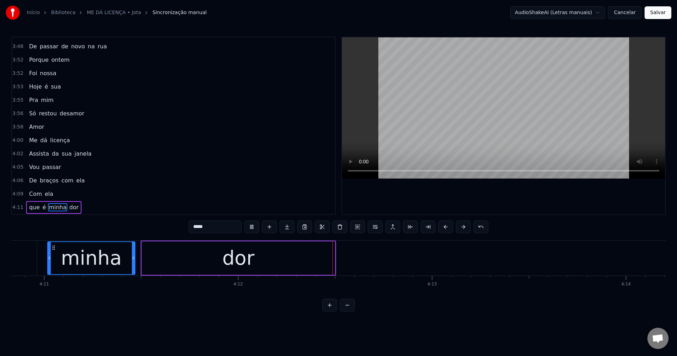
drag, startPoint x: 254, startPoint y: 248, endPoint x: 258, endPoint y: 251, distance: 5.0
click at [254, 248] on div "dor" at bounding box center [238, 257] width 193 height 33
type input "***"
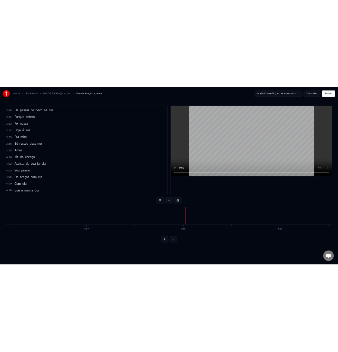
scroll to position [0, 49765]
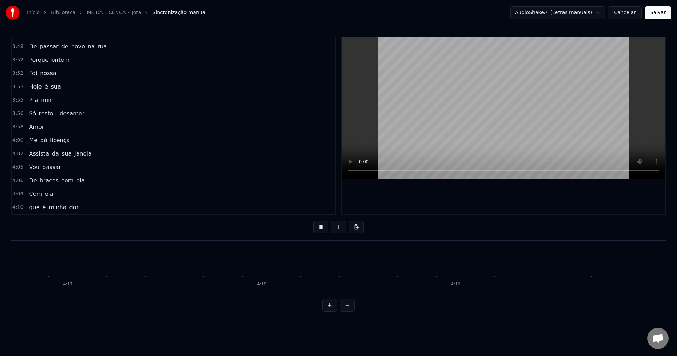
click at [651, 18] on button "Salvar" at bounding box center [657, 12] width 27 height 13
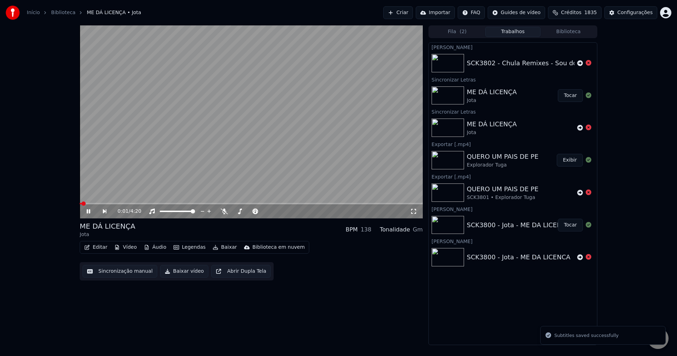
click at [187, 250] on button "Legendas" at bounding box center [190, 247] width 38 height 10
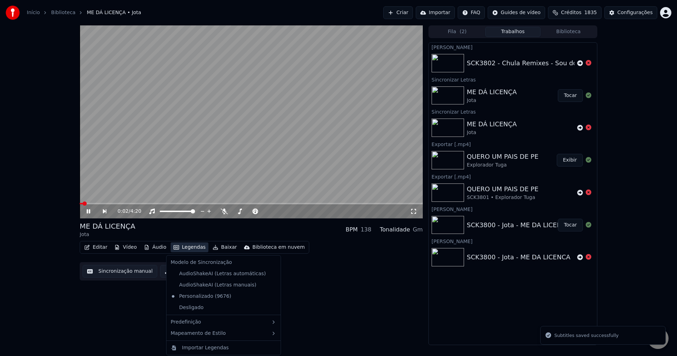
click at [187, 250] on button "Legendas" at bounding box center [190, 247] width 38 height 10
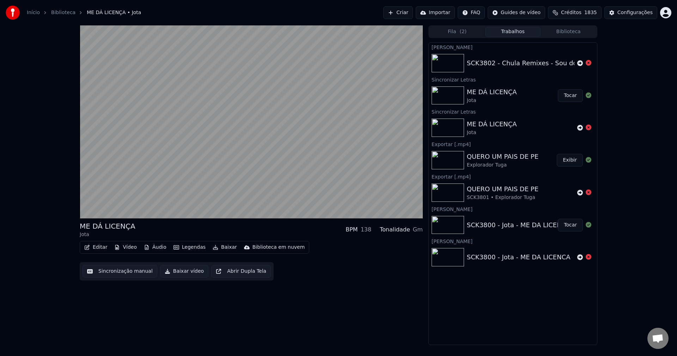
click at [175, 275] on button "Baixar vídeo" at bounding box center [184, 271] width 48 height 13
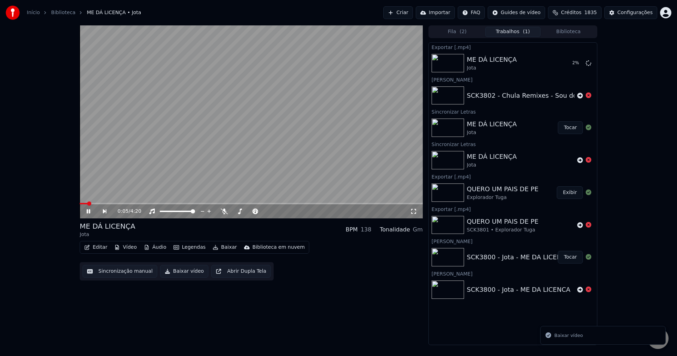
click at [178, 159] on video at bounding box center [251, 121] width 343 height 193
click at [579, 94] on icon at bounding box center [580, 96] width 6 height 6
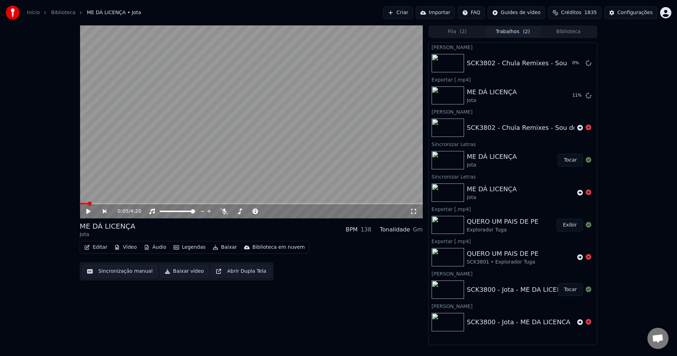
click at [411, 12] on button "Criar" at bounding box center [398, 12] width 30 height 13
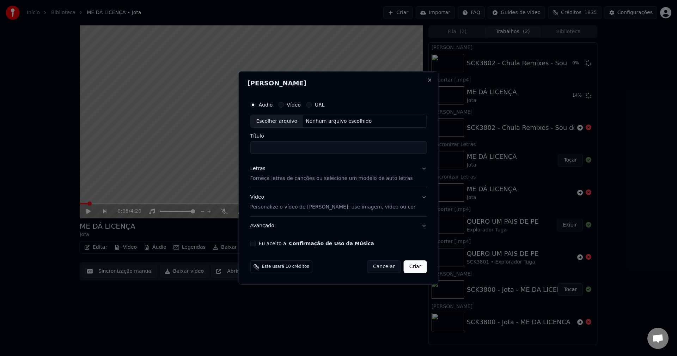
click at [256, 245] on button "Eu aceito a Confirmação de Uso da Música" at bounding box center [253, 243] width 6 height 6
click at [343, 120] on div "Nenhum arquivo escolhido" at bounding box center [339, 121] width 72 height 7
type input "**********"
click at [413, 267] on button "Criar" at bounding box center [415, 266] width 23 height 13
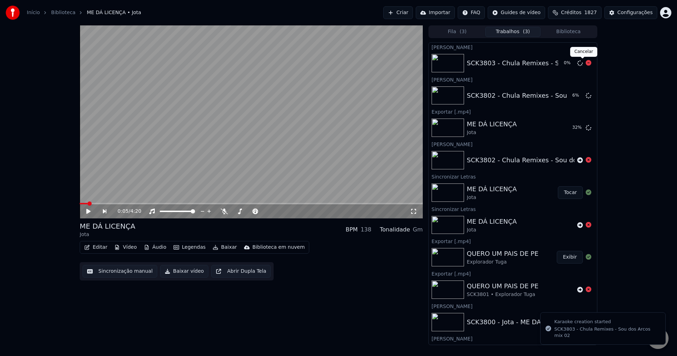
click at [585, 64] on icon at bounding box center [588, 63] width 6 height 6
click at [412, 13] on button "Criar" at bounding box center [398, 12] width 30 height 13
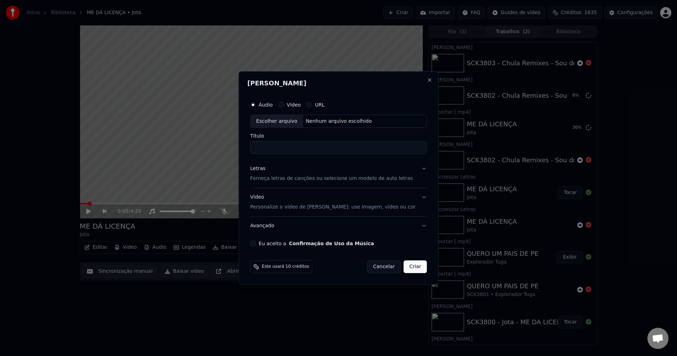
click at [256, 242] on button "Eu aceito a Confirmação de Uso da Música" at bounding box center [253, 243] width 6 height 6
click at [348, 118] on div "Nenhum arquivo escolhido" at bounding box center [339, 121] width 72 height 7
type input "**********"
click at [416, 270] on button "Criar" at bounding box center [415, 266] width 23 height 13
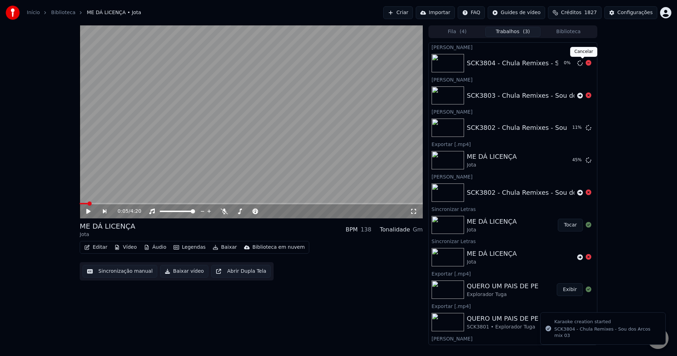
click at [585, 65] on icon at bounding box center [588, 63] width 6 height 6
drag, startPoint x: 420, startPoint y: 19, endPoint x: 433, endPoint y: 27, distance: 15.1
click at [429, 25] on div "Início Biblioteca ME DÁ LICENÇA • [PERSON_NAME] Importar FAQ Guides de vídeo Cr…" at bounding box center [338, 12] width 677 height 25
click at [409, 15] on button "Criar" at bounding box center [398, 12] width 30 height 13
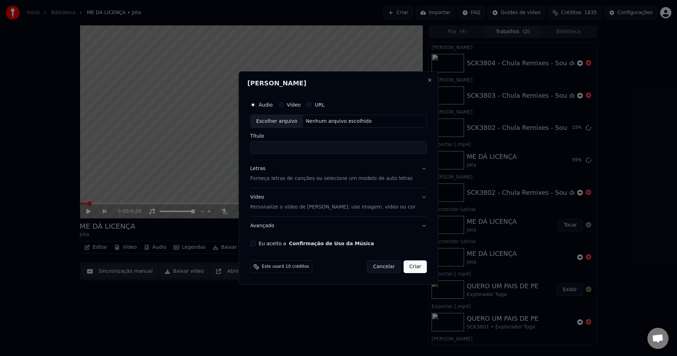
click at [256, 243] on button "Eu aceito a Confirmação de Uso da Música" at bounding box center [253, 243] width 6 height 6
click at [340, 120] on div "Nenhum arquivo escolhido" at bounding box center [339, 121] width 72 height 7
type input "**********"
click at [412, 270] on button "Criar" at bounding box center [415, 266] width 23 height 13
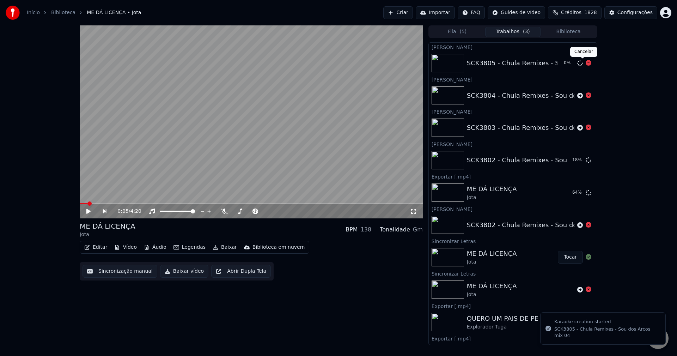
click at [585, 65] on icon at bounding box center [588, 63] width 6 height 6
click at [410, 11] on button "Criar" at bounding box center [398, 12] width 30 height 13
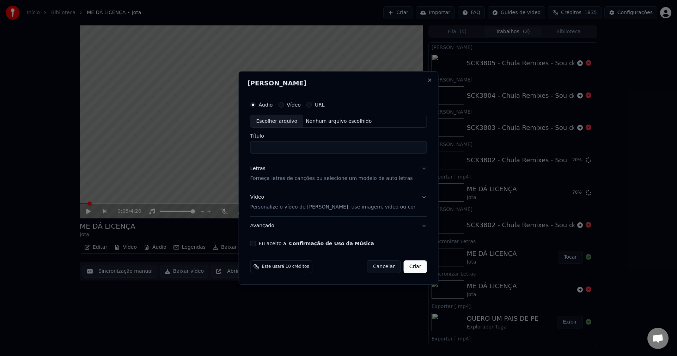
click at [256, 243] on button "Eu aceito a Confirmação de Uso da Música" at bounding box center [253, 243] width 6 height 6
click at [348, 120] on div "Nenhum arquivo escolhido" at bounding box center [339, 121] width 72 height 7
type input "**********"
click at [406, 267] on button "Criar" at bounding box center [415, 266] width 23 height 13
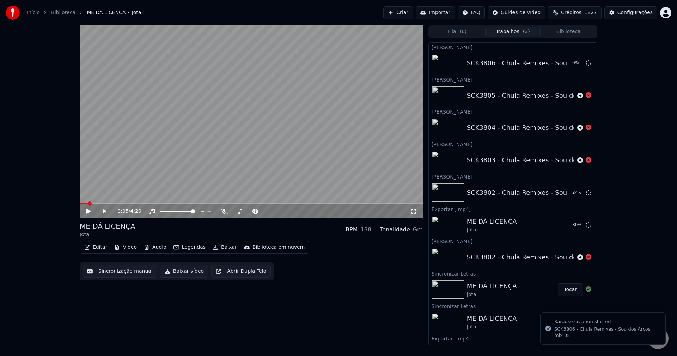
drag, startPoint x: 544, startPoint y: 109, endPoint x: 455, endPoint y: 222, distance: 144.6
click at [585, 61] on icon at bounding box center [588, 63] width 6 height 6
click at [413, 12] on button "Criar" at bounding box center [398, 12] width 30 height 13
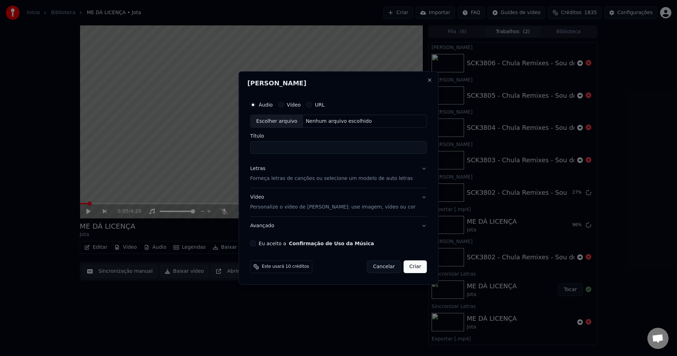
click at [256, 243] on button "Eu aceito a Confirmação de Uso da Música" at bounding box center [253, 243] width 6 height 6
click at [342, 123] on div "Nenhum arquivo escolhido" at bounding box center [339, 121] width 72 height 7
type input "**********"
click at [414, 265] on button "Criar" at bounding box center [415, 266] width 23 height 13
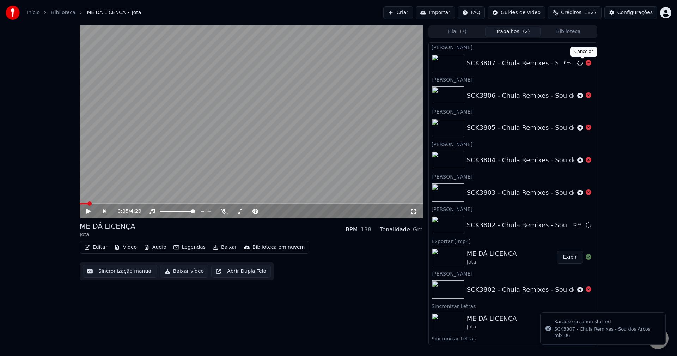
click at [585, 64] on icon at bounding box center [588, 63] width 6 height 6
click at [413, 15] on button "Criar" at bounding box center [398, 12] width 30 height 13
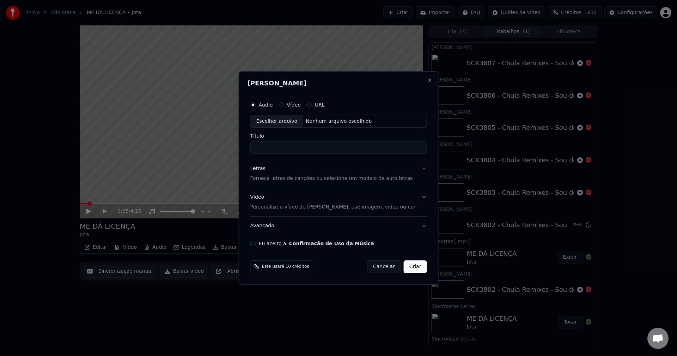
click at [256, 244] on button "Eu aceito a Confirmação de Uso da Música" at bounding box center [253, 243] width 6 height 6
click at [341, 122] on div "Nenhum arquivo escolhido" at bounding box center [339, 121] width 72 height 7
type input "**********"
click at [413, 266] on button "Criar" at bounding box center [415, 266] width 23 height 13
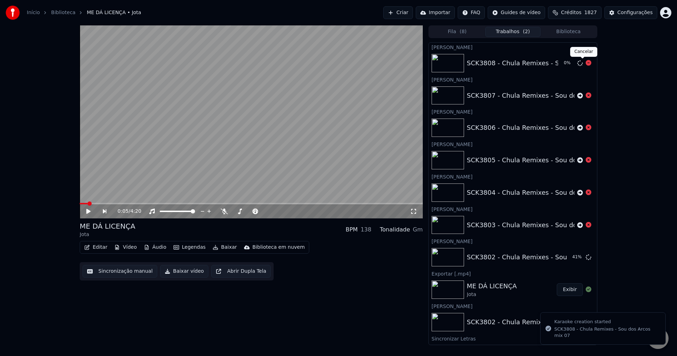
click at [585, 61] on icon at bounding box center [588, 63] width 6 height 6
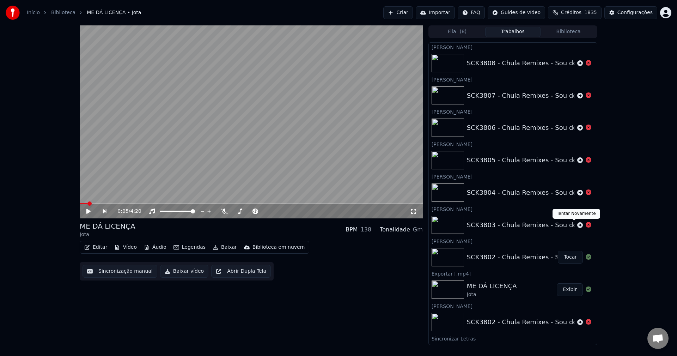
click at [577, 226] on icon at bounding box center [580, 225] width 6 height 6
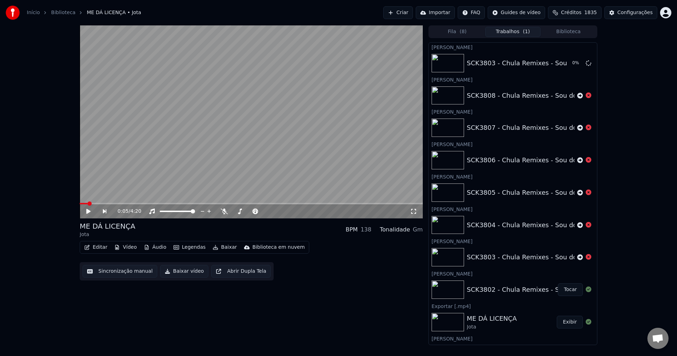
click at [577, 226] on icon at bounding box center [580, 225] width 6 height 6
click at [558, 326] on button "Tocar" at bounding box center [570, 321] width 25 height 13
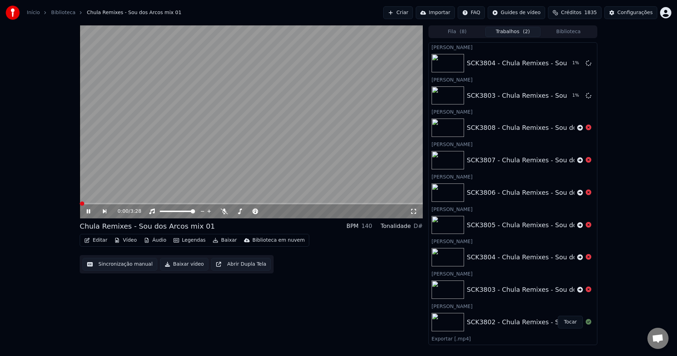
click at [90, 240] on button "Editar" at bounding box center [95, 240] width 29 height 10
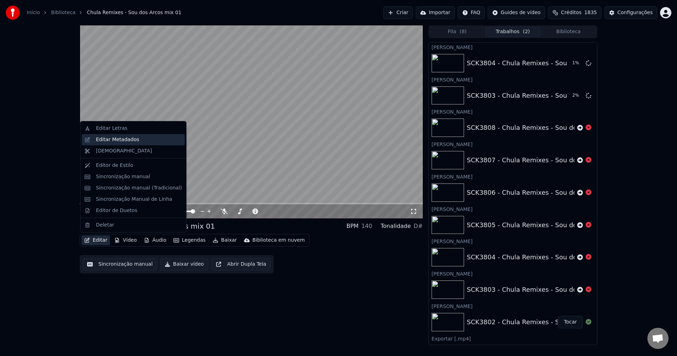
click at [110, 136] on div "Editar Metadados" at bounding box center [117, 139] width 43 height 7
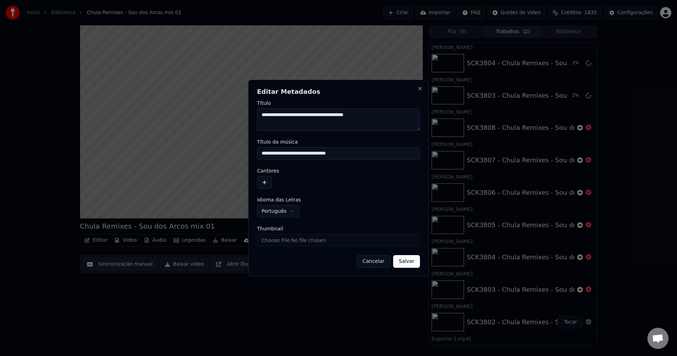
click at [322, 245] on input "Thumbnail" at bounding box center [338, 240] width 163 height 13
type input "**********"
click at [405, 264] on button "Salvar" at bounding box center [406, 261] width 27 height 13
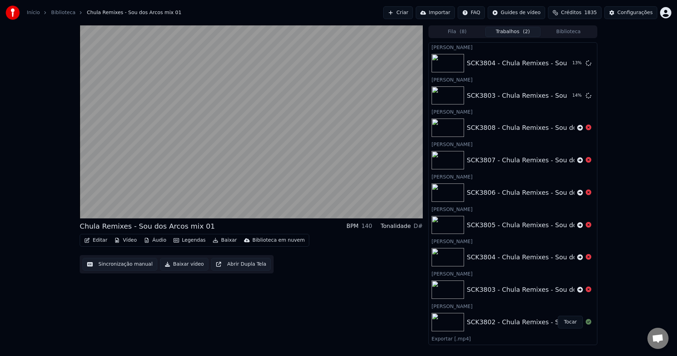
click at [97, 240] on button "Editar" at bounding box center [95, 240] width 29 height 10
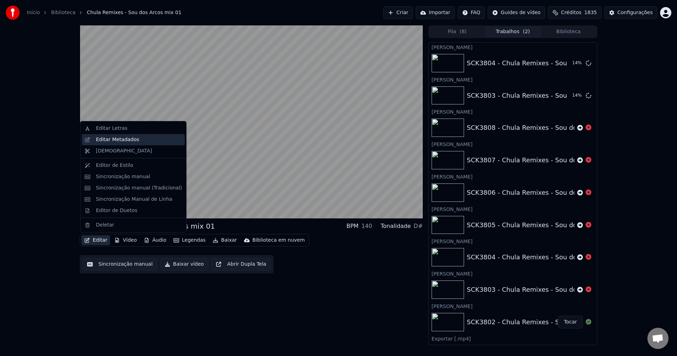
click at [115, 140] on div "Editar Metadados" at bounding box center [117, 139] width 43 height 7
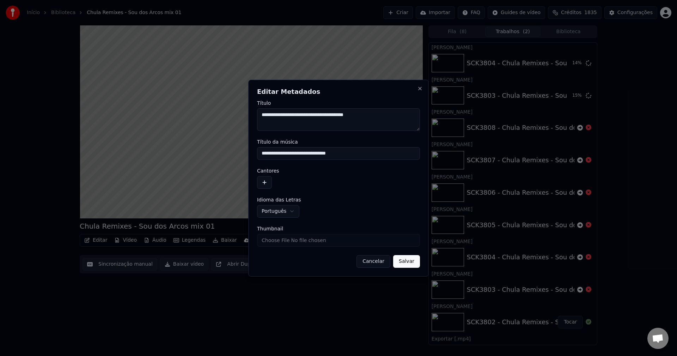
click at [296, 156] on input "**********" at bounding box center [338, 153] width 163 height 13
type input "**********"
click at [265, 180] on button "button" at bounding box center [264, 182] width 15 height 13
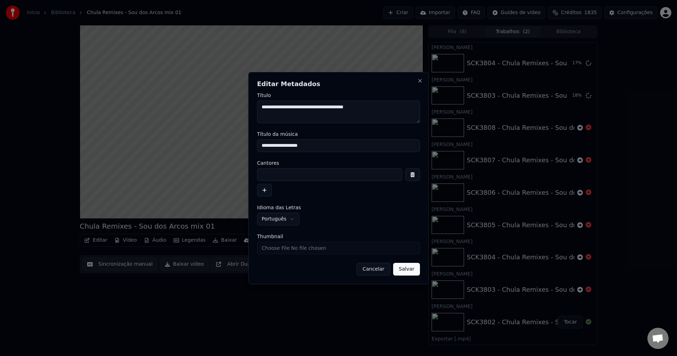
click at [279, 169] on input at bounding box center [329, 174] width 145 height 13
paste input "**********"
type input "**********"
click at [325, 247] on input "Thumbnail" at bounding box center [338, 247] width 163 height 13
type input "**********"
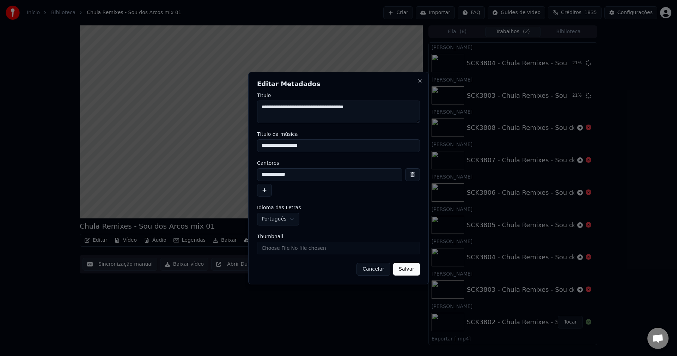
click at [414, 272] on button "Salvar" at bounding box center [406, 269] width 27 height 13
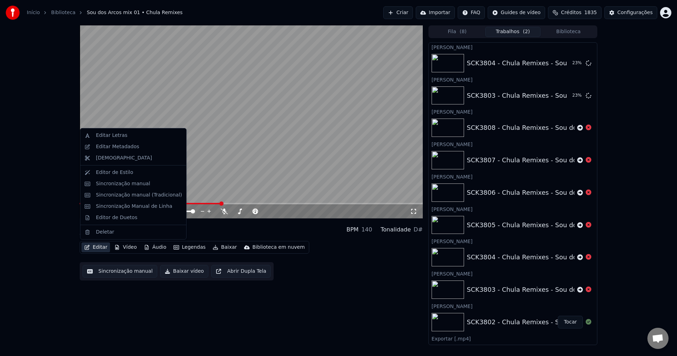
click at [102, 246] on button "Editar" at bounding box center [95, 247] width 29 height 10
click at [140, 150] on div "Editar Metadados" at bounding box center [139, 146] width 86 height 7
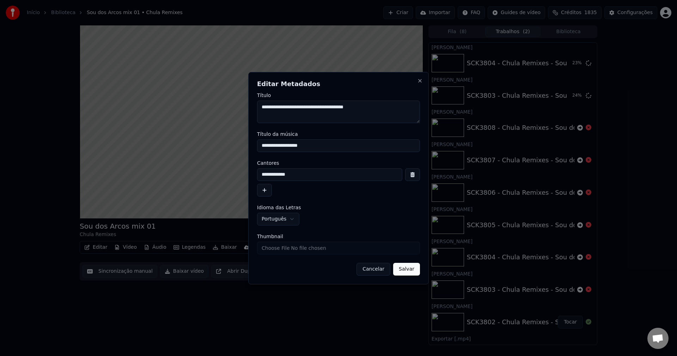
drag, startPoint x: 384, startPoint y: 103, endPoint x: 159, endPoint y: 115, distance: 224.9
click at [159, 115] on body "Início Biblioteca Sou dos Arcos mix 01 • Chula Remixes Criar Importar FAQ Guide…" at bounding box center [338, 178] width 677 height 356
click at [400, 271] on button "Salvar" at bounding box center [406, 269] width 27 height 13
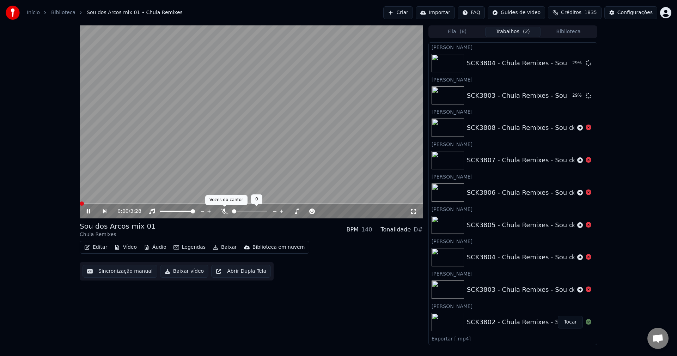
click at [225, 211] on icon at bounding box center [224, 211] width 7 height 6
click at [153, 210] on icon at bounding box center [152, 211] width 6 height 6
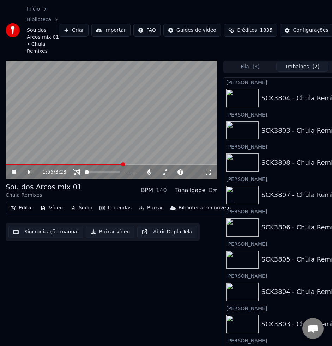
click at [89, 149] on video at bounding box center [111, 120] width 211 height 119
click at [13, 206] on icon "button" at bounding box center [13, 208] width 6 height 5
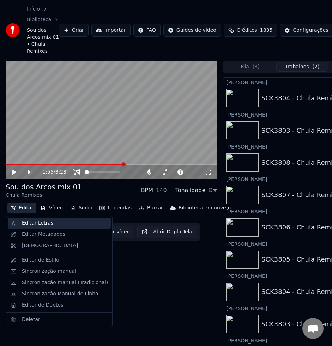
click at [29, 228] on div "Editar Letras" at bounding box center [59, 223] width 103 height 11
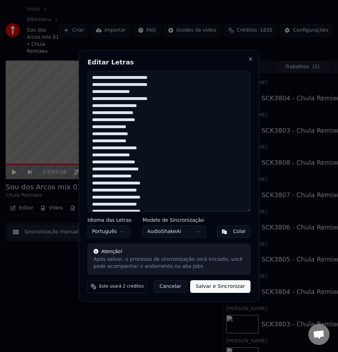
click at [139, 167] on textarea "**********" at bounding box center [168, 141] width 163 height 141
click at [171, 291] on button "Cancelar" at bounding box center [170, 287] width 34 height 13
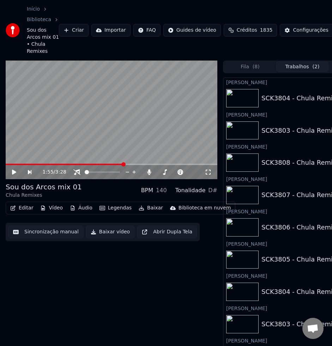
click at [12, 175] on icon at bounding box center [19, 173] width 16 height 6
click at [6, 162] on span at bounding box center [8, 164] width 4 height 4
click at [14, 172] on icon at bounding box center [14, 172] width 4 height 4
click at [14, 173] on icon at bounding box center [14, 172] width 4 height 5
click at [14, 172] on icon at bounding box center [14, 172] width 4 height 4
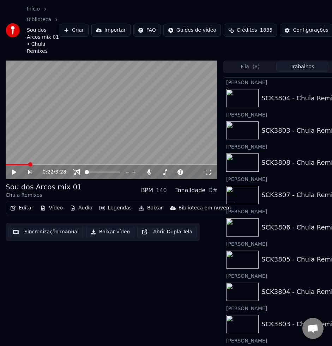
click at [14, 172] on icon at bounding box center [14, 172] width 4 height 5
click at [14, 172] on icon at bounding box center [14, 172] width 4 height 4
click at [12, 173] on icon at bounding box center [14, 172] width 4 height 5
click at [14, 172] on icon at bounding box center [19, 173] width 16 height 6
click at [13, 171] on icon at bounding box center [14, 172] width 4 height 5
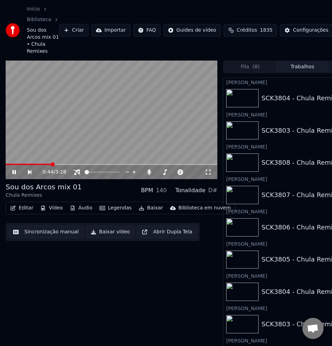
click at [13, 171] on icon at bounding box center [14, 172] width 4 height 4
drag, startPoint x: 14, startPoint y: 176, endPoint x: 13, endPoint y: 172, distance: 4.8
click at [14, 176] on div "0:44 / 3:28" at bounding box center [111, 172] width 211 height 14
click at [13, 172] on icon at bounding box center [14, 172] width 4 height 5
click at [13, 172] on icon at bounding box center [14, 172] width 4 height 4
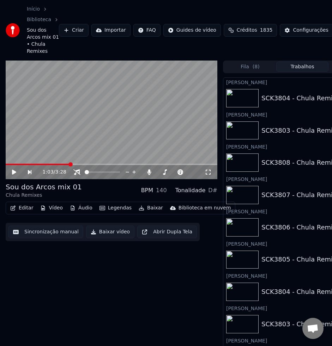
click at [12, 172] on icon at bounding box center [19, 173] width 16 height 6
click at [16, 176] on div "1:27 / 3:28" at bounding box center [111, 172] width 206 height 7
click at [15, 173] on icon at bounding box center [14, 172] width 4 height 4
click at [14, 171] on icon at bounding box center [14, 172] width 4 height 5
click at [15, 173] on icon at bounding box center [14, 172] width 4 height 4
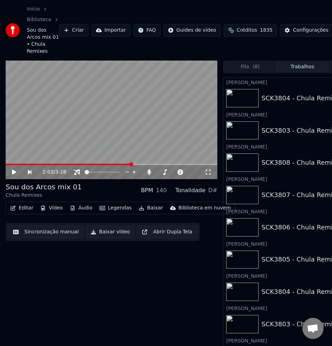
click at [12, 172] on icon at bounding box center [19, 173] width 16 height 6
click at [14, 171] on icon at bounding box center [14, 172] width 4 height 4
click at [16, 174] on icon at bounding box center [19, 173] width 16 height 6
drag, startPoint x: 17, startPoint y: 171, endPoint x: 8, endPoint y: 176, distance: 10.2
click at [17, 171] on icon at bounding box center [19, 173] width 16 height 6
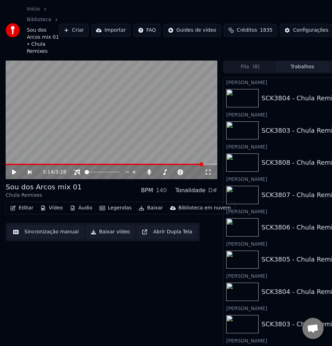
click at [22, 209] on button "Editar" at bounding box center [21, 208] width 29 height 10
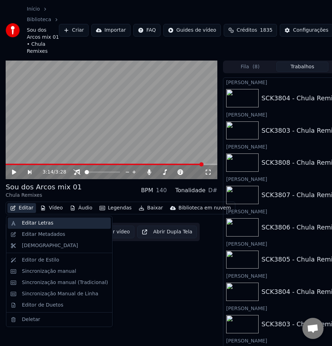
click at [25, 223] on div "Editar Letras" at bounding box center [37, 223] width 31 height 7
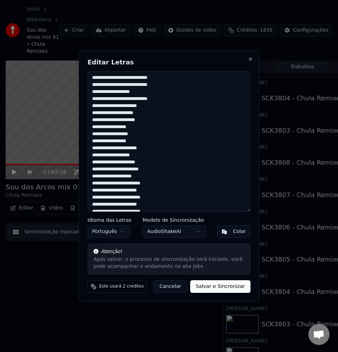
click at [134, 167] on textarea "**********" at bounding box center [168, 141] width 163 height 141
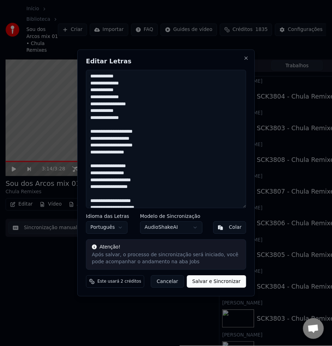
scroll to position [215, 0]
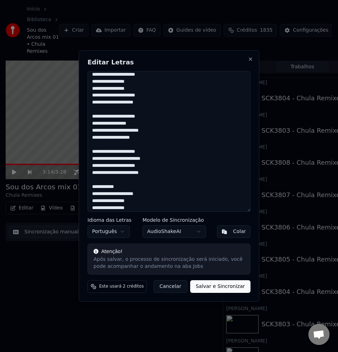
type textarea "**********"
click at [227, 290] on button "Salvar e Sincronizar" at bounding box center [220, 287] width 60 height 13
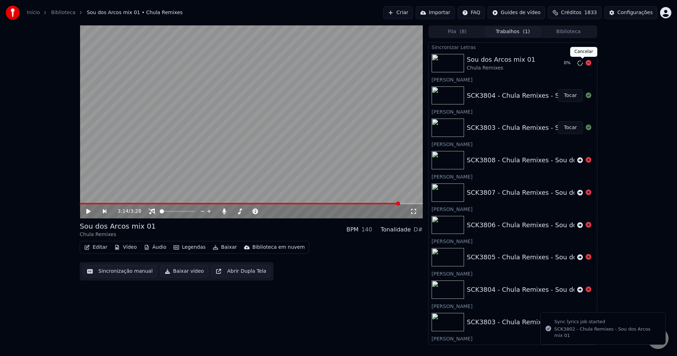
click at [585, 61] on icon at bounding box center [588, 63] width 6 height 6
click at [461, 31] on span "( 8 )" at bounding box center [462, 31] width 7 height 7
click at [505, 30] on button "Trabalhos" at bounding box center [513, 32] width 56 height 10
click at [564, 33] on button "Biblioteca" at bounding box center [568, 32] width 56 height 10
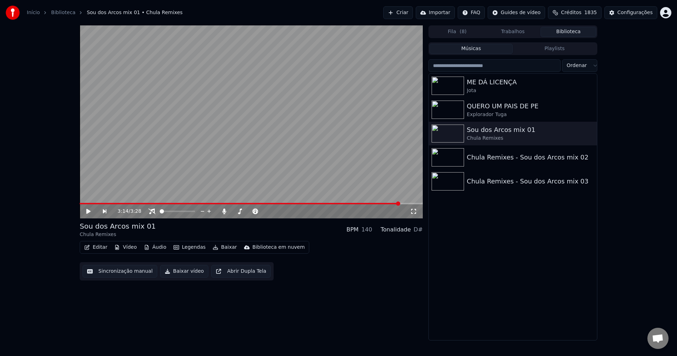
click at [465, 30] on span "( 8 )" at bounding box center [462, 31] width 7 height 7
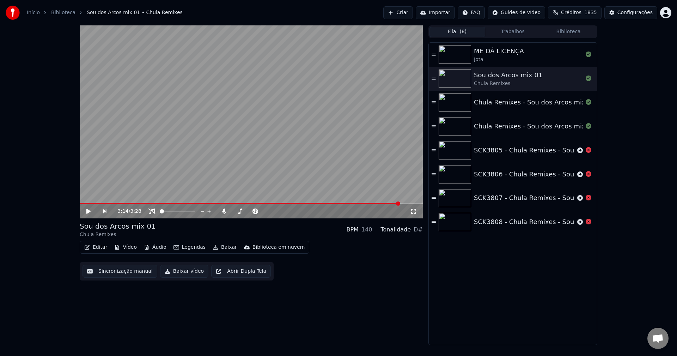
click at [514, 32] on button "Trabalhos" at bounding box center [513, 32] width 56 height 10
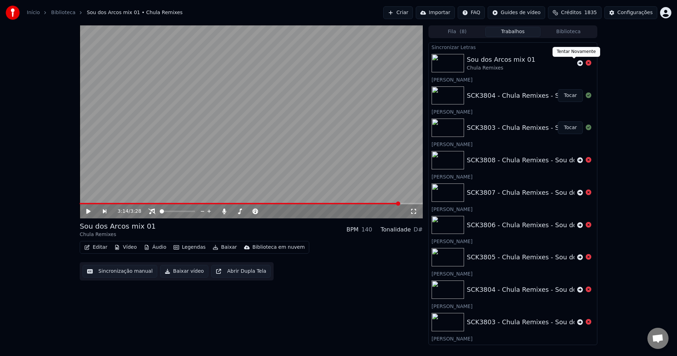
click at [573, 59] on span at bounding box center [574, 59] width 4 height 4
click at [577, 62] on icon at bounding box center [580, 63] width 6 height 6
click at [570, 31] on button "Biblioteca" at bounding box center [568, 32] width 56 height 10
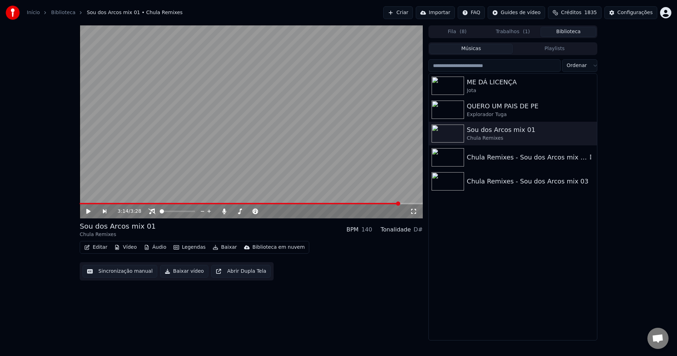
click at [532, 153] on div "Chula Remixes - Sou dos Arcos mix 02" at bounding box center [527, 157] width 120 height 10
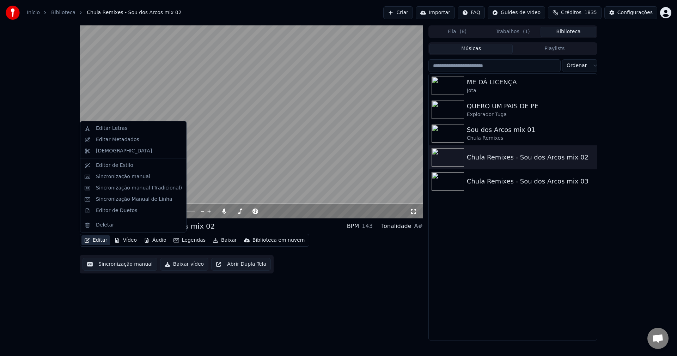
click at [97, 241] on button "Editar" at bounding box center [95, 240] width 29 height 10
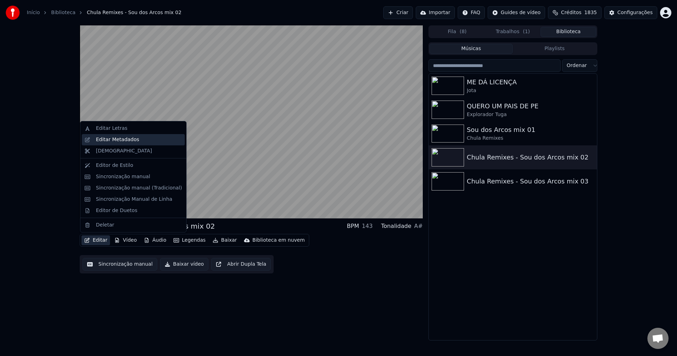
click at [115, 144] on div "Editar Metadados" at bounding box center [133, 139] width 103 height 11
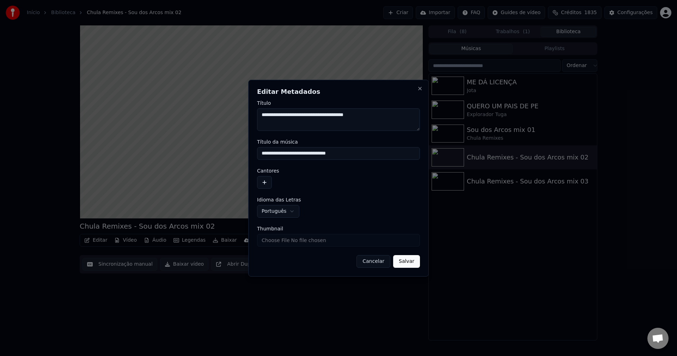
drag, startPoint x: 390, startPoint y: 113, endPoint x: 225, endPoint y: 101, distance: 165.7
click at [227, 102] on body "Início Biblioteca Chula Remixes - Sou dos Arcos mix 02 Criar Importar FAQ Guide…" at bounding box center [338, 178] width 677 height 356
click at [395, 191] on form "**********" at bounding box center [338, 183] width 163 height 167
click at [308, 122] on textarea "**********" at bounding box center [338, 119] width 163 height 23
click at [365, 156] on input "**********" at bounding box center [338, 153] width 163 height 13
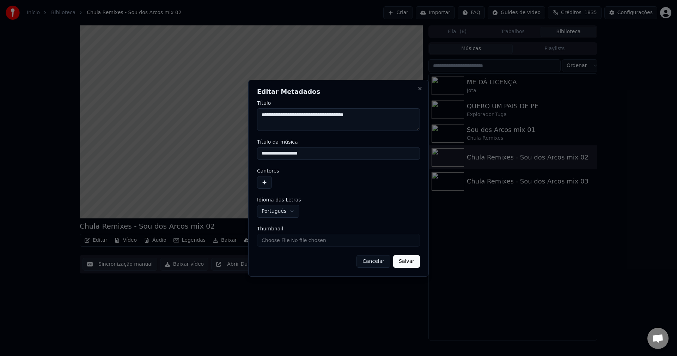
type input "**********"
click at [265, 181] on button "button" at bounding box center [264, 182] width 15 height 13
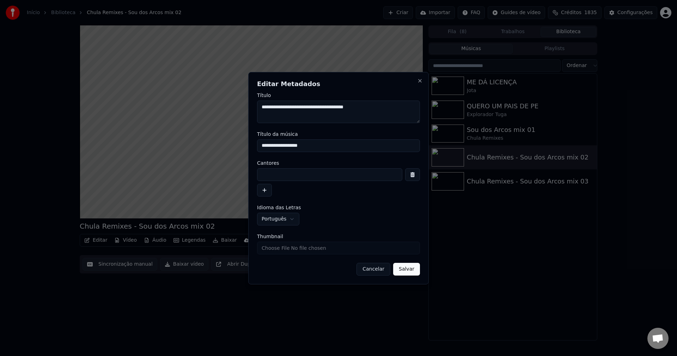
click at [268, 172] on input at bounding box center [329, 174] width 145 height 13
paste input "**********"
type input "**********"
click at [309, 247] on input "Thumbnail" at bounding box center [338, 247] width 163 height 13
type input "**********"
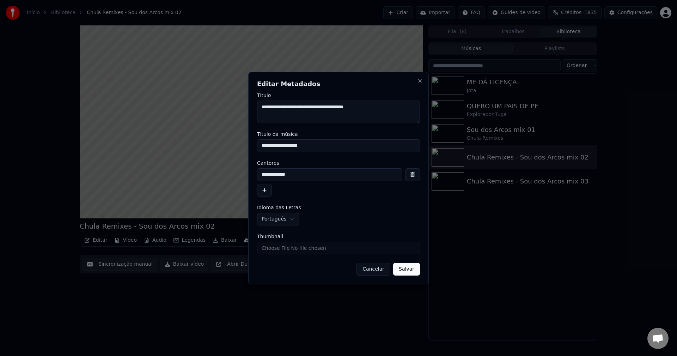
click at [403, 270] on button "Salvar" at bounding box center [406, 269] width 27 height 13
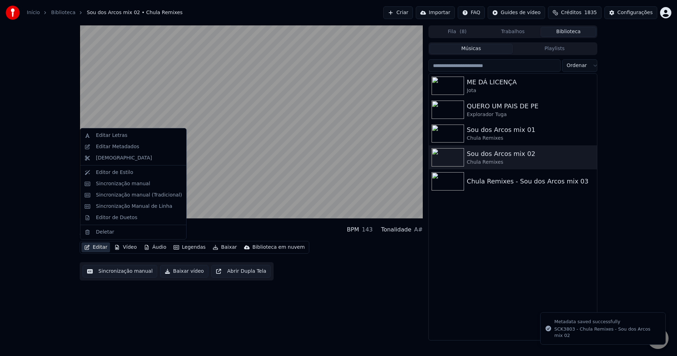
click at [98, 250] on button "Editar" at bounding box center [95, 247] width 29 height 10
click at [130, 137] on div "Editar Letras" at bounding box center [139, 135] width 86 height 7
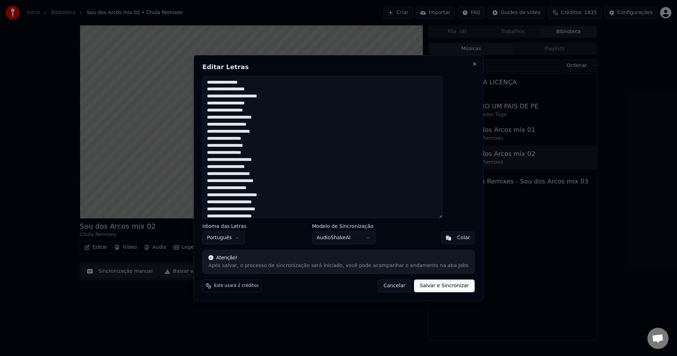
click at [379, 288] on button "Cancelar" at bounding box center [394, 285] width 34 height 13
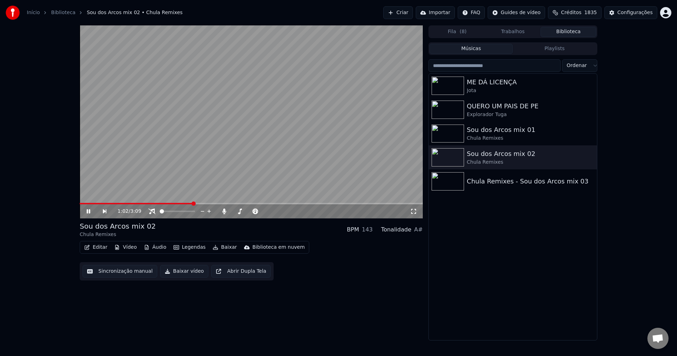
click at [297, 156] on video at bounding box center [251, 121] width 343 height 193
click at [225, 214] on icon at bounding box center [224, 211] width 4 height 6
click at [159, 211] on div at bounding box center [183, 211] width 57 height 7
click at [162, 212] on span at bounding box center [162, 211] width 4 height 4
click at [80, 201] on span at bounding box center [82, 203] width 4 height 4
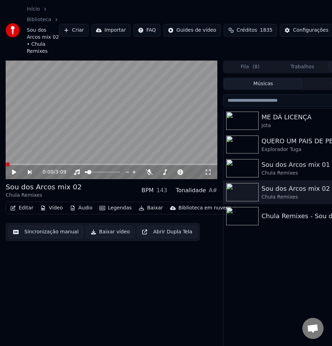
drag, startPoint x: 13, startPoint y: 173, endPoint x: 1, endPoint y: 177, distance: 12.7
click at [13, 172] on icon at bounding box center [14, 172] width 4 height 5
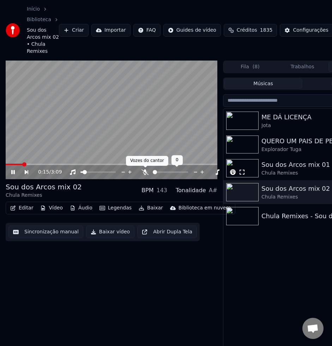
click at [144, 174] on icon at bounding box center [144, 173] width 7 height 6
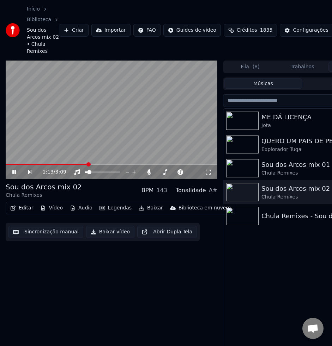
drag, startPoint x: 14, startPoint y: 171, endPoint x: 0, endPoint y: 172, distance: 13.4
click at [14, 171] on icon at bounding box center [14, 172] width 4 height 4
click at [13, 171] on icon at bounding box center [19, 173] width 16 height 6
drag, startPoint x: 11, startPoint y: 173, endPoint x: 2, endPoint y: 178, distance: 10.6
click at [11, 172] on icon at bounding box center [19, 173] width 16 height 6
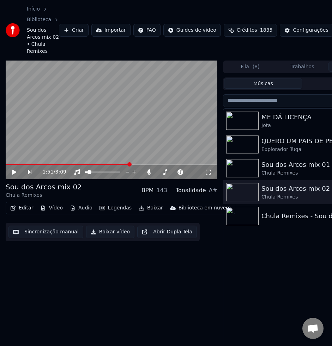
click at [16, 173] on icon at bounding box center [14, 172] width 4 height 5
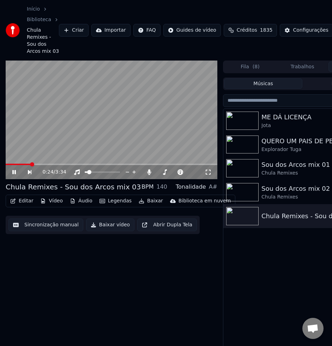
click at [148, 121] on video at bounding box center [111, 120] width 211 height 119
drag, startPoint x: 303, startPoint y: 194, endPoint x: 255, endPoint y: 208, distance: 49.6
click at [303, 194] on div "Chula Remixes" at bounding box center [316, 197] width 110 height 7
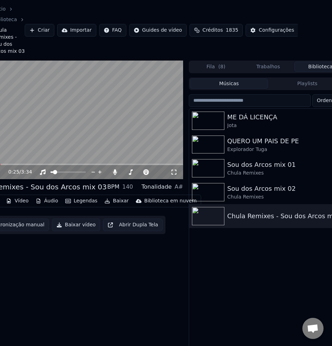
scroll to position [0, 50]
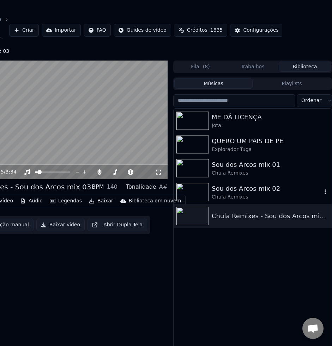
click at [216, 188] on div "Sou dos Arcos mix 02" at bounding box center [266, 189] width 110 height 10
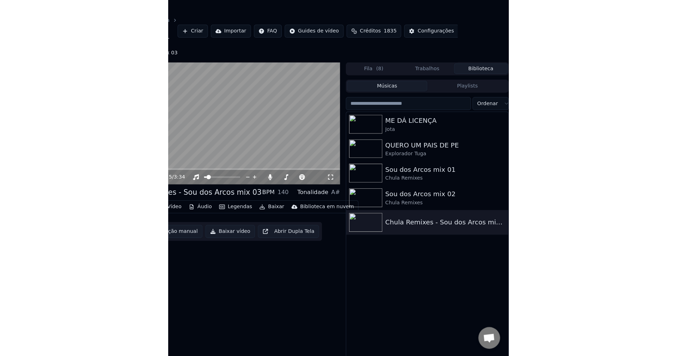
scroll to position [0, 0]
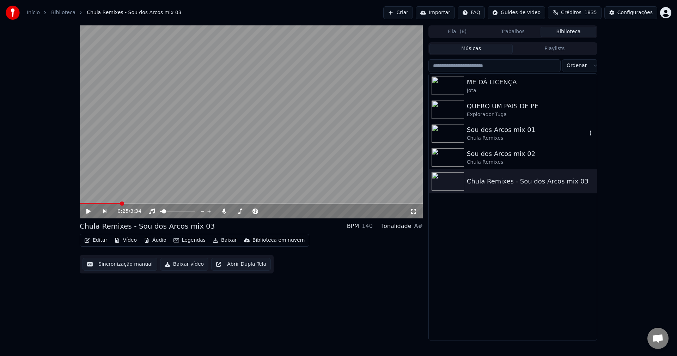
click at [488, 136] on div "Chula Remixes" at bounding box center [527, 138] width 120 height 7
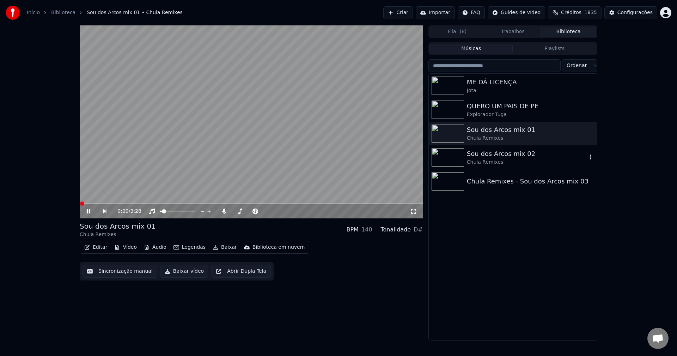
click at [484, 154] on div "Sou dos Arcos mix 02" at bounding box center [527, 154] width 120 height 10
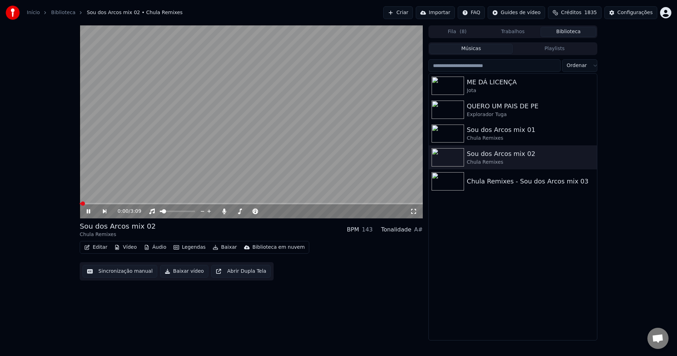
click at [101, 247] on button "Editar" at bounding box center [95, 247] width 29 height 10
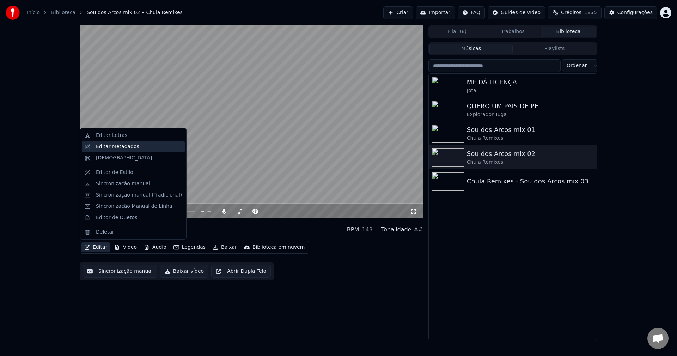
click at [116, 146] on div "Editar Metadados" at bounding box center [117, 146] width 43 height 7
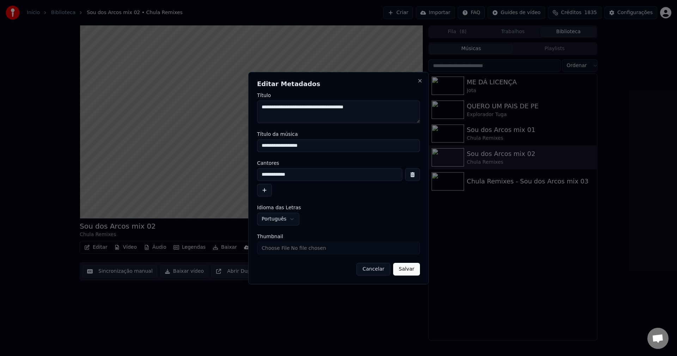
drag, startPoint x: 369, startPoint y: 267, endPoint x: 304, endPoint y: 251, distance: 66.7
click at [355, 263] on div "Cancelar Salvar" at bounding box center [338, 269] width 163 height 13
click at [379, 275] on div "**********" at bounding box center [338, 178] width 180 height 212
click at [379, 272] on button "Cancelar" at bounding box center [373, 269] width 34 height 13
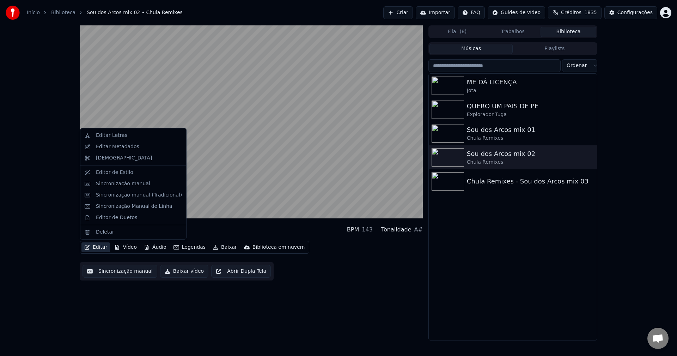
click at [102, 249] on button "Editar" at bounding box center [95, 247] width 29 height 10
click at [117, 133] on div "Editar Letras" at bounding box center [111, 135] width 31 height 7
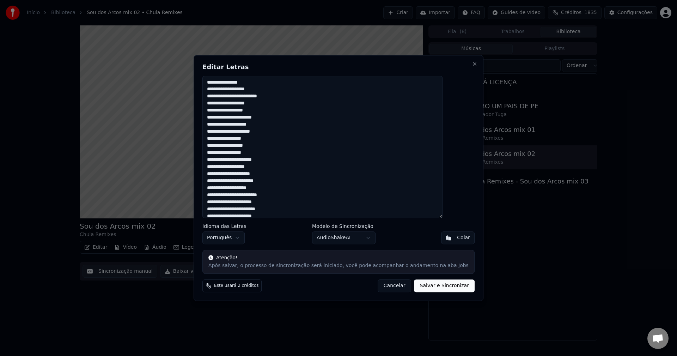
click at [271, 128] on textarea at bounding box center [322, 147] width 240 height 142
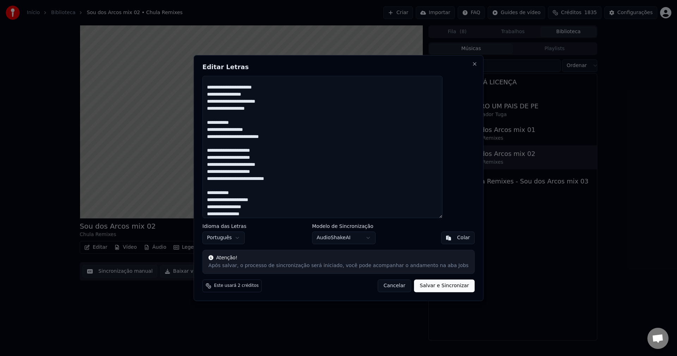
type textarea "**********"
click at [414, 290] on button "Salvar e Sincronizar" at bounding box center [444, 285] width 60 height 13
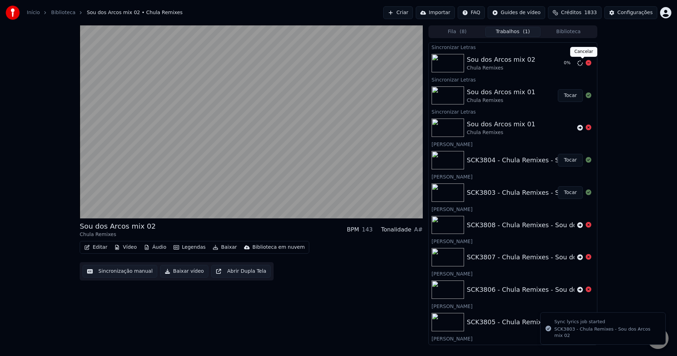
click at [585, 64] on icon at bounding box center [588, 63] width 6 height 6
click at [577, 62] on icon at bounding box center [580, 63] width 6 height 6
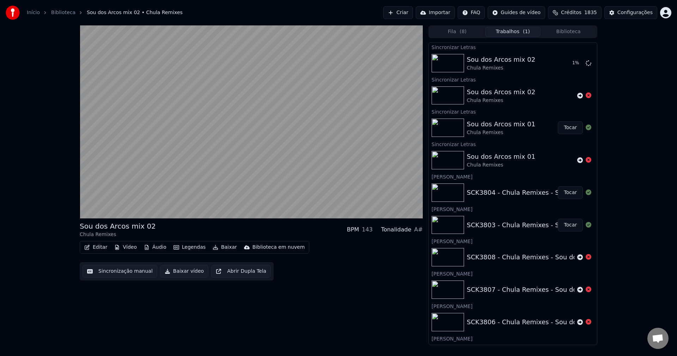
click at [515, 32] on button "Trabalhos ( 1 )" at bounding box center [513, 32] width 56 height 10
click at [462, 31] on span "( 8 )" at bounding box center [462, 31] width 7 height 7
click at [511, 31] on button "Trabalhos ( 1 )" at bounding box center [513, 32] width 56 height 10
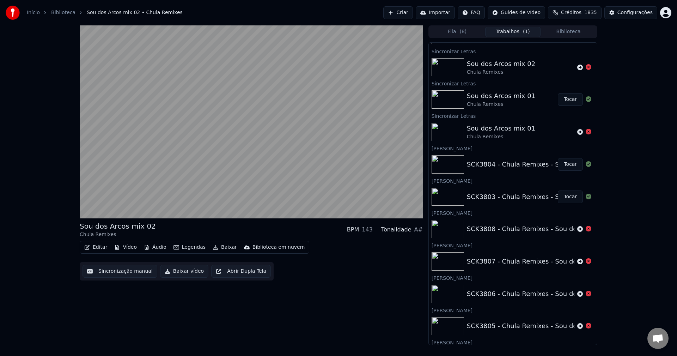
scroll to position [35, 0]
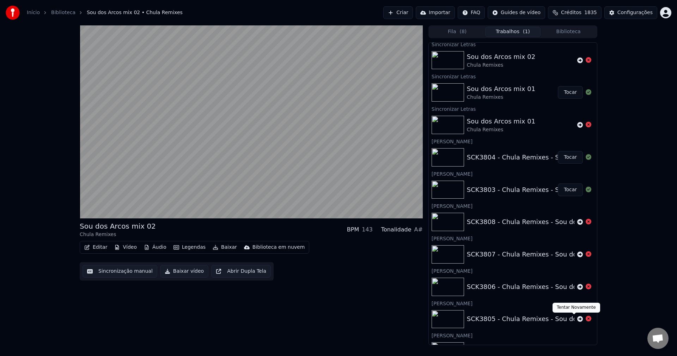
click at [577, 320] on icon at bounding box center [580, 319] width 6 height 6
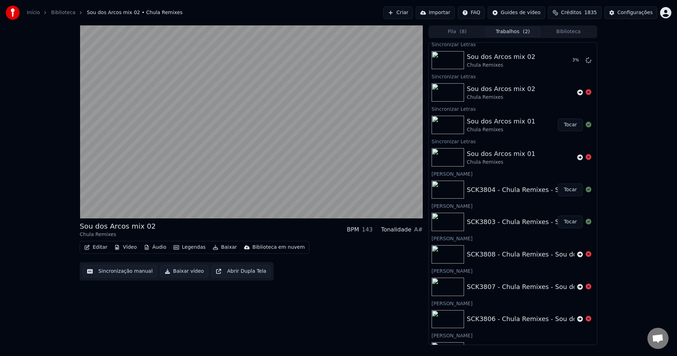
scroll to position [67, 0]
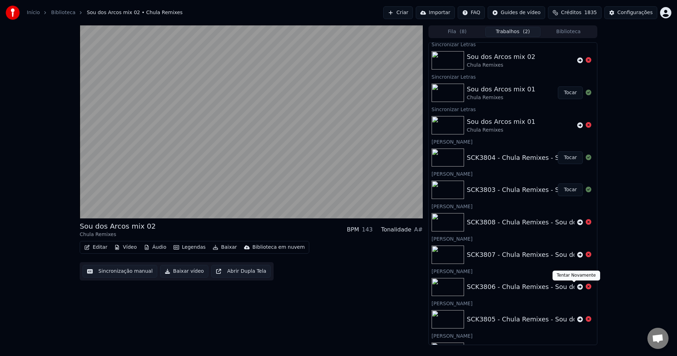
click at [577, 286] on icon at bounding box center [580, 287] width 6 height 6
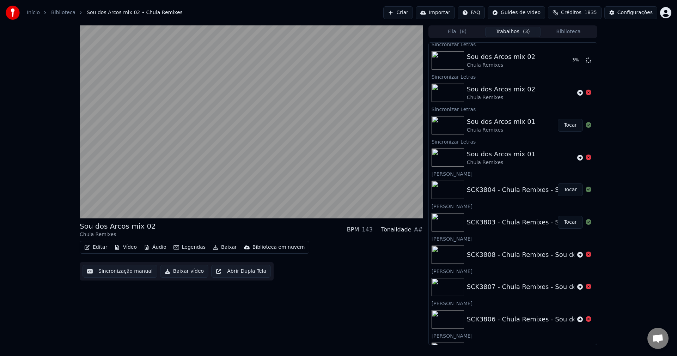
scroll to position [100, 0]
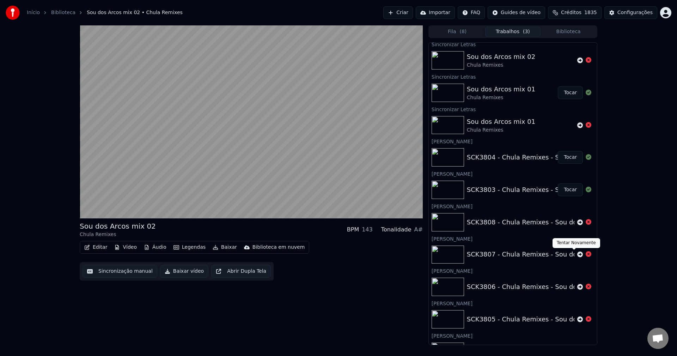
click at [577, 252] on icon at bounding box center [580, 254] width 6 height 6
click at [577, 222] on icon at bounding box center [580, 222] width 6 height 6
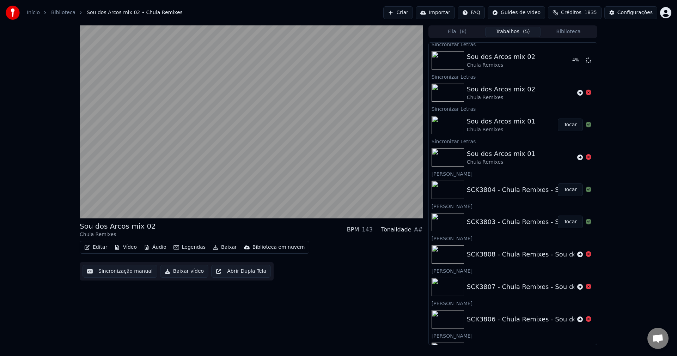
scroll to position [165, 0]
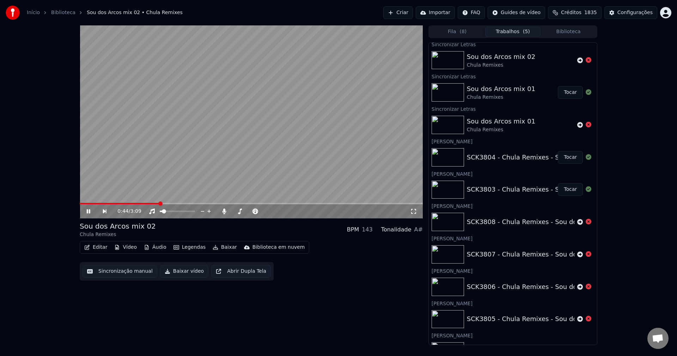
click at [443, 26] on div "Fila ( 8 ) Trabalhos ( 5 ) Biblioteca" at bounding box center [512, 31] width 169 height 13
click at [446, 33] on button "Fila ( 8 )" at bounding box center [457, 32] width 56 height 10
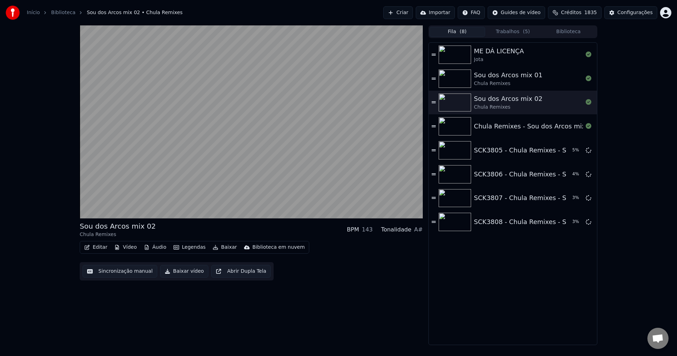
click at [508, 31] on button "Trabalhos ( 5 )" at bounding box center [513, 32] width 56 height 10
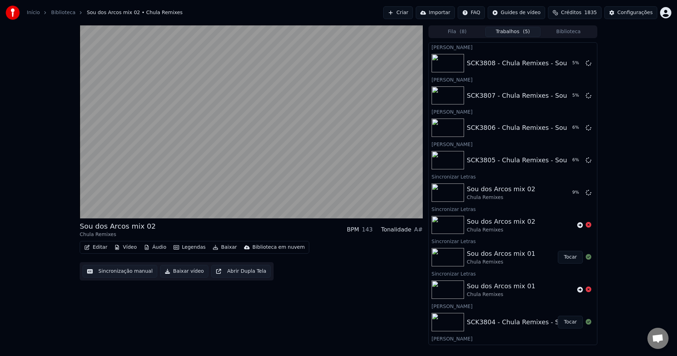
click at [568, 257] on button "Tocar" at bounding box center [570, 257] width 25 height 13
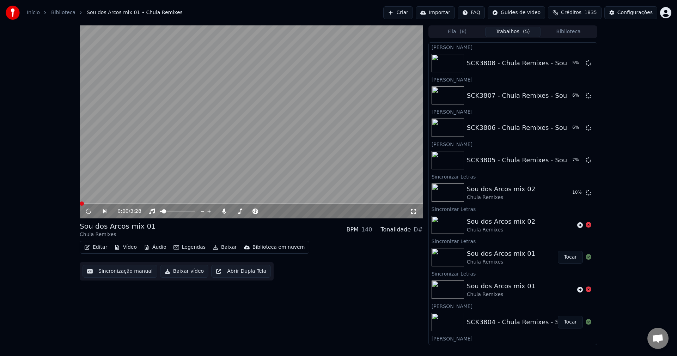
click at [124, 272] on button "Sincronização manual" at bounding box center [119, 271] width 75 height 13
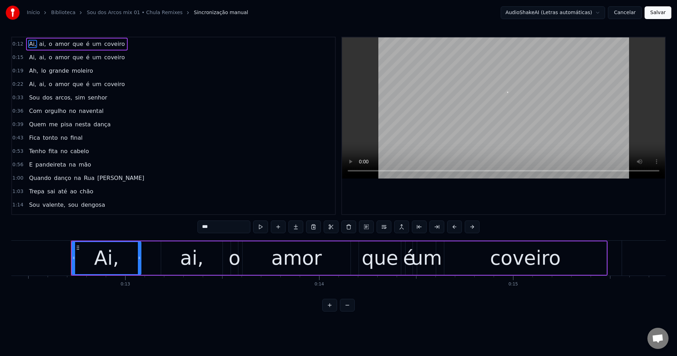
scroll to position [0, 2430]
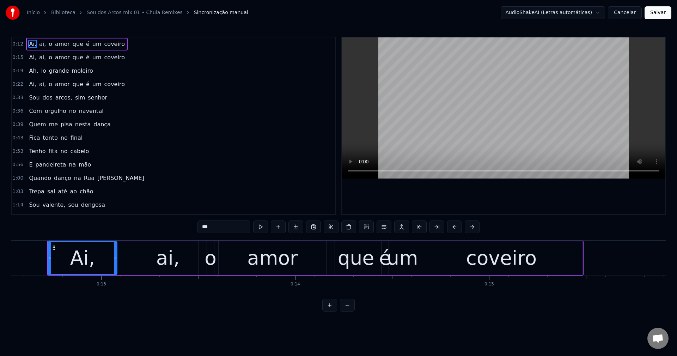
click at [571, 10] on html "Início Biblioteca Sou dos Arcos mix 01 • Chula Remixes Sincronização manual Aud…" at bounding box center [338, 161] width 677 height 323
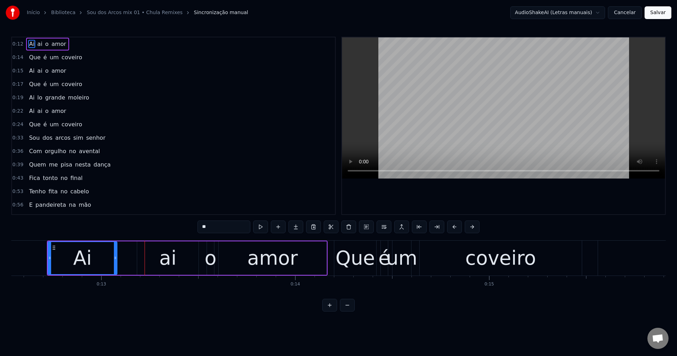
click at [621, 10] on button "Cancelar" at bounding box center [625, 12] width 34 height 13
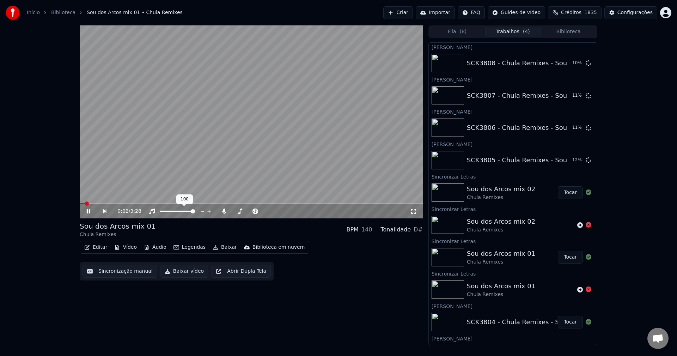
click at [195, 209] on span at bounding box center [193, 211] width 4 height 4
click at [153, 213] on icon at bounding box center [151, 211] width 7 height 6
click at [216, 166] on video at bounding box center [251, 121] width 343 height 193
click at [123, 269] on button "Sincronização manual" at bounding box center [119, 271] width 75 height 13
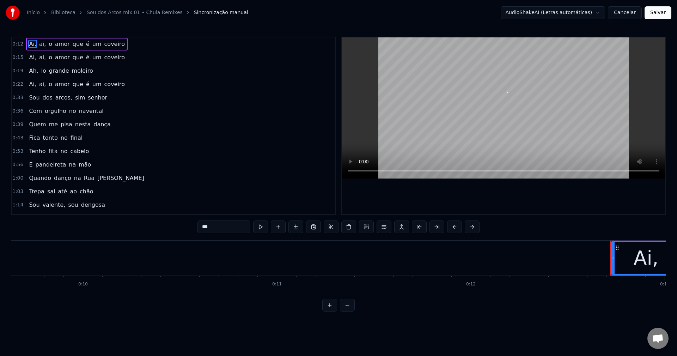
scroll to position [0, 2430]
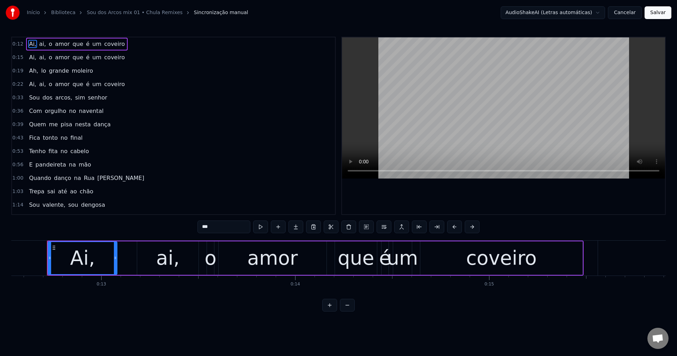
click at [528, 14] on html "Início Biblioteca Sou dos Arcos mix 01 • Chula Remixes Sincronização manual Aud…" at bounding box center [338, 161] width 677 height 323
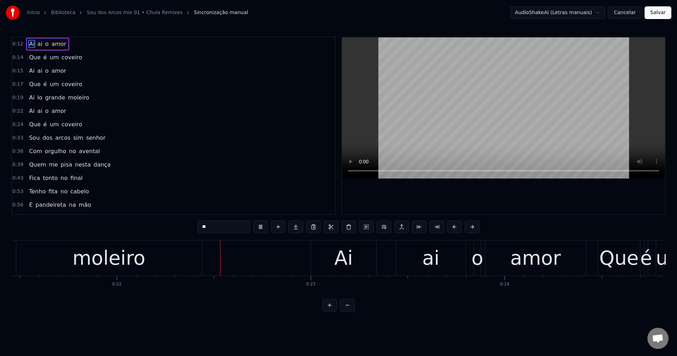
scroll to position [0, 4240]
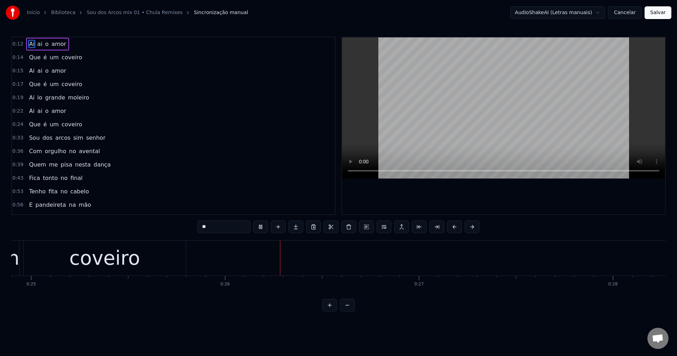
click at [29, 101] on span "Ai" at bounding box center [31, 97] width 7 height 8
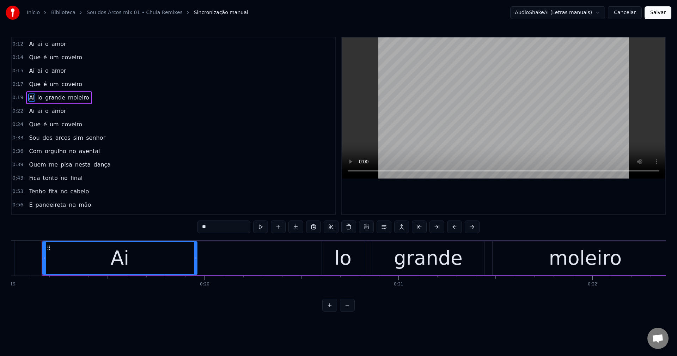
scroll to position [0, 3679]
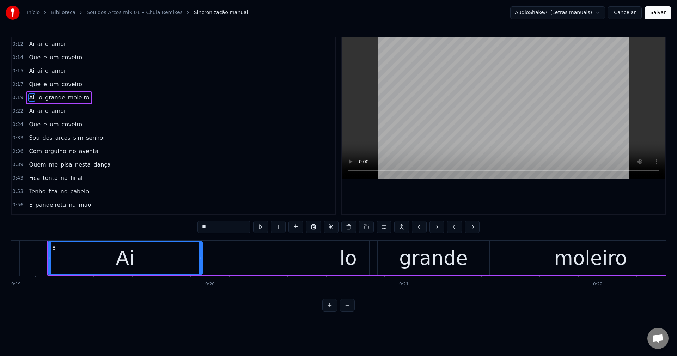
click at [141, 261] on div "Ai" at bounding box center [125, 258] width 154 height 32
click at [335, 253] on div "lo" at bounding box center [348, 257] width 42 height 33
type input "**"
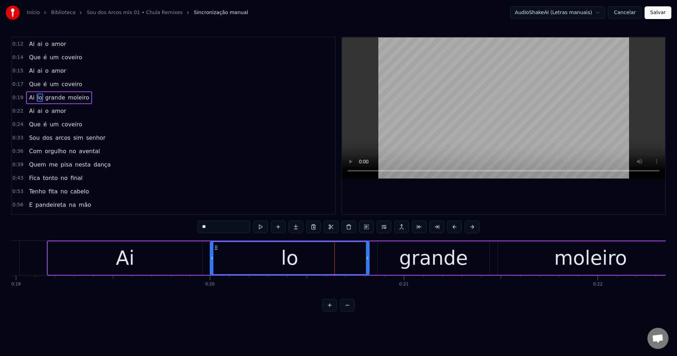
drag, startPoint x: 327, startPoint y: 258, endPoint x: 210, endPoint y: 266, distance: 117.3
click at [210, 266] on div at bounding box center [211, 258] width 3 height 32
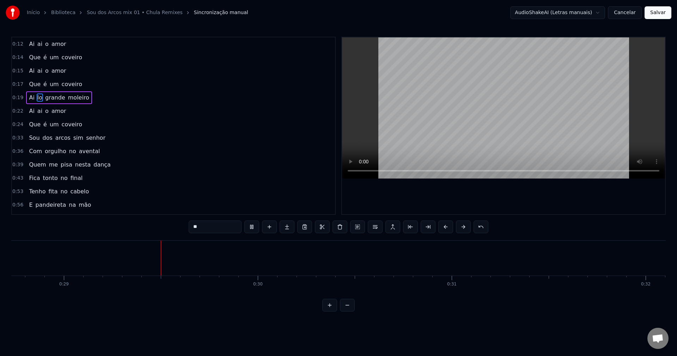
scroll to position [0, 5575]
click at [659, 17] on button "Salvar" at bounding box center [657, 12] width 27 height 13
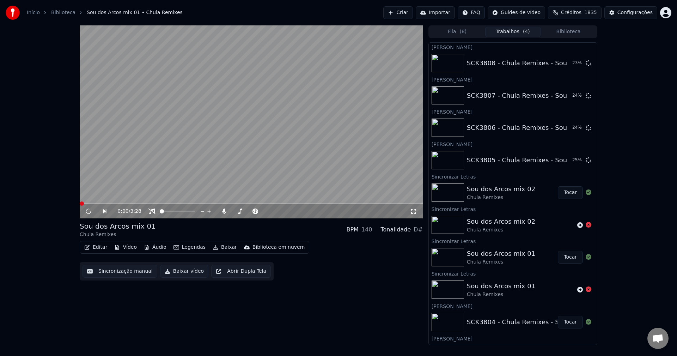
click at [173, 270] on button "Baixar vídeo" at bounding box center [184, 271] width 48 height 13
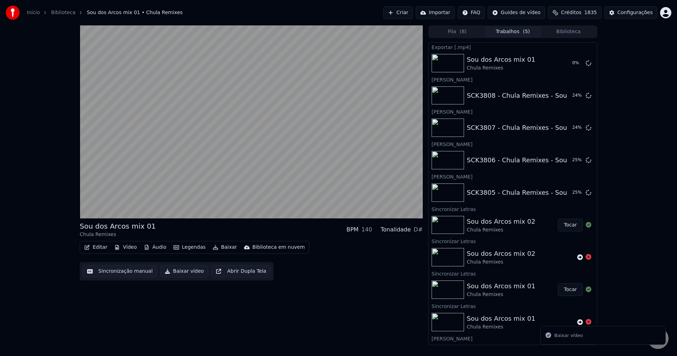
click at [558, 229] on button "Tocar" at bounding box center [570, 225] width 25 height 13
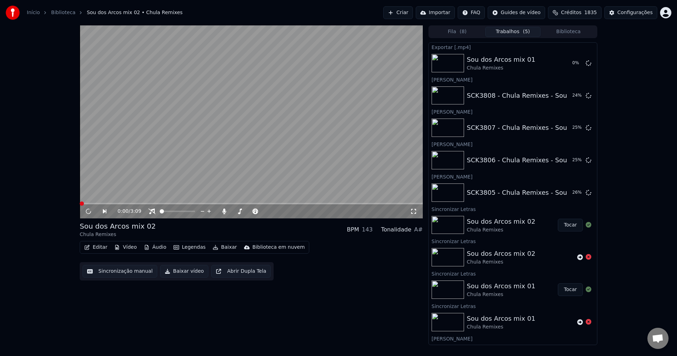
click at [124, 271] on button "Sincronização manual" at bounding box center [119, 271] width 75 height 13
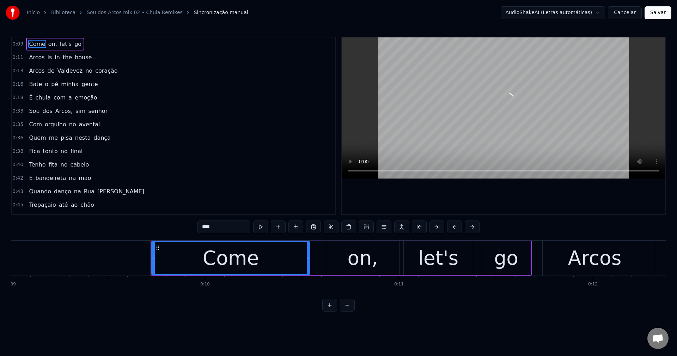
scroll to position [0, 1849]
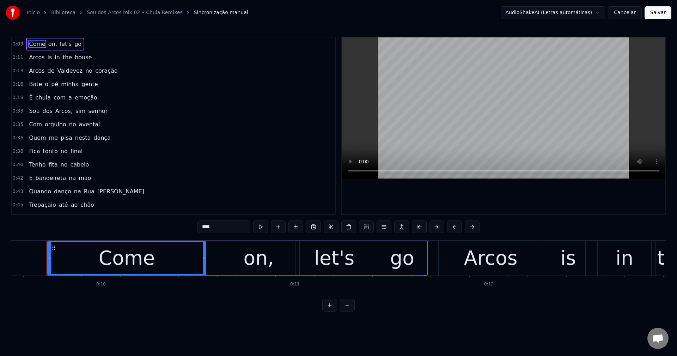
click at [49, 41] on span "on," at bounding box center [53, 44] width 10 height 8
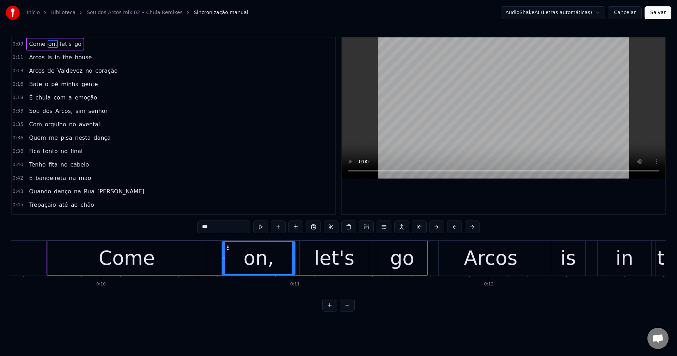
click at [241, 229] on input "***" at bounding box center [223, 226] width 53 height 13
type input "**"
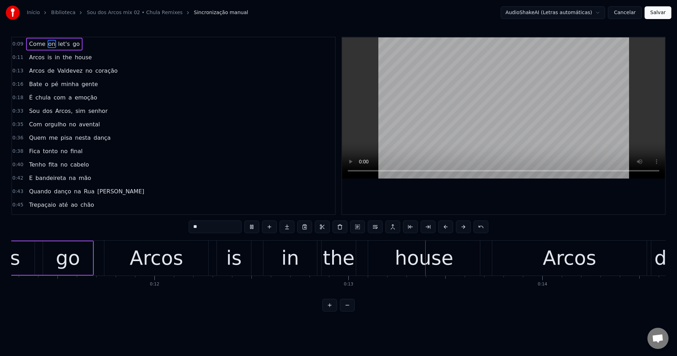
scroll to position [0, 2449]
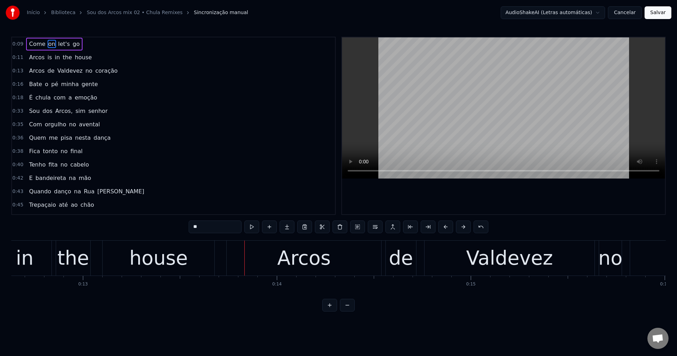
click at [618, 14] on button "Cancelar" at bounding box center [625, 12] width 34 height 13
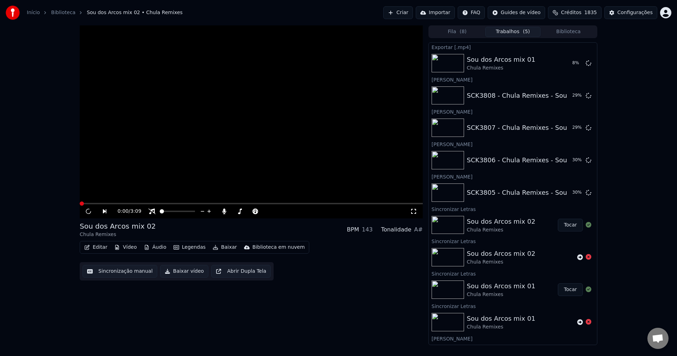
click at [143, 155] on video at bounding box center [251, 121] width 343 height 193
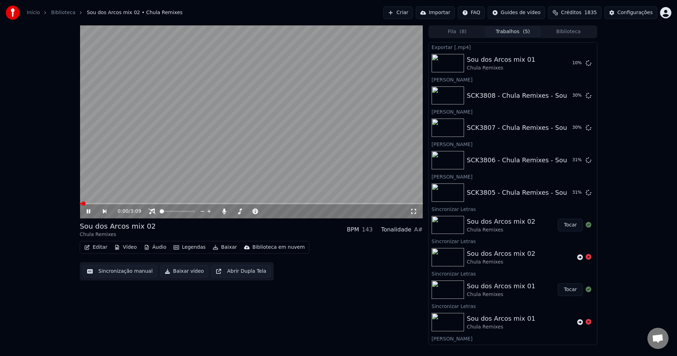
click at [121, 270] on button "Sincronização manual" at bounding box center [119, 271] width 75 height 13
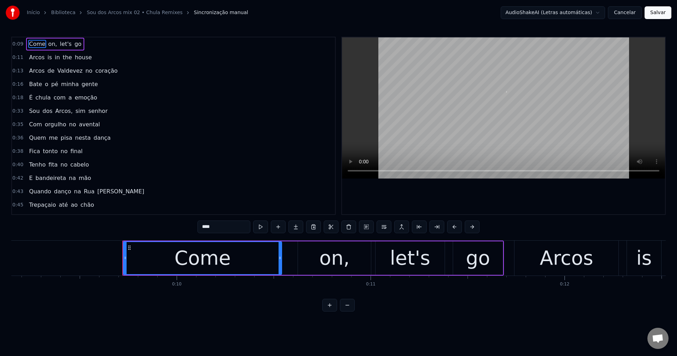
scroll to position [0, 1849]
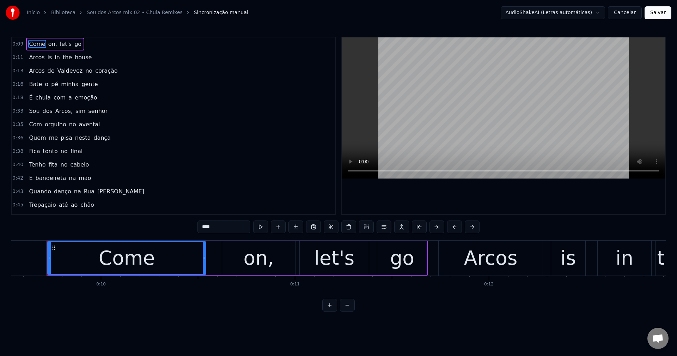
click at [570, 12] on html "Início Biblioteca Sou dos Arcos mix 02 • Chula Remixes Sincronização manual Aud…" at bounding box center [338, 161] width 677 height 323
click at [48, 42] on span "on," at bounding box center [53, 44] width 10 height 8
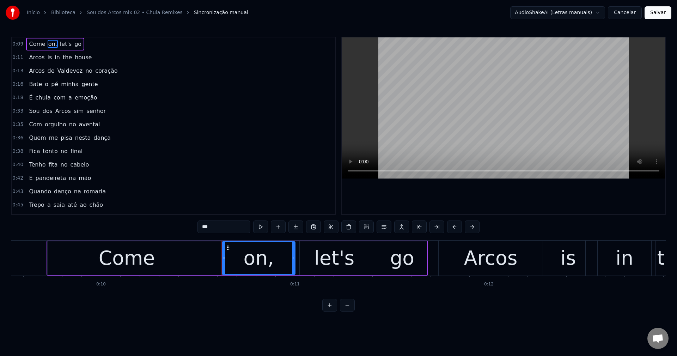
click at [230, 223] on input "***" at bounding box center [223, 226] width 53 height 13
type input "**"
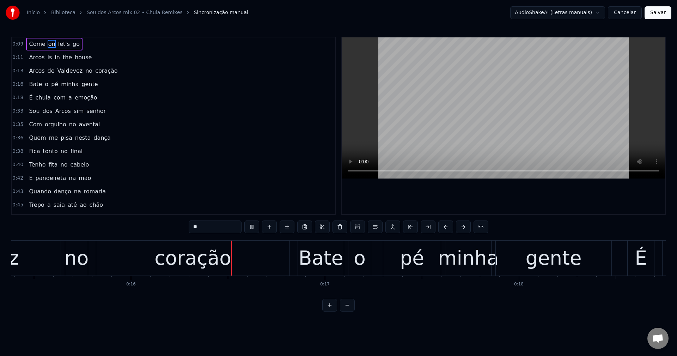
scroll to position [0, 3068]
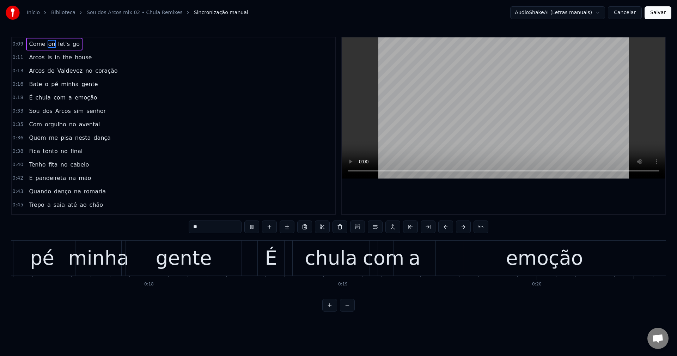
click at [652, 16] on button "Salvar" at bounding box center [657, 12] width 27 height 13
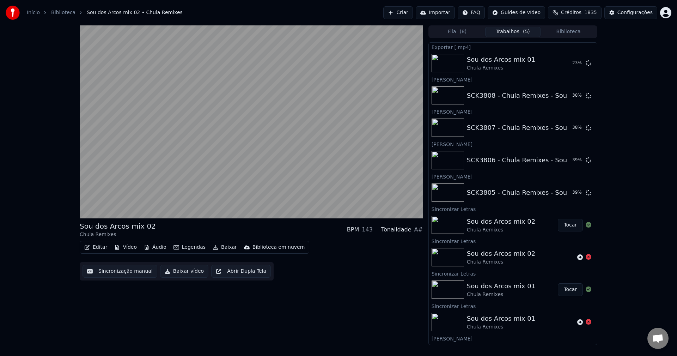
click at [183, 245] on button "Legendas" at bounding box center [190, 247] width 38 height 10
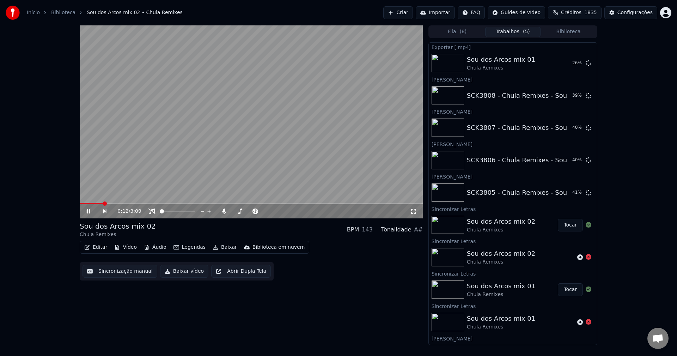
click at [221, 212] on icon at bounding box center [224, 211] width 7 height 6
click at [152, 210] on body "Início Biblioteca Sou dos Arcos mix 02 • Chula Remixes Criar Importar FAQ Guide…" at bounding box center [338, 178] width 677 height 356
click at [195, 209] on span at bounding box center [193, 211] width 4 height 4
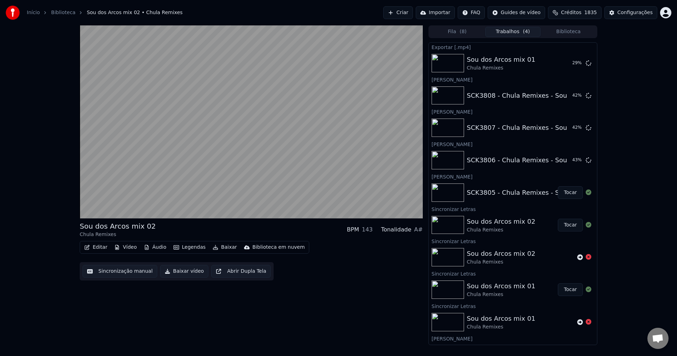
click at [174, 274] on button "Baixar vídeo" at bounding box center [184, 271] width 48 height 13
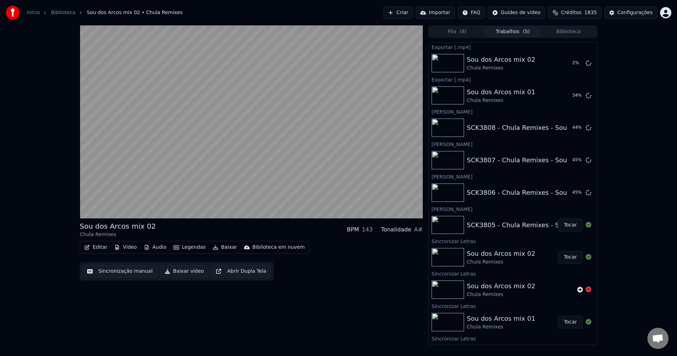
click at [566, 253] on button "Tocar" at bounding box center [570, 257] width 25 height 13
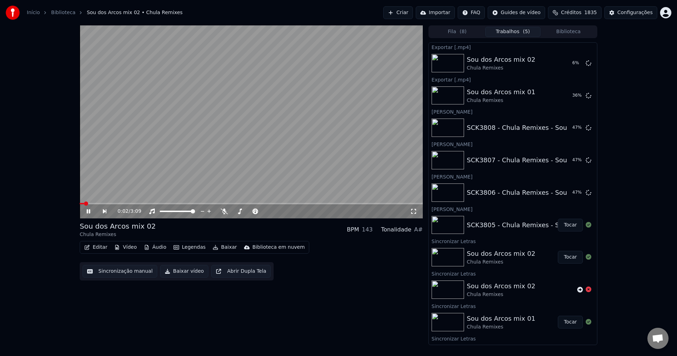
click at [179, 128] on video at bounding box center [251, 121] width 343 height 193
click at [115, 267] on button "Sincronização manual" at bounding box center [119, 271] width 75 height 13
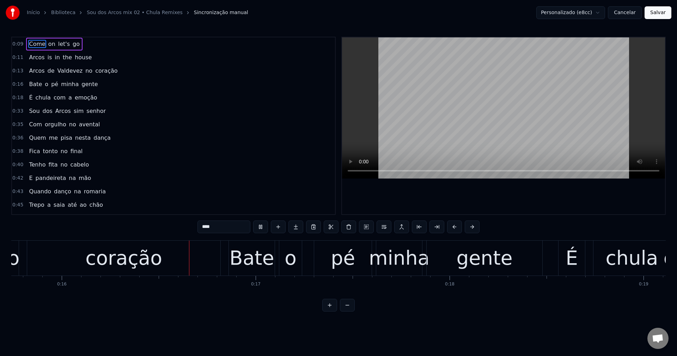
scroll to position [0, 3065]
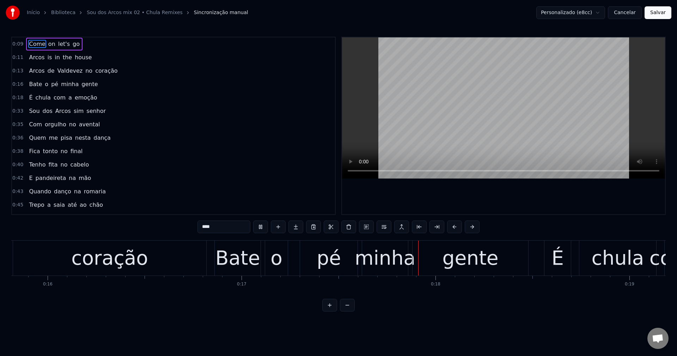
click at [652, 14] on button "Salvar" at bounding box center [657, 12] width 27 height 13
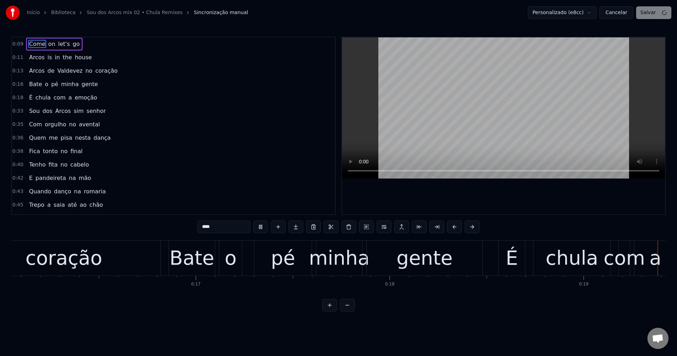
scroll to position [0, 3276]
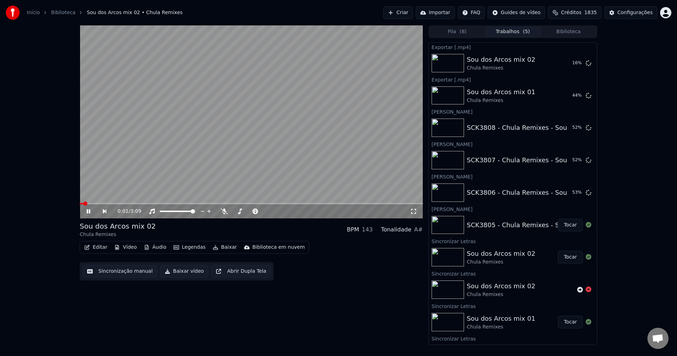
click at [156, 130] on video at bounding box center [251, 121] width 343 height 193
click at [565, 29] on button "Biblioteca" at bounding box center [568, 32] width 56 height 10
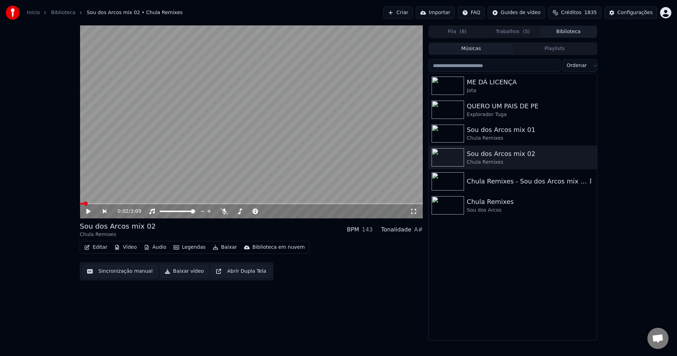
click at [525, 176] on div "Chula Remixes - Sou dos Arcos mix 03" at bounding box center [527, 181] width 120 height 10
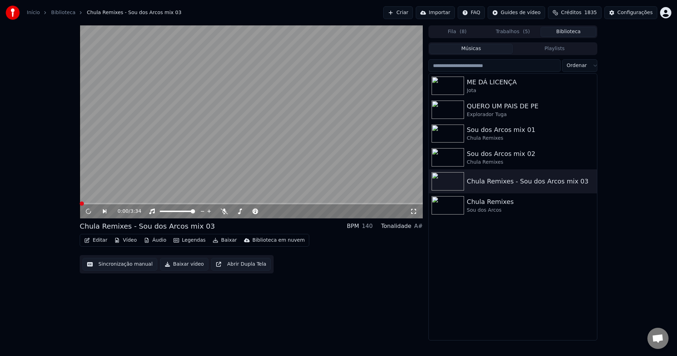
click at [145, 170] on video at bounding box center [251, 121] width 343 height 193
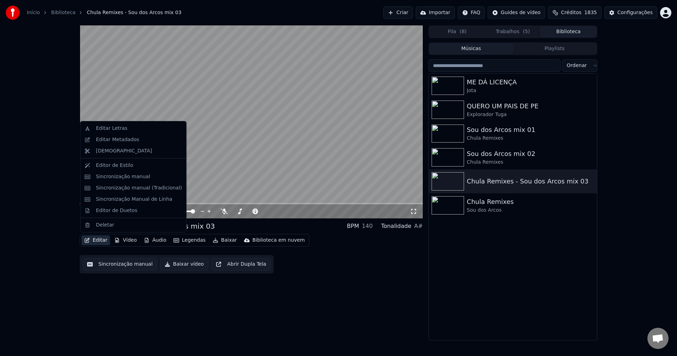
click at [97, 240] on button "Editar" at bounding box center [95, 240] width 29 height 10
click at [130, 136] on div "Editar Metadados" at bounding box center [117, 139] width 43 height 7
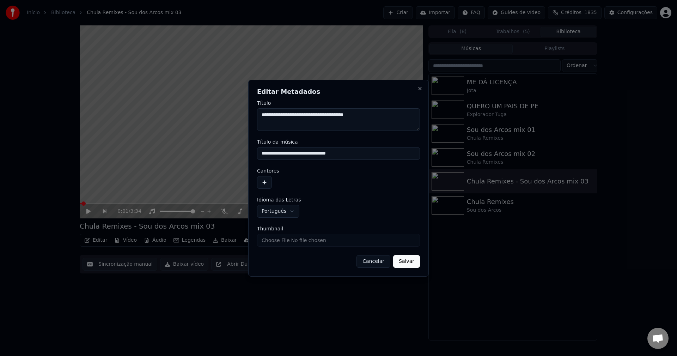
click at [378, 116] on textarea "**********" at bounding box center [338, 119] width 163 height 23
click at [323, 155] on input "**********" at bounding box center [338, 153] width 163 height 13
type input "**********"
click at [265, 180] on button "button" at bounding box center [264, 182] width 15 height 13
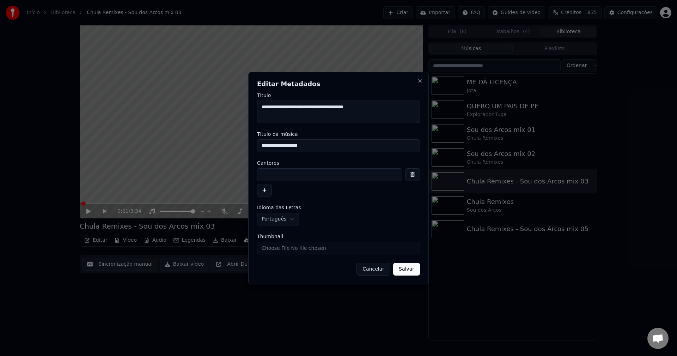
click at [271, 179] on input at bounding box center [329, 174] width 145 height 13
paste input "**********"
type input "**********"
click at [276, 251] on input "Thumbnail" at bounding box center [338, 247] width 163 height 13
type input "**********"
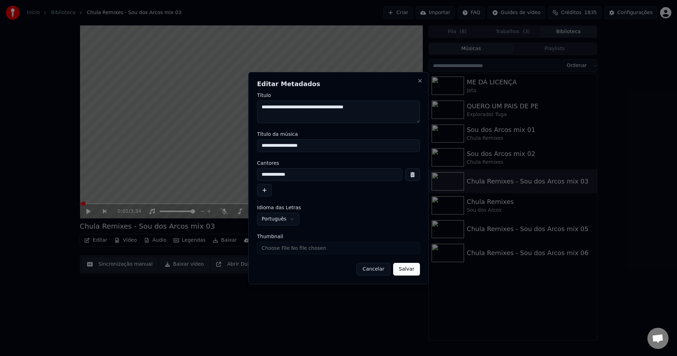
click at [416, 272] on button "Salvar" at bounding box center [406, 269] width 27 height 13
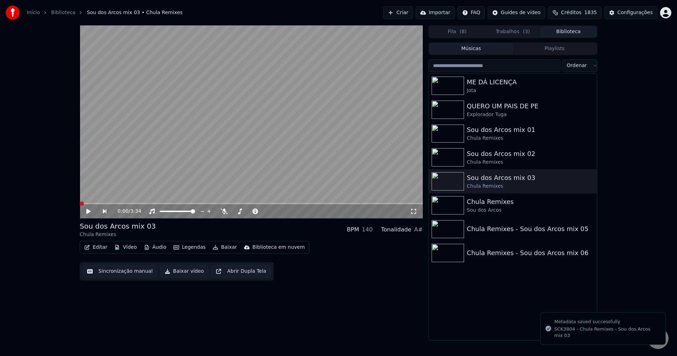
click at [104, 210] on icon at bounding box center [105, 211] width 4 height 4
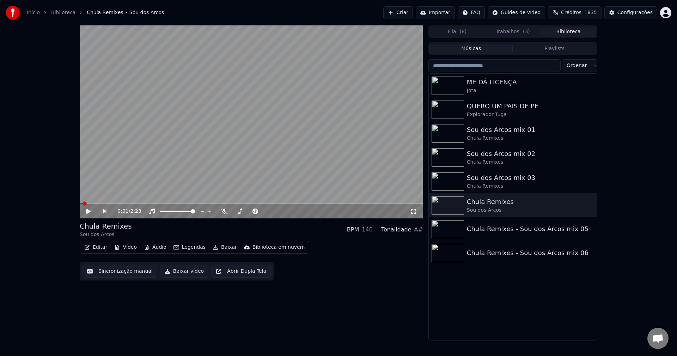
click at [127, 144] on video at bounding box center [251, 121] width 343 height 193
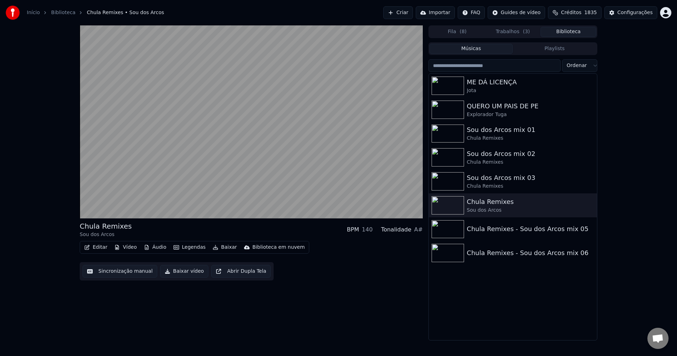
click at [127, 144] on video at bounding box center [251, 121] width 343 height 193
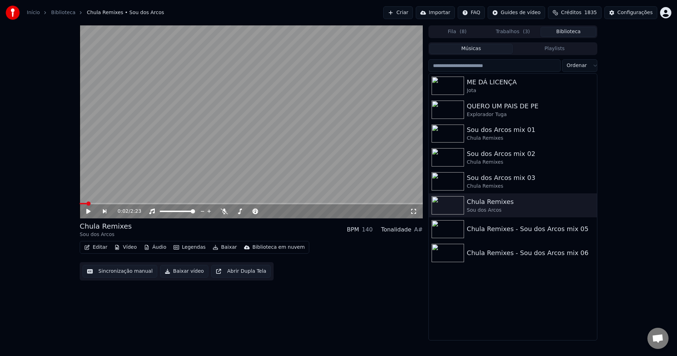
click at [103, 251] on button "Editar" at bounding box center [95, 247] width 29 height 10
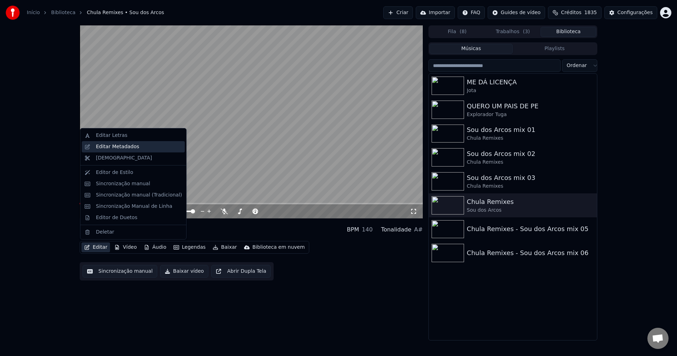
click at [109, 146] on div "Editar Metadados" at bounding box center [117, 146] width 43 height 7
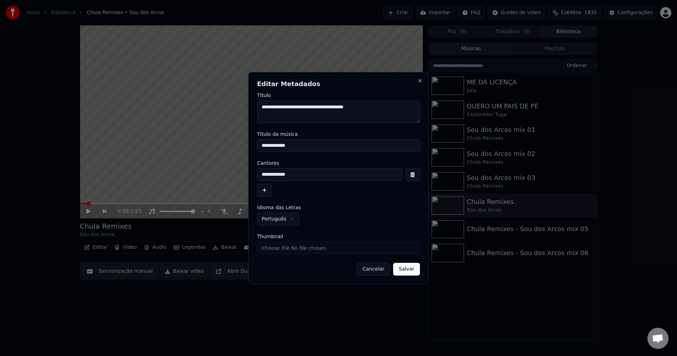
click at [376, 109] on textarea "**********" at bounding box center [338, 111] width 163 height 23
drag, startPoint x: 318, startPoint y: 144, endPoint x: 192, endPoint y: 161, distance: 127.7
click at [192, 161] on body "Início Biblioteca Chula Remixes • Sou dos Arcos Criar Importar FAQ Guides de ví…" at bounding box center [338, 178] width 677 height 356
paste input "*******"
type input "**********"
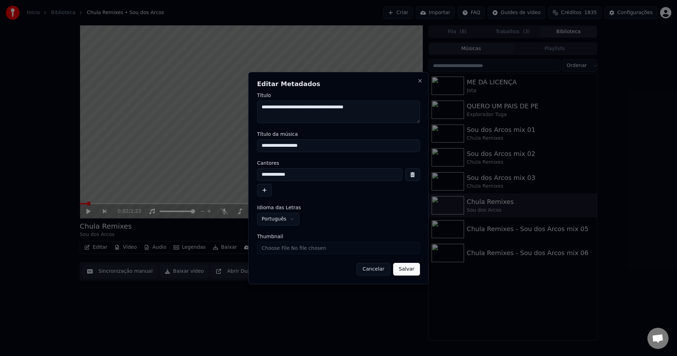
click at [308, 106] on textarea "**********" at bounding box center [338, 111] width 163 height 23
drag, startPoint x: 299, startPoint y: 174, endPoint x: 239, endPoint y: 189, distance: 61.8
click at [239, 189] on body "Início Biblioteca Chula Remixes • Sou dos Arcos Criar Importar FAQ Guides de ví…" at bounding box center [338, 178] width 677 height 356
paste input
type input "**********"
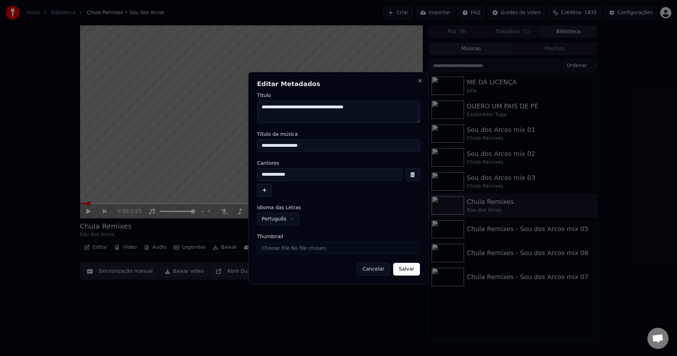
click at [267, 251] on input "Thumbnail" at bounding box center [338, 247] width 163 height 13
type input "**********"
click at [405, 273] on button "Salvar" at bounding box center [406, 269] width 27 height 13
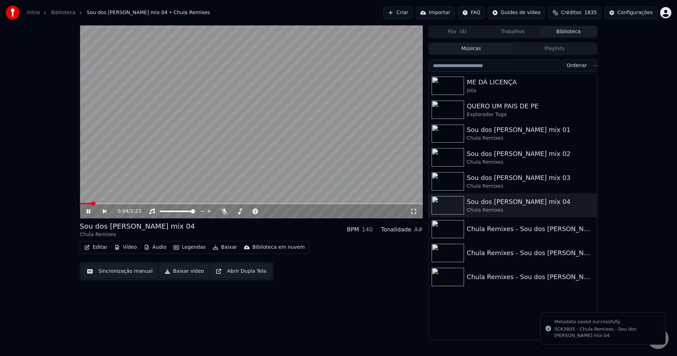
scroll to position [614, 0]
click at [104, 212] on icon at bounding box center [105, 211] width 4 height 4
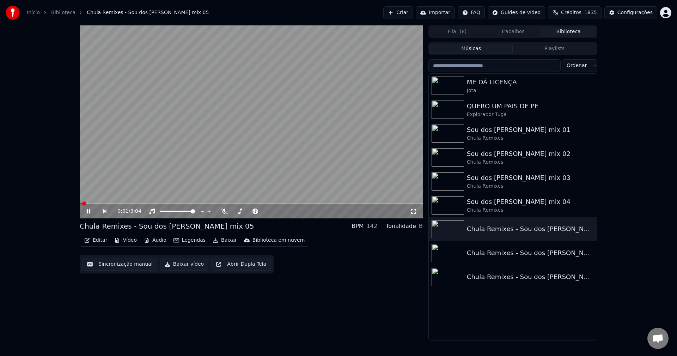
click at [117, 166] on video at bounding box center [251, 121] width 343 height 193
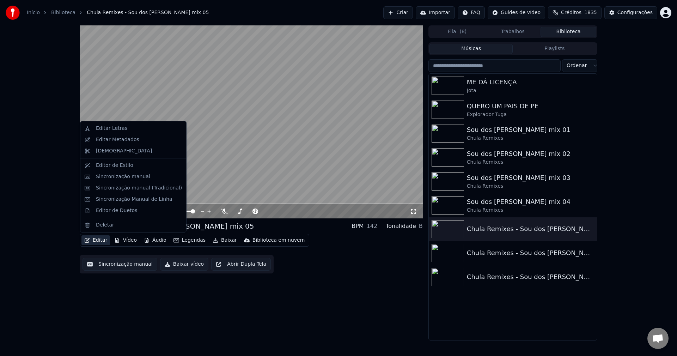
click at [97, 239] on button "Editar" at bounding box center [95, 240] width 29 height 10
click at [136, 139] on div "Editar Metadados" at bounding box center [139, 139] width 86 height 7
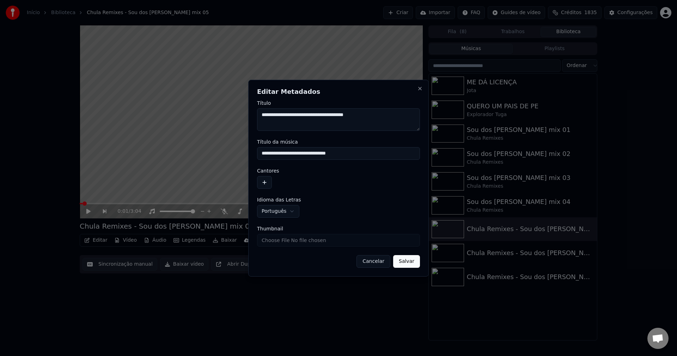
click at [323, 156] on input "**********" at bounding box center [338, 153] width 163 height 13
type input "**********"
click at [260, 183] on button "button" at bounding box center [264, 182] width 15 height 13
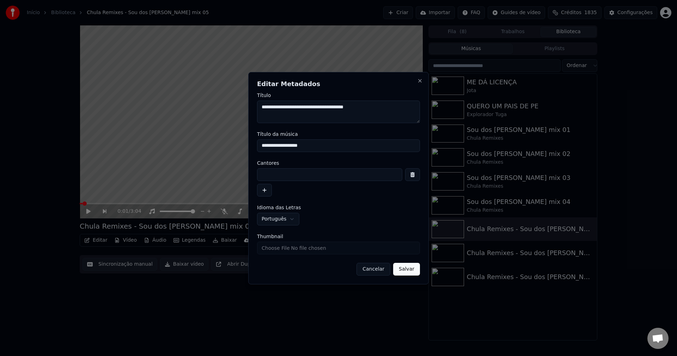
click at [268, 173] on input at bounding box center [329, 174] width 145 height 13
paste input "**********"
type input "**********"
click at [313, 248] on input "Thumbnail" at bounding box center [338, 247] width 163 height 13
type input "**********"
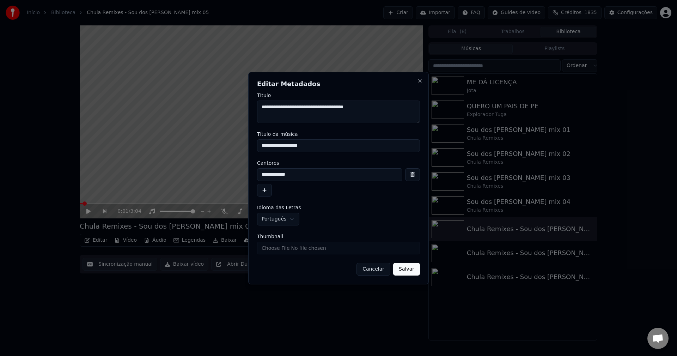
click at [411, 269] on button "Salvar" at bounding box center [406, 269] width 27 height 13
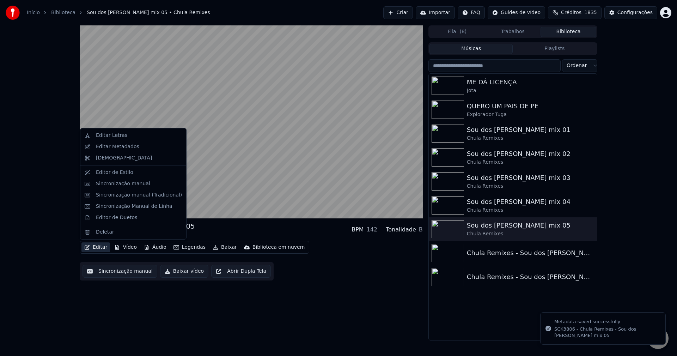
click at [104, 248] on button "Editar" at bounding box center [95, 247] width 29 height 10
click at [139, 150] on div "Editar Metadados" at bounding box center [133, 146] width 103 height 11
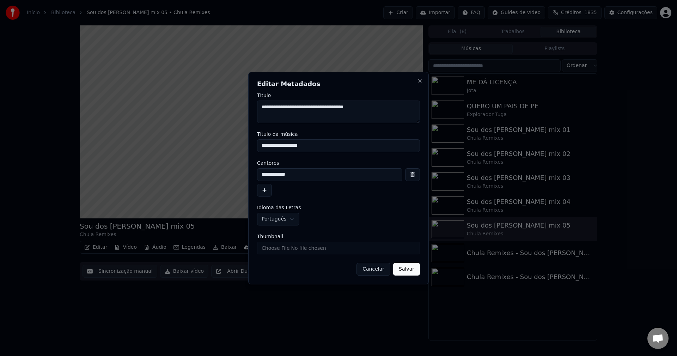
click at [324, 104] on textarea "**********" at bounding box center [338, 111] width 163 height 23
click at [343, 249] on input "Thumbnail" at bounding box center [338, 247] width 163 height 13
type input "**********"
click at [405, 270] on button "Salvar" at bounding box center [406, 269] width 27 height 13
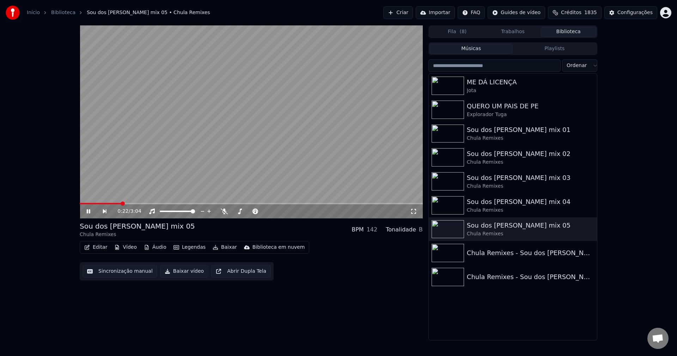
click at [106, 210] on icon at bounding box center [105, 211] width 4 height 4
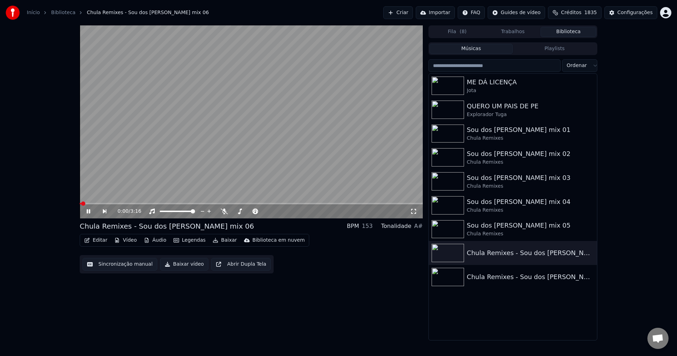
click at [152, 132] on video at bounding box center [251, 121] width 343 height 193
click at [103, 242] on button "Editar" at bounding box center [95, 240] width 29 height 10
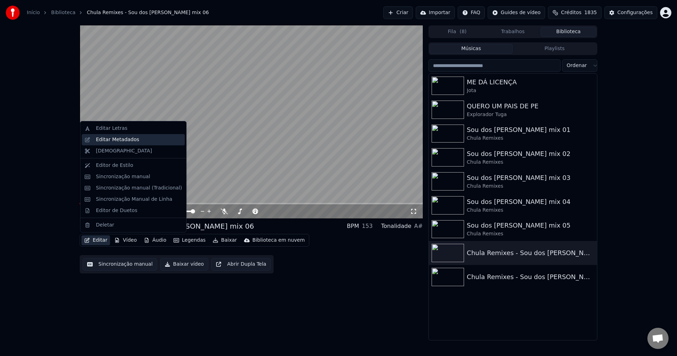
click at [150, 143] on div "Editar Metadados" at bounding box center [133, 139] width 103 height 11
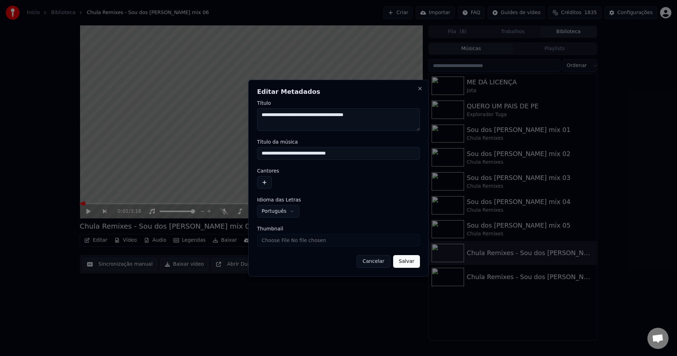
click at [294, 152] on input "**********" at bounding box center [338, 153] width 163 height 13
type input "**********"
click at [265, 180] on button "button" at bounding box center [264, 182] width 15 height 13
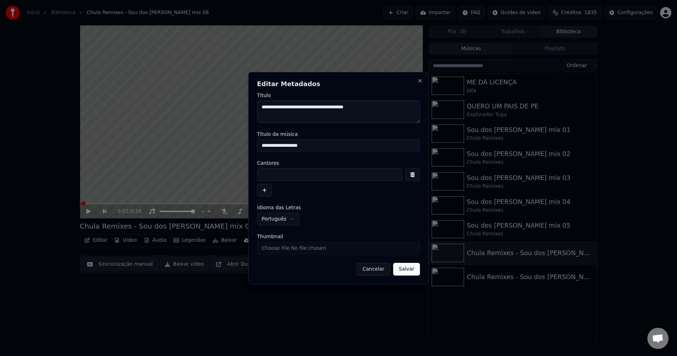
click at [266, 178] on input at bounding box center [329, 174] width 145 height 13
paste input "**********"
type input "**********"
click at [286, 247] on input "Thumbnail" at bounding box center [338, 247] width 163 height 13
type input "**********"
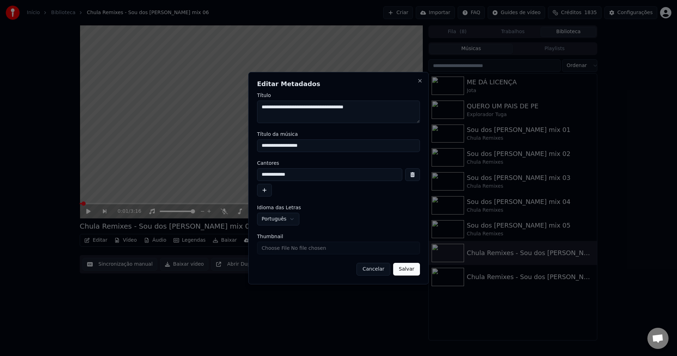
click at [407, 265] on button "Salvar" at bounding box center [406, 269] width 27 height 13
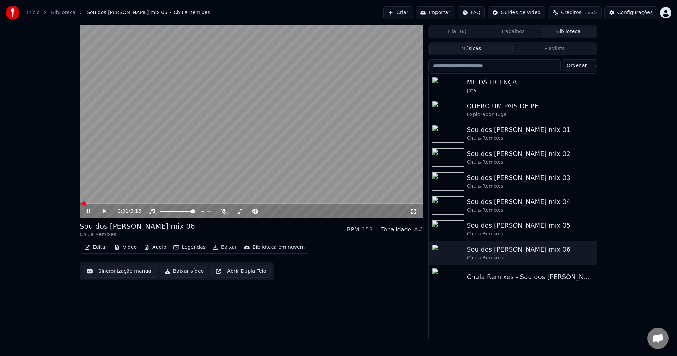
click at [106, 214] on icon at bounding box center [110, 211] width 16 height 6
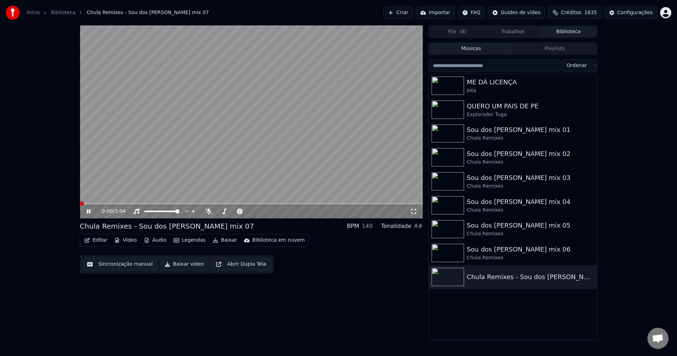
click at [113, 158] on video at bounding box center [251, 121] width 343 height 193
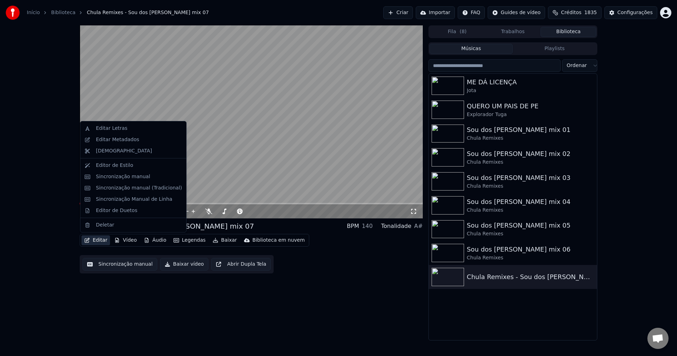
click at [98, 241] on button "Editar" at bounding box center [95, 240] width 29 height 10
click at [127, 137] on div "Editar Metadados" at bounding box center [117, 139] width 43 height 7
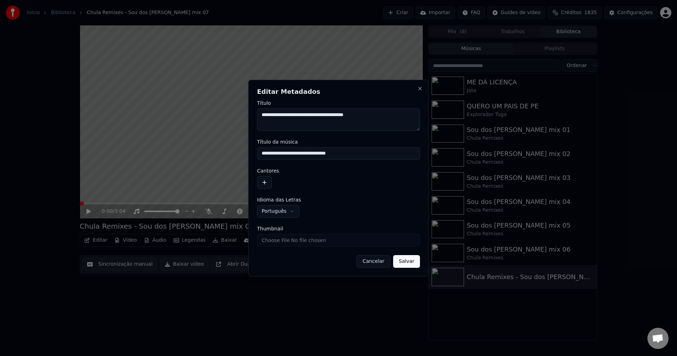
drag, startPoint x: 294, startPoint y: 149, endPoint x: 425, endPoint y: 192, distance: 137.3
click at [296, 150] on input "**********" at bounding box center [338, 153] width 163 height 13
type input "**********"
click at [263, 179] on button "button" at bounding box center [264, 182] width 15 height 13
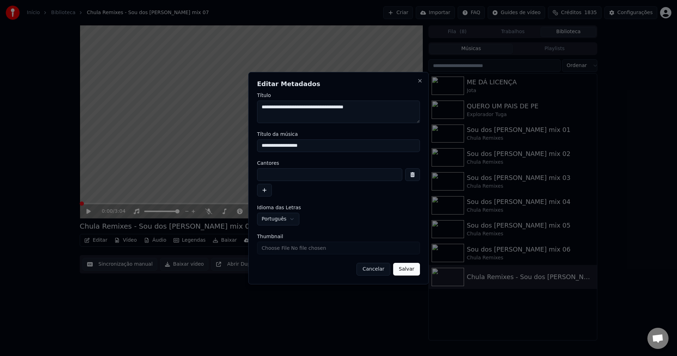
click at [269, 171] on input at bounding box center [329, 174] width 145 height 13
paste input "**********"
type input "**********"
click at [295, 245] on input "Thumbnail" at bounding box center [338, 247] width 163 height 13
type input "**********"
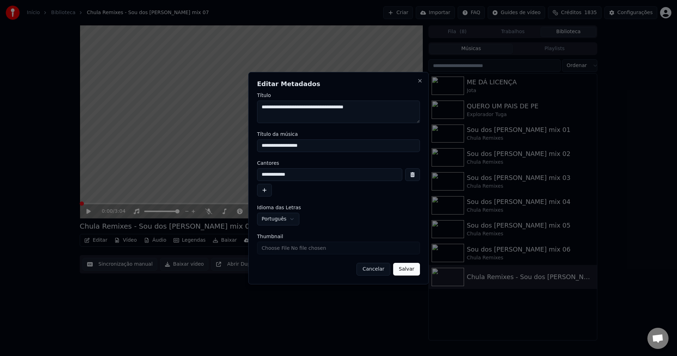
click at [407, 275] on button "Salvar" at bounding box center [406, 269] width 27 height 13
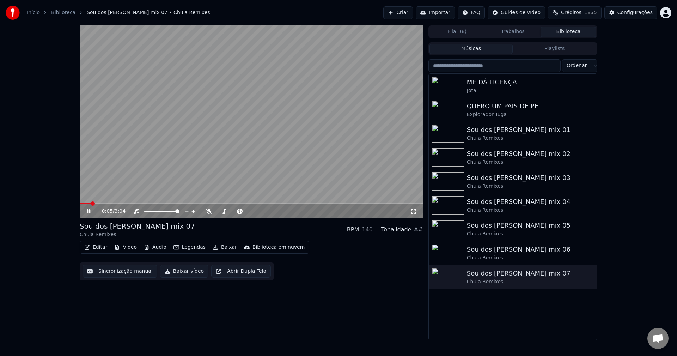
click at [336, 105] on video at bounding box center [251, 121] width 343 height 193
click at [528, 33] on button "Trabalhos" at bounding box center [513, 32] width 56 height 10
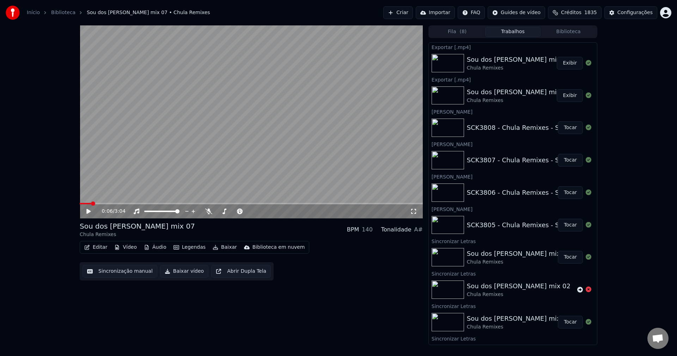
click at [560, 94] on button "Exibir" at bounding box center [570, 95] width 26 height 13
click at [561, 256] on button "Tocar" at bounding box center [570, 257] width 25 height 13
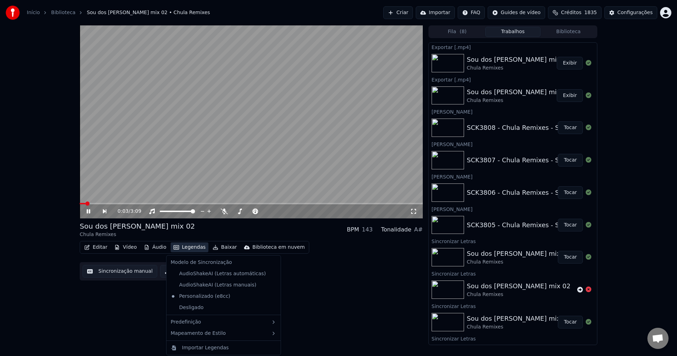
click at [193, 248] on button "Legendas" at bounding box center [190, 247] width 38 height 10
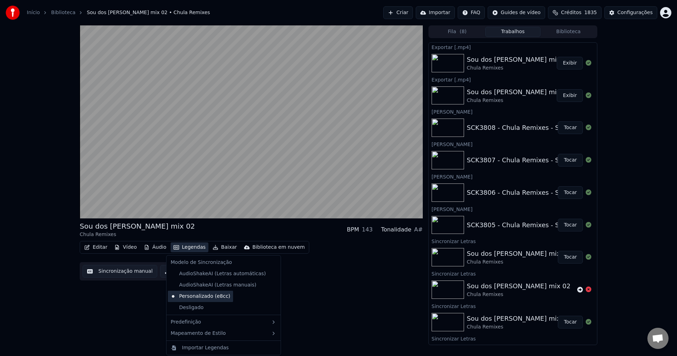
click at [197, 296] on div "Personalizado (e8cc)" at bounding box center [200, 295] width 65 height 11
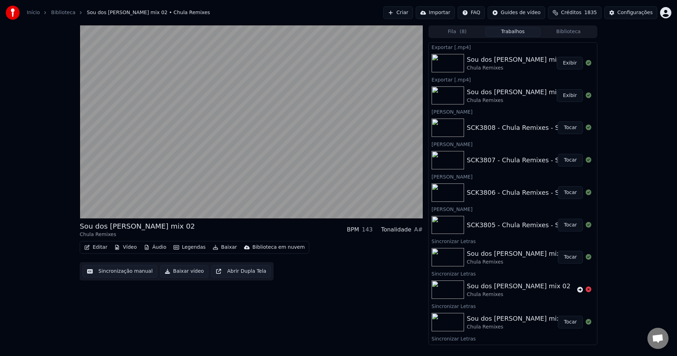
click at [180, 268] on button "Baixar vídeo" at bounding box center [184, 271] width 48 height 13
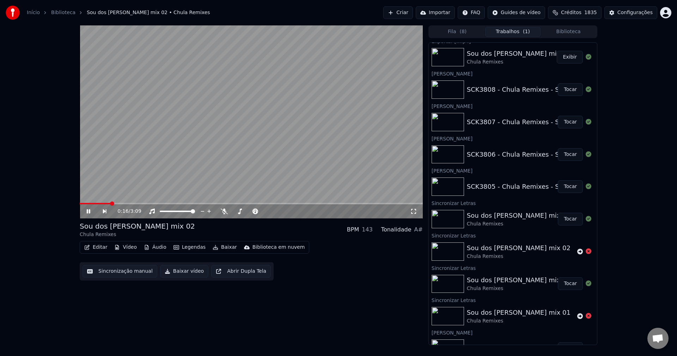
click at [574, 32] on button "Biblioteca" at bounding box center [568, 32] width 56 height 10
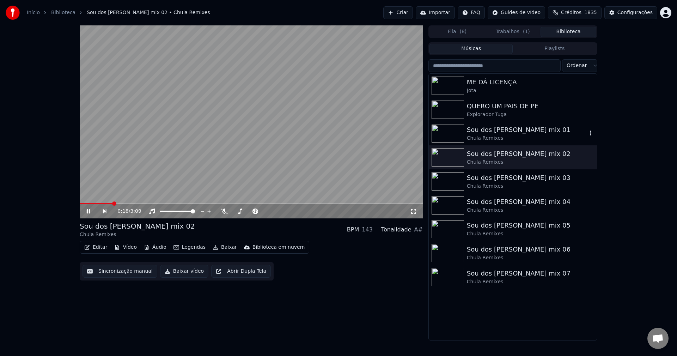
click at [518, 129] on div "Sou dos Arcos mix 01" at bounding box center [527, 130] width 120 height 10
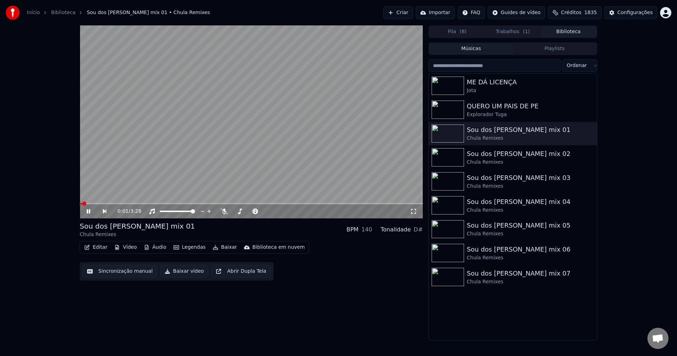
click at [176, 273] on button "Baixar vídeo" at bounding box center [184, 271] width 48 height 13
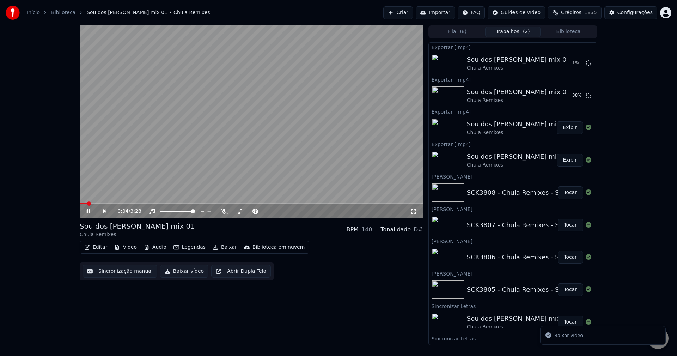
click at [569, 33] on button "Biblioteca" at bounding box center [568, 32] width 56 height 10
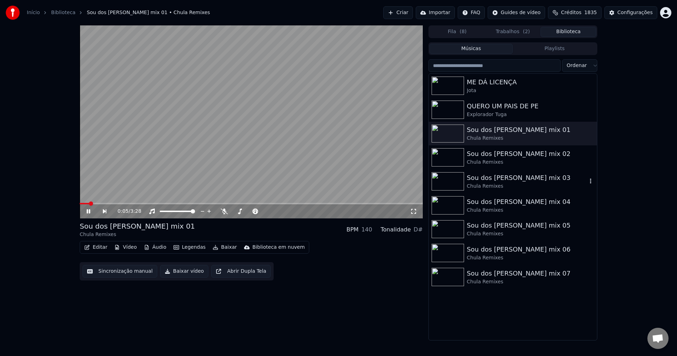
click at [501, 177] on div "Sou dos Arcos mix 03" at bounding box center [527, 178] width 120 height 10
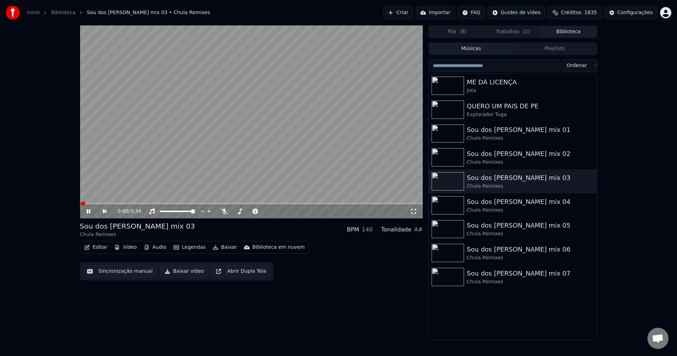
click at [258, 111] on video at bounding box center [251, 121] width 343 height 193
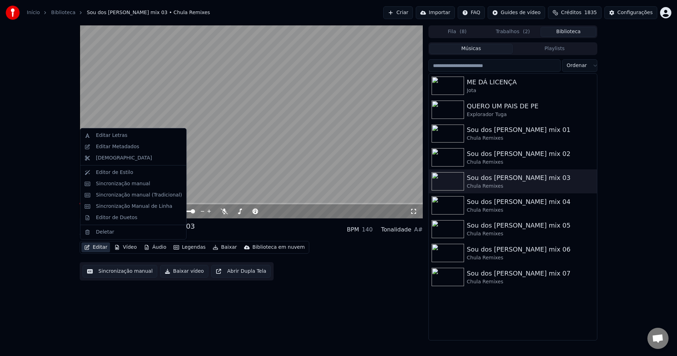
click at [94, 247] on button "Editar" at bounding box center [95, 247] width 29 height 10
click at [137, 146] on div "Editar Metadados" at bounding box center [139, 146] width 86 height 7
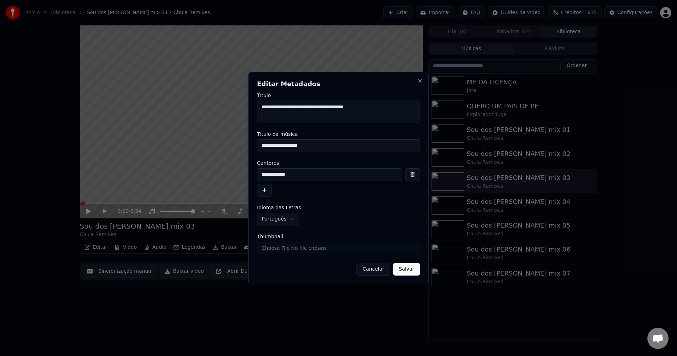
drag, startPoint x: 372, startPoint y: 103, endPoint x: 225, endPoint y: 103, distance: 147.0
click at [225, 103] on body "Início Biblioteca Sou dos Arcos mix 03 • Chula Remixes Criar Importar FAQ Guide…" at bounding box center [338, 178] width 677 height 356
click at [374, 198] on form "**********" at bounding box center [338, 184] width 163 height 183
click at [377, 266] on button "Cancelar" at bounding box center [373, 269] width 34 height 13
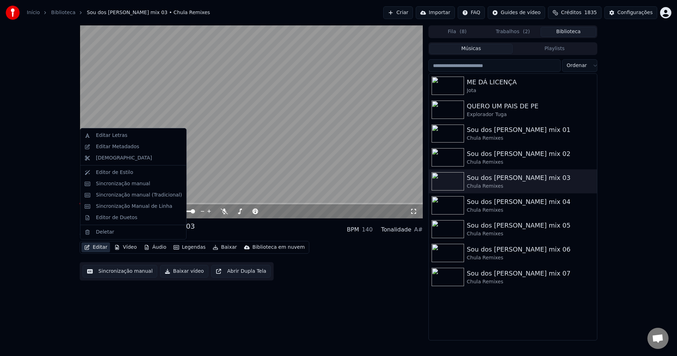
click at [95, 244] on button "Editar" at bounding box center [95, 247] width 29 height 10
click at [104, 135] on div "Editar Letras" at bounding box center [111, 135] width 31 height 7
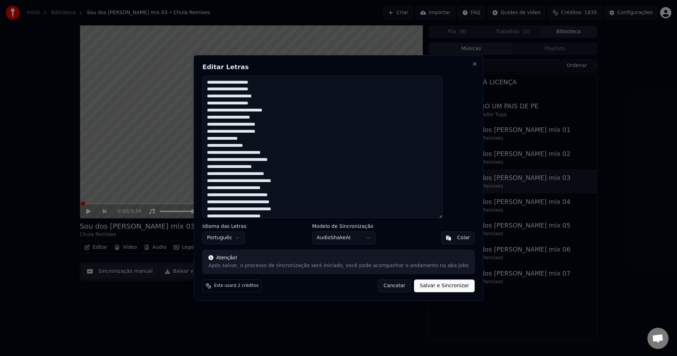
click at [292, 172] on textarea "**********" at bounding box center [322, 147] width 240 height 142
click at [377, 288] on button "Cancelar" at bounding box center [394, 285] width 34 height 13
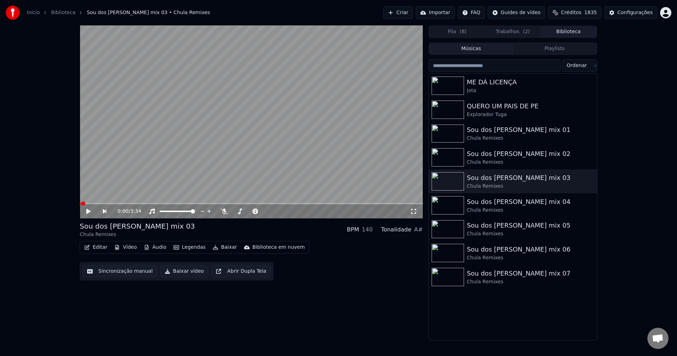
click at [396, 278] on div "Editar Vídeo Áudio Legendas Baixar Biblioteca em nuvem Sincronização manual Bai…" at bounding box center [251, 260] width 343 height 39
click at [501, 178] on div "Sou dos Arcos mix 03" at bounding box center [527, 178] width 120 height 10
click at [223, 212] on icon at bounding box center [224, 211] width 7 height 6
click at [152, 214] on icon at bounding box center [151, 211] width 7 height 6
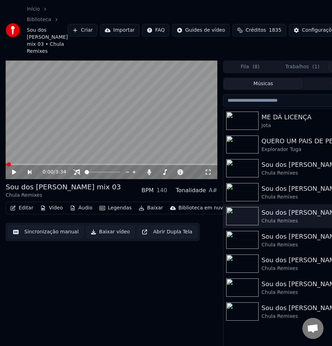
click at [12, 173] on icon at bounding box center [14, 172] width 4 height 5
click at [14, 172] on icon at bounding box center [19, 173] width 16 height 6
click at [75, 172] on icon at bounding box center [76, 173] width 7 height 6
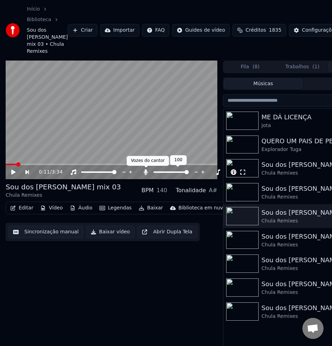
click at [144, 174] on icon at bounding box center [146, 173] width 4 height 6
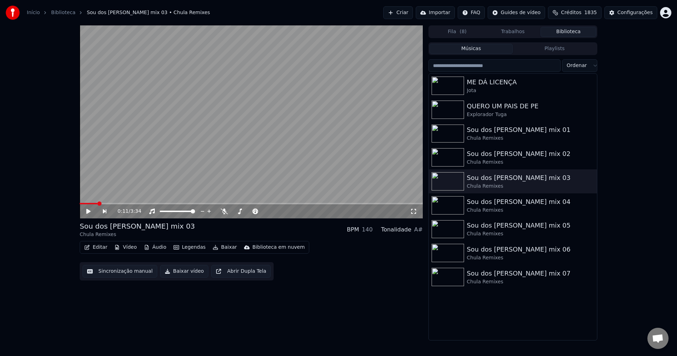
click at [516, 31] on button "Trabalhos" at bounding box center [513, 32] width 56 height 10
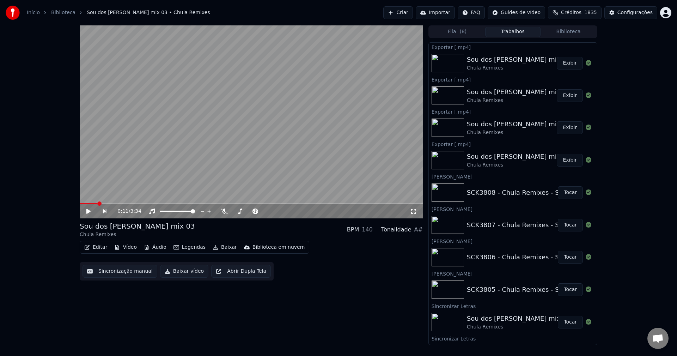
click at [562, 61] on button "Exibir" at bounding box center [570, 63] width 26 height 13
click at [626, 16] on button "Configurações" at bounding box center [630, 12] width 53 height 13
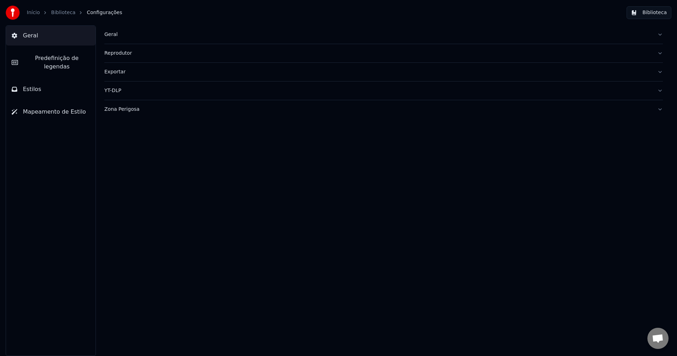
click at [109, 35] on div "Geral" at bounding box center [377, 34] width 547 height 7
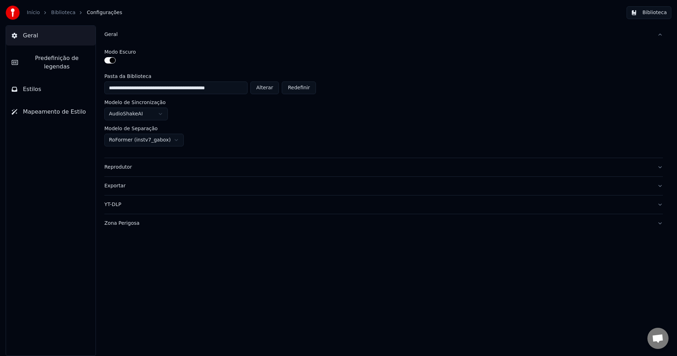
click at [262, 88] on button "Alterar" at bounding box center [264, 87] width 29 height 13
type input "**********"
click at [635, 12] on button "Biblioteca" at bounding box center [648, 12] width 45 height 13
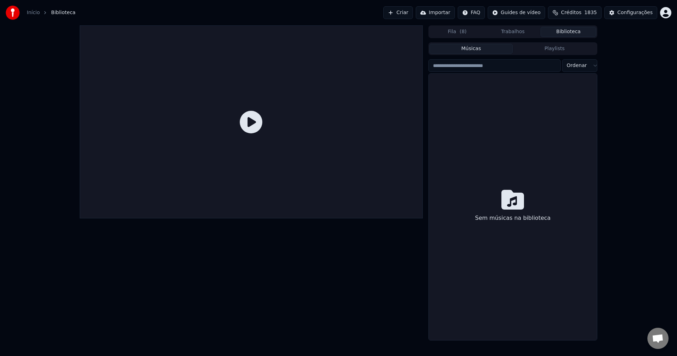
click at [410, 14] on button "Criar" at bounding box center [398, 12] width 30 height 13
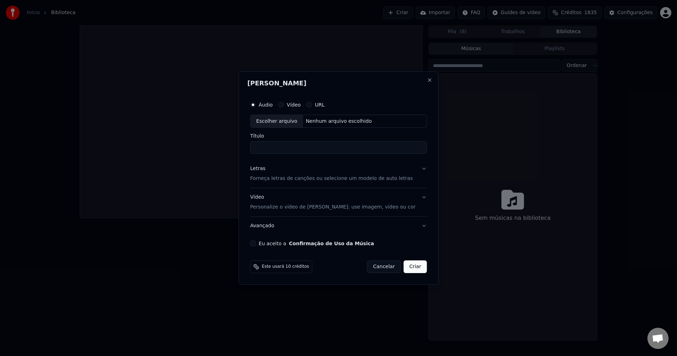
click at [256, 243] on button "Eu aceito a Confirmação de Uso da Música" at bounding box center [253, 243] width 6 height 6
click at [341, 119] on div "Nenhum arquivo escolhido" at bounding box center [339, 121] width 72 height 7
type input "**********"
click at [411, 263] on button "Criar" at bounding box center [415, 266] width 23 height 13
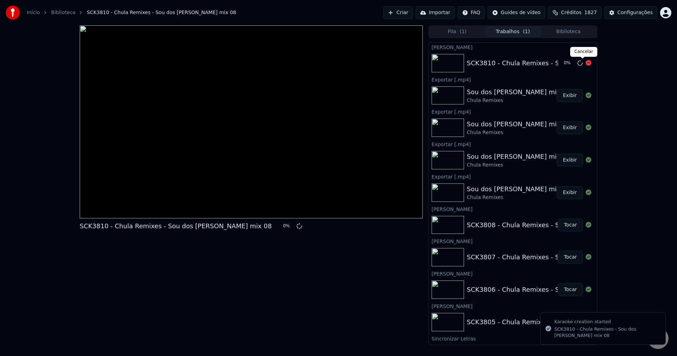
click at [585, 62] on icon at bounding box center [588, 63] width 6 height 6
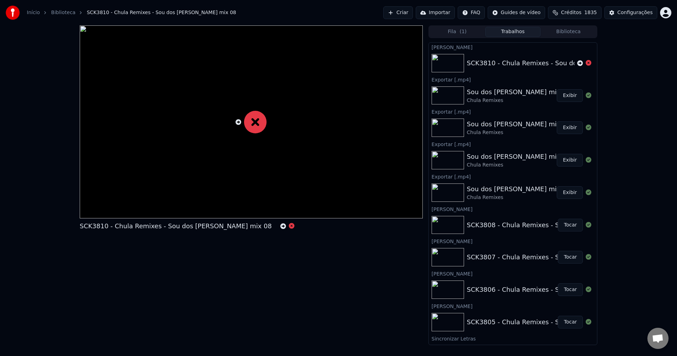
click at [413, 14] on button "Criar" at bounding box center [398, 12] width 30 height 13
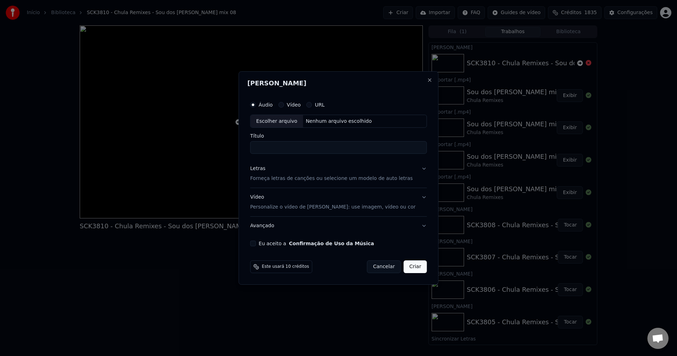
click at [256, 244] on button "Eu aceito a Confirmação de Uso da Música" at bounding box center [253, 243] width 6 height 6
click at [323, 121] on div "Nenhum arquivo escolhido" at bounding box center [339, 121] width 72 height 7
type input "**********"
click at [409, 265] on button "Criar" at bounding box center [415, 266] width 23 height 13
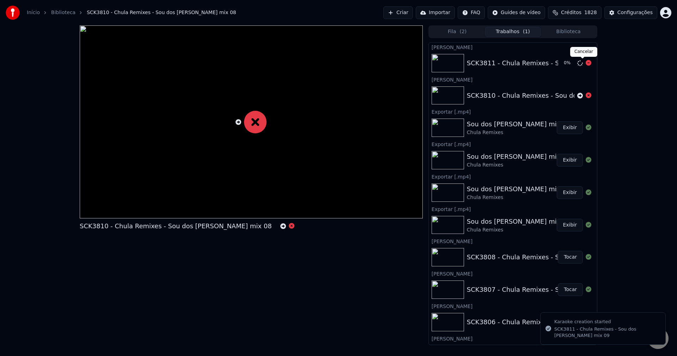
click at [585, 62] on icon at bounding box center [588, 63] width 6 height 6
click at [409, 13] on button "Criar" at bounding box center [398, 12] width 30 height 13
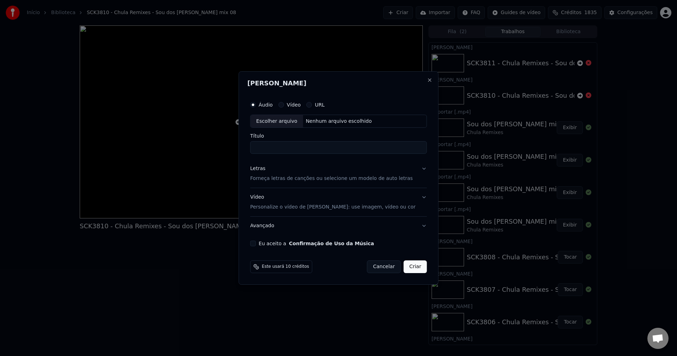
click at [256, 241] on button "Eu aceito a Confirmação de Uso da Música" at bounding box center [253, 243] width 6 height 6
click at [344, 121] on div "Nenhum arquivo escolhido" at bounding box center [339, 121] width 72 height 7
type input "**********"
click at [410, 266] on button "Criar" at bounding box center [415, 266] width 23 height 13
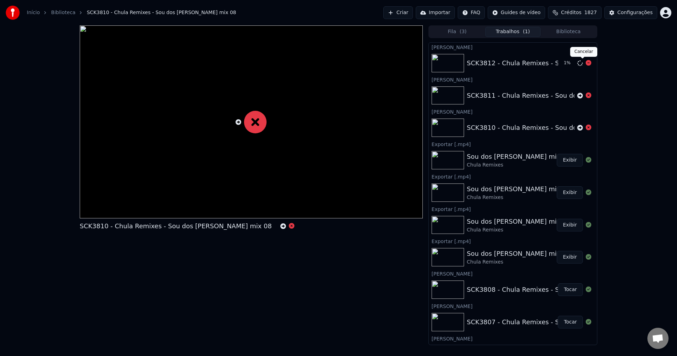
click at [585, 65] on icon at bounding box center [588, 63] width 6 height 6
click at [409, 13] on button "Criar" at bounding box center [398, 12] width 30 height 13
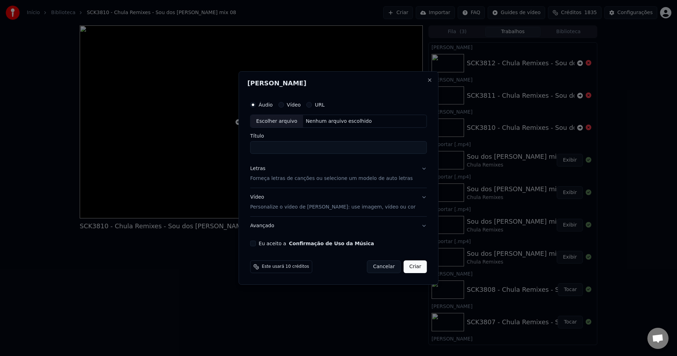
click at [266, 242] on div "Eu aceito a Confirmação de Uso da Música" at bounding box center [338, 243] width 177 height 6
click at [256, 245] on button "Eu aceito a Confirmação de Uso da Música" at bounding box center [253, 243] width 6 height 6
click at [329, 121] on div "Nenhum arquivo escolhido" at bounding box center [339, 121] width 72 height 7
type input "**********"
click at [406, 265] on button "Criar" at bounding box center [415, 266] width 23 height 13
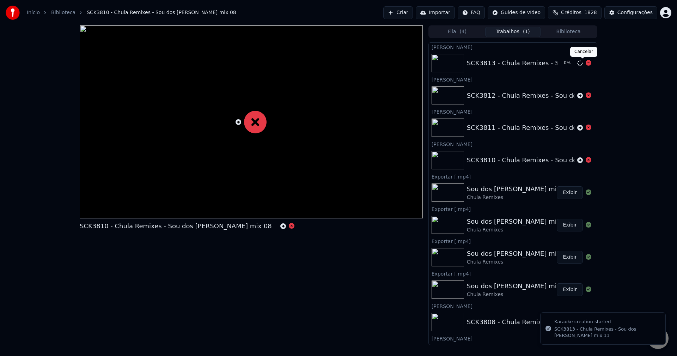
click at [585, 65] on icon at bounding box center [588, 63] width 6 height 6
click at [405, 17] on button "Criar" at bounding box center [398, 12] width 30 height 13
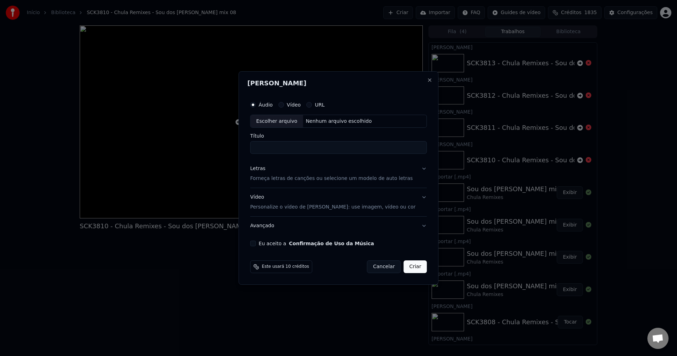
click at [256, 245] on button "Eu aceito a Confirmação de Uso da Música" at bounding box center [253, 243] width 6 height 6
click at [326, 121] on div "Nenhum arquivo escolhido" at bounding box center [339, 121] width 72 height 7
type input "**********"
click at [408, 269] on button "Criar" at bounding box center [415, 266] width 23 height 13
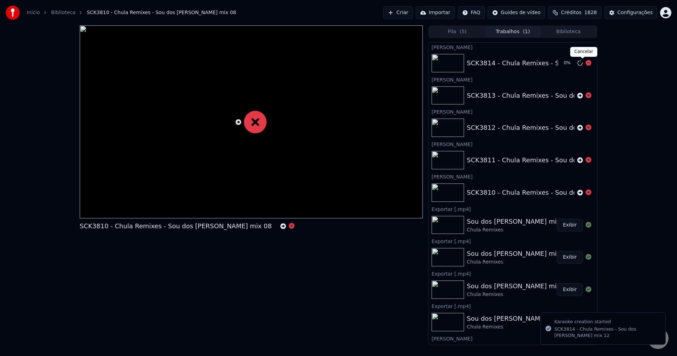
click at [585, 60] on icon at bounding box center [588, 63] width 6 height 6
click at [411, 10] on button "Criar" at bounding box center [398, 12] width 30 height 13
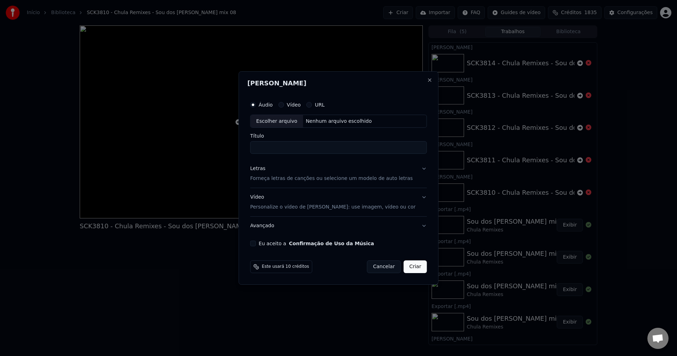
click at [356, 121] on div "Nenhum arquivo escolhido" at bounding box center [339, 121] width 72 height 7
type input "**********"
click at [411, 266] on button "Criar" at bounding box center [415, 266] width 23 height 13
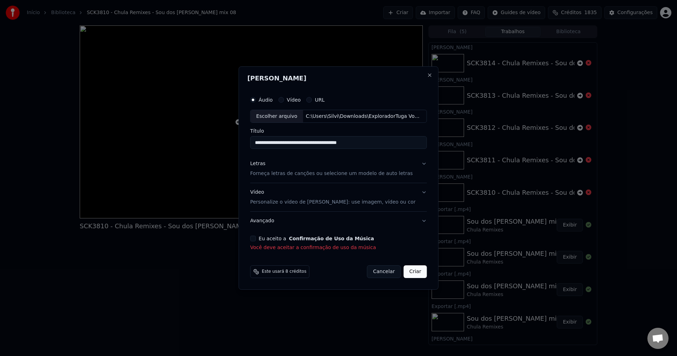
click at [256, 238] on button "Eu aceito a Confirmação de Uso da Música" at bounding box center [253, 238] width 6 height 6
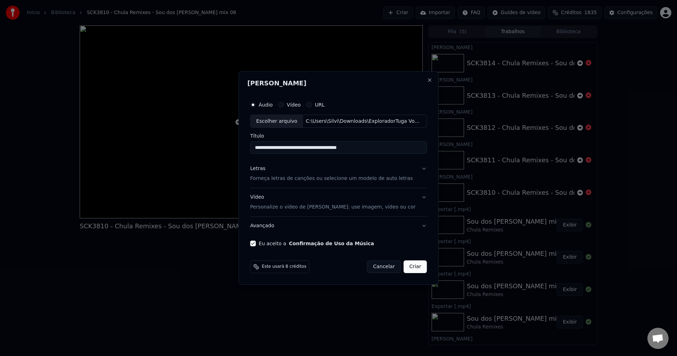
click at [411, 269] on button "Criar" at bounding box center [415, 266] width 23 height 13
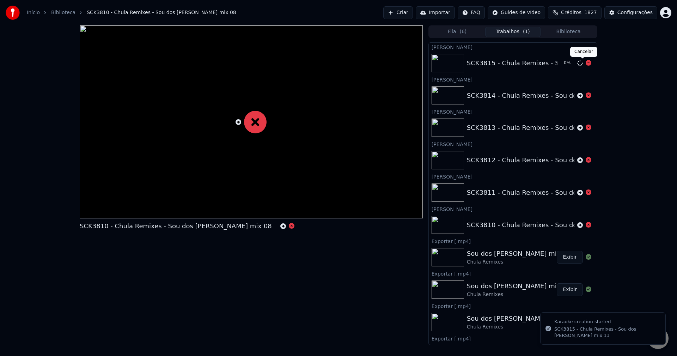
click at [585, 65] on icon at bounding box center [588, 63] width 6 height 6
click at [406, 12] on button "Criar" at bounding box center [398, 12] width 30 height 13
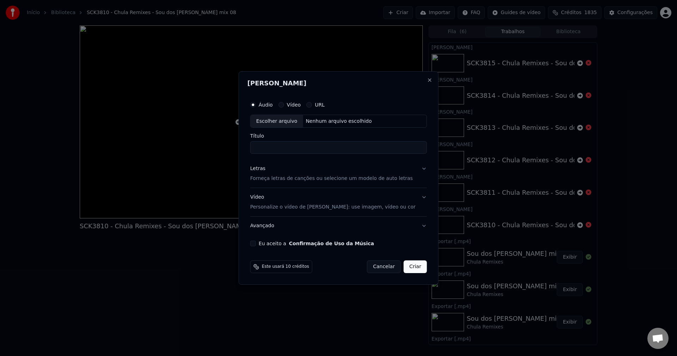
click at [256, 243] on button "Eu aceito a Confirmação de Uso da Música" at bounding box center [253, 243] width 6 height 6
click at [353, 120] on div "Nenhum arquivo escolhido" at bounding box center [339, 121] width 72 height 7
type input "**********"
click at [404, 267] on button "Criar" at bounding box center [415, 266] width 23 height 13
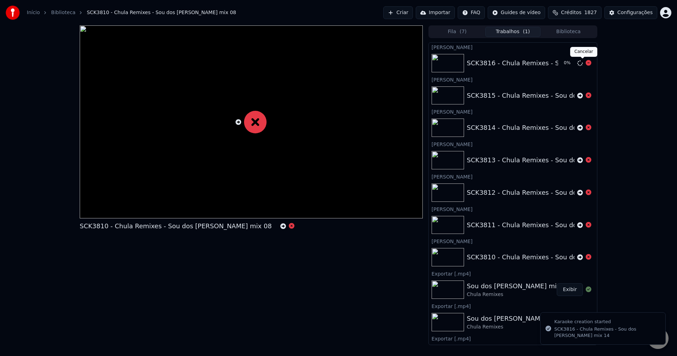
click at [585, 65] on icon at bounding box center [588, 63] width 6 height 6
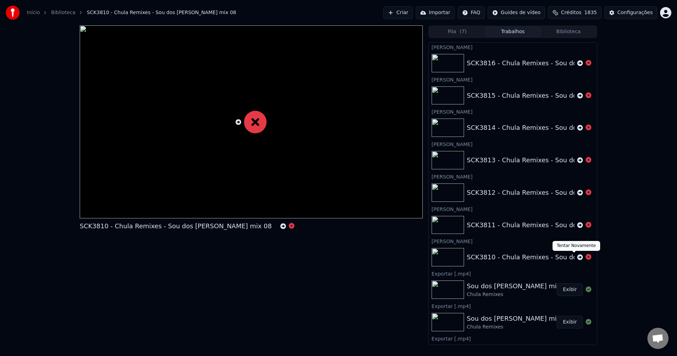
click at [577, 257] on icon at bounding box center [580, 257] width 6 height 6
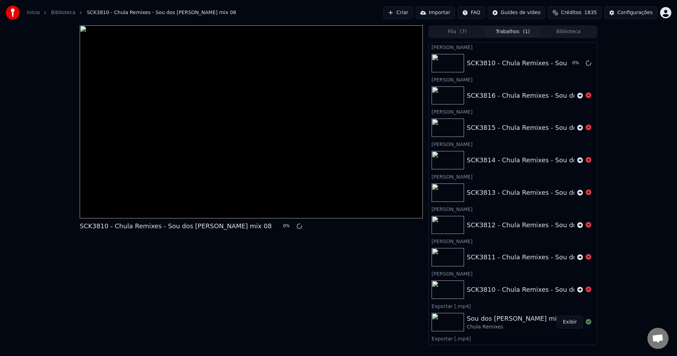
click at [577, 257] on icon at bounding box center [580, 257] width 6 height 6
click at [406, 14] on button "Criar" at bounding box center [398, 12] width 30 height 13
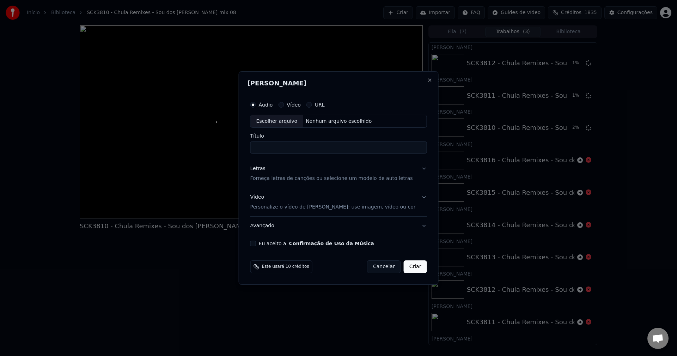
click at [266, 241] on div "Eu aceito a Confirmação de Uso da Música" at bounding box center [338, 243] width 177 height 6
click at [256, 242] on button "Eu aceito a Confirmação de Uso da Música" at bounding box center [253, 243] width 6 height 6
click at [351, 119] on div "Nenhum arquivo escolhido" at bounding box center [339, 121] width 72 height 7
type input "**********"
click at [407, 264] on button "Criar" at bounding box center [415, 266] width 23 height 13
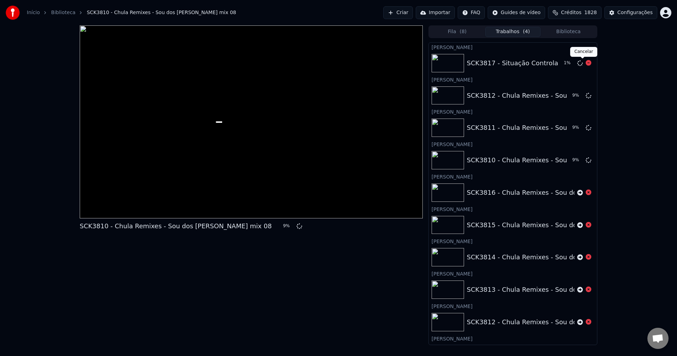
click at [585, 63] on icon at bounding box center [588, 63] width 6 height 6
click at [401, 10] on button "Criar" at bounding box center [398, 12] width 30 height 13
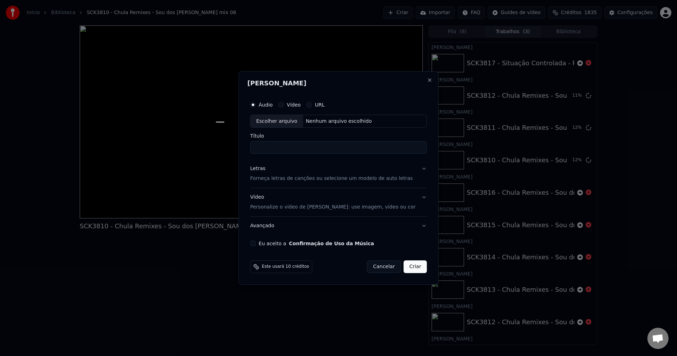
click at [256, 243] on button "Eu aceito a Confirmação de Uso da Música" at bounding box center [253, 243] width 6 height 6
click at [335, 124] on div "Nenhum arquivo escolhido" at bounding box center [339, 121] width 72 height 7
type input "**********"
click at [411, 272] on button "Criar" at bounding box center [415, 266] width 23 height 13
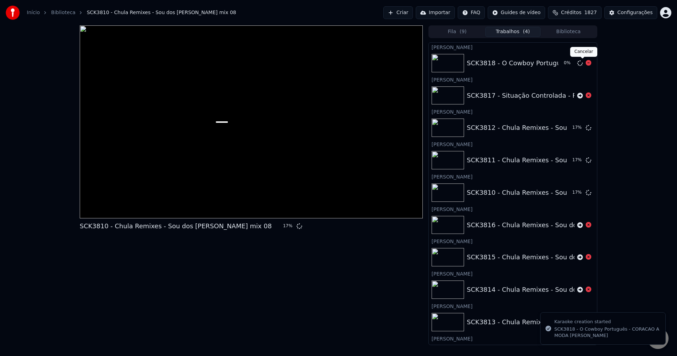
click at [585, 63] on icon at bounding box center [588, 63] width 6 height 6
click at [413, 13] on button "Criar" at bounding box center [398, 12] width 30 height 13
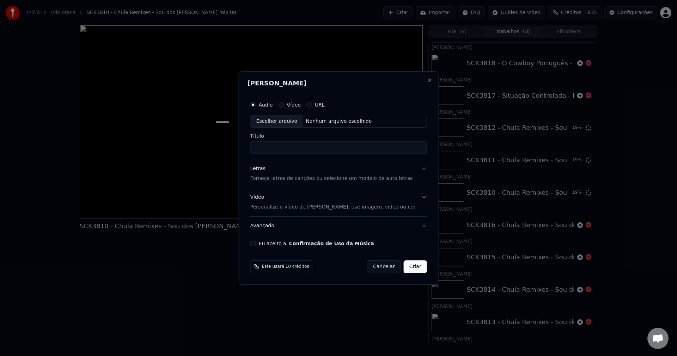
click at [256, 243] on button "Eu aceito a Confirmação de Uso da Música" at bounding box center [253, 243] width 6 height 6
click at [337, 124] on div "Nenhum arquivo escolhido" at bounding box center [339, 121] width 72 height 7
type input "**********"
click at [408, 270] on button "Criar" at bounding box center [415, 266] width 23 height 13
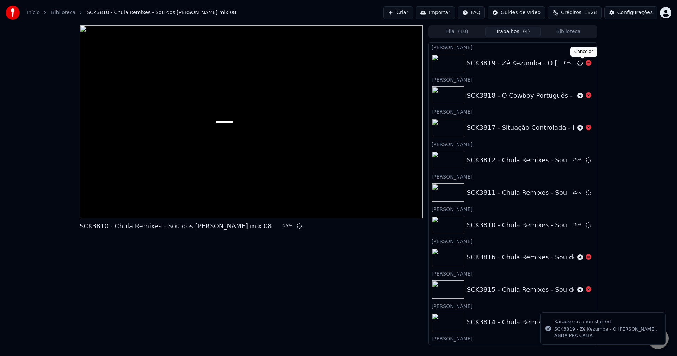
click at [585, 65] on icon at bounding box center [588, 63] width 6 height 6
click at [561, 35] on button "Biblioteca" at bounding box center [568, 32] width 56 height 10
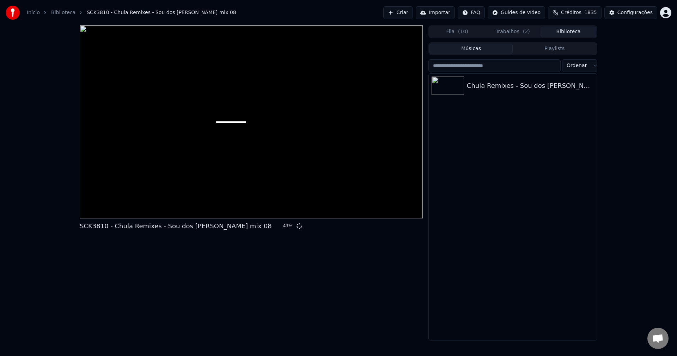
click at [516, 30] on button "Trabalhos ( 2 )" at bounding box center [513, 32] width 56 height 10
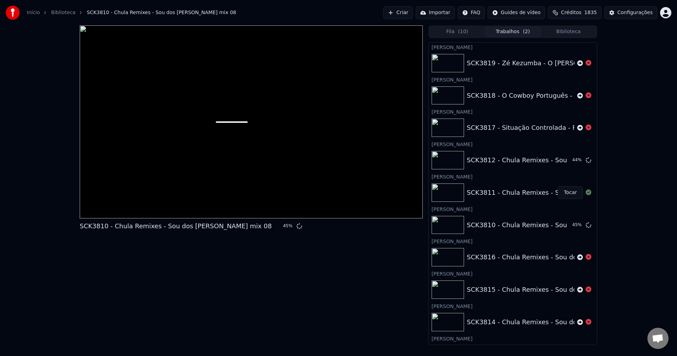
click at [565, 192] on button "Tocar" at bounding box center [570, 192] width 25 height 13
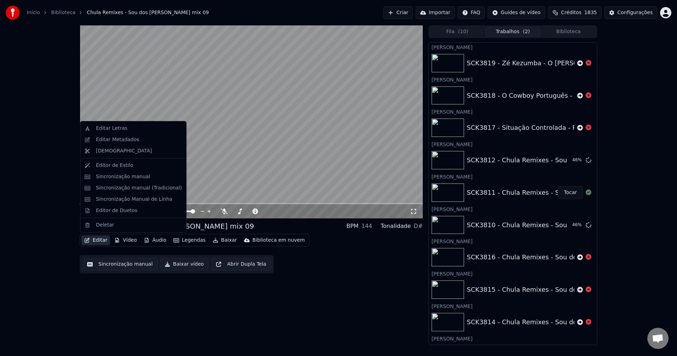
click at [97, 244] on button "Editar" at bounding box center [95, 240] width 29 height 10
click at [112, 141] on div "Editar Metadados" at bounding box center [117, 139] width 43 height 7
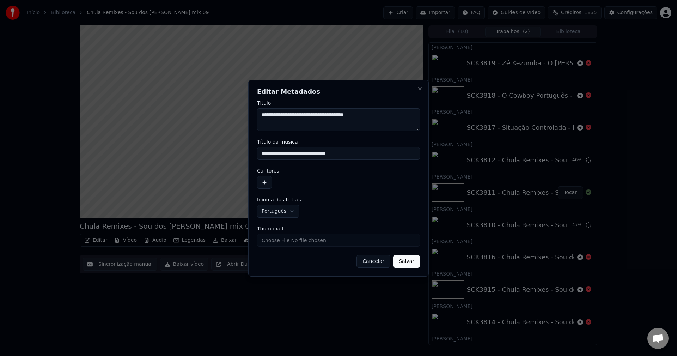
click at [305, 154] on input "**********" at bounding box center [338, 153] width 163 height 13
type input "**********"
click at [265, 182] on button "button" at bounding box center [264, 182] width 15 height 13
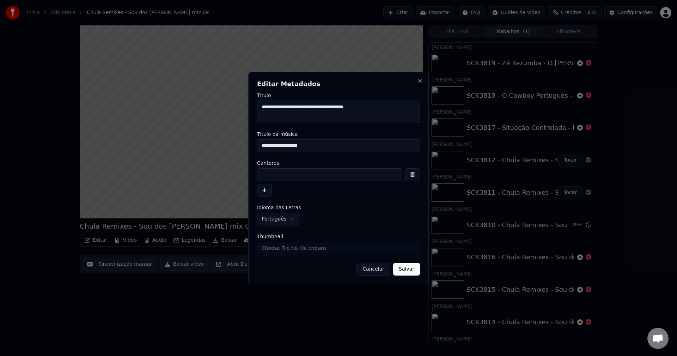
click at [266, 176] on input at bounding box center [329, 174] width 145 height 13
paste input "**********"
type input "**********"
click at [291, 249] on input "Thumbnail" at bounding box center [338, 247] width 163 height 13
type input "**********"
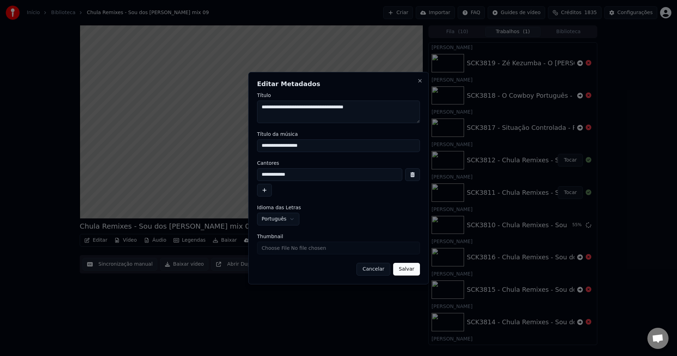
click at [409, 268] on button "Salvar" at bounding box center [406, 269] width 27 height 13
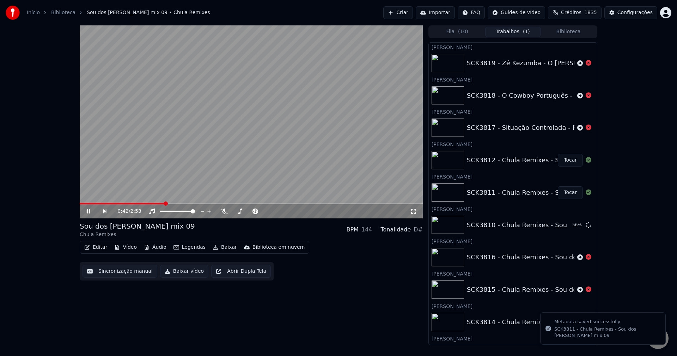
click at [562, 159] on button "Tocar" at bounding box center [570, 160] width 25 height 13
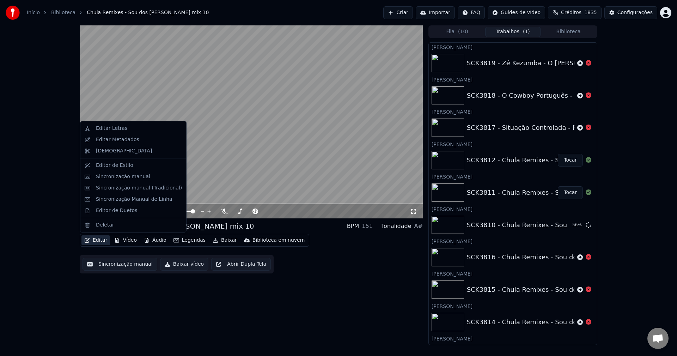
click at [88, 240] on icon "button" at bounding box center [87, 240] width 5 height 5
click at [119, 137] on div "Editar Metadados" at bounding box center [117, 139] width 43 height 7
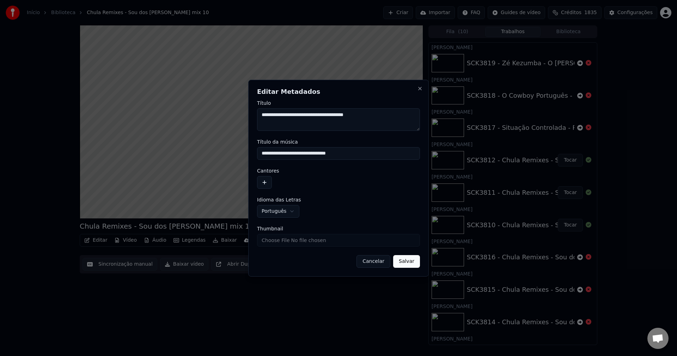
click at [299, 156] on input "**********" at bounding box center [338, 153] width 163 height 13
type input "**********"
click at [262, 186] on button "button" at bounding box center [264, 182] width 15 height 13
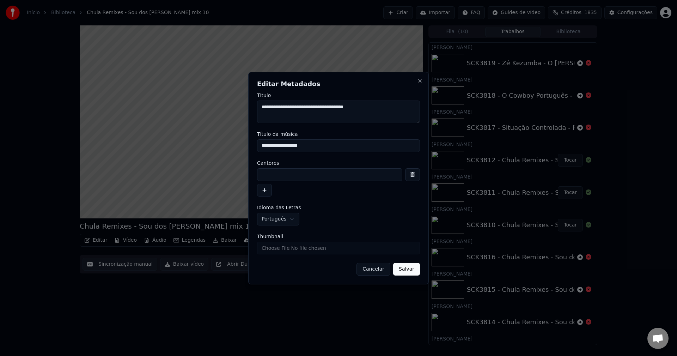
click at [274, 178] on input at bounding box center [329, 174] width 145 height 13
paste input "**********"
type input "**********"
click at [306, 247] on input "Thumbnail" at bounding box center [338, 247] width 163 height 13
type input "**********"
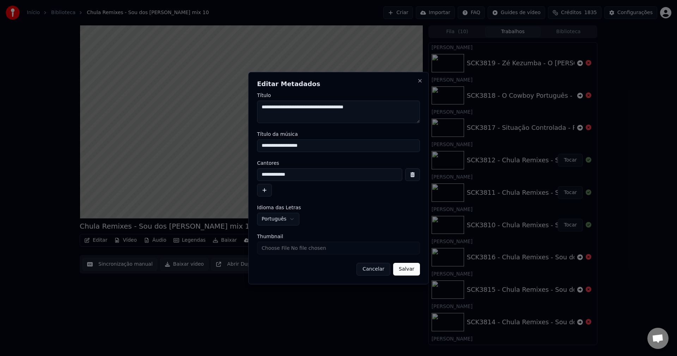
click at [412, 271] on button "Salvar" at bounding box center [406, 269] width 27 height 13
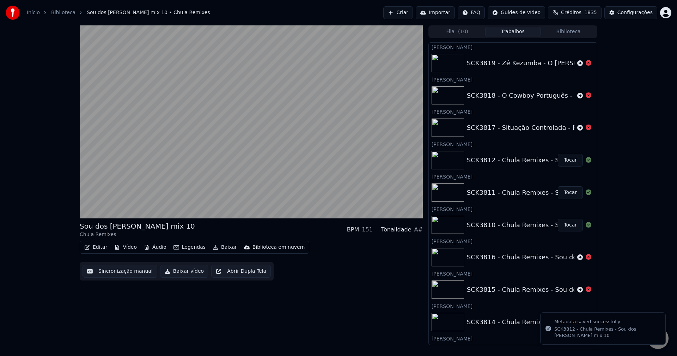
click at [559, 222] on button "Tocar" at bounding box center [570, 225] width 25 height 13
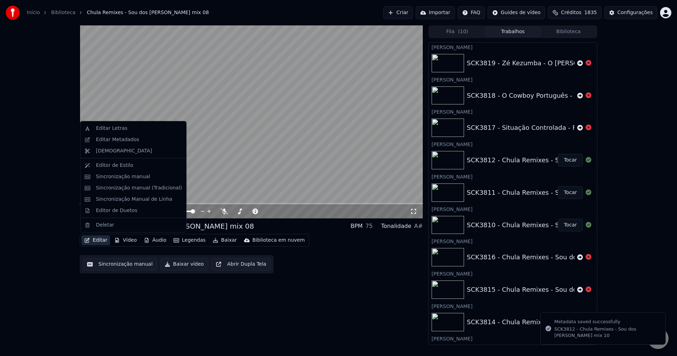
click at [100, 245] on button "Editar" at bounding box center [95, 240] width 29 height 10
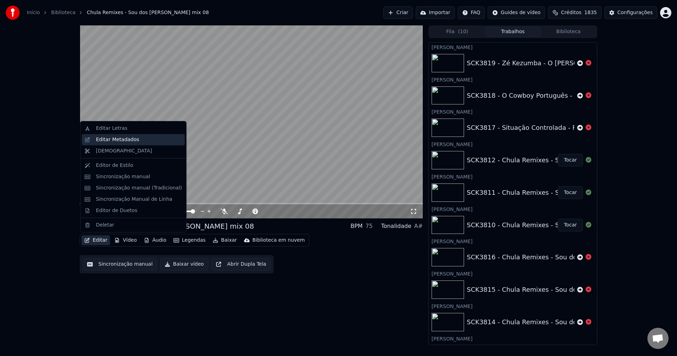
click at [123, 140] on div "Editar Metadados" at bounding box center [117, 139] width 43 height 7
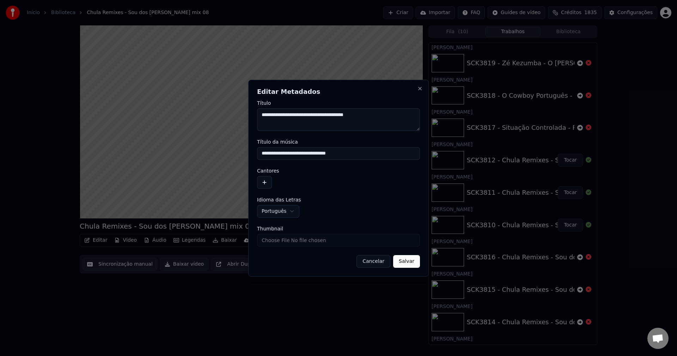
click at [297, 158] on input "**********" at bounding box center [338, 153] width 163 height 13
type input "**********"
click at [260, 183] on button "button" at bounding box center [264, 182] width 15 height 13
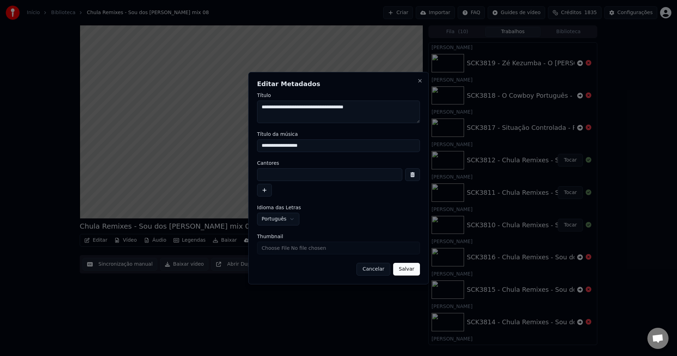
click at [276, 174] on input at bounding box center [329, 174] width 145 height 13
paste input "**********"
type input "**********"
click at [298, 249] on input "Thumbnail" at bounding box center [338, 247] width 163 height 13
type input "**********"
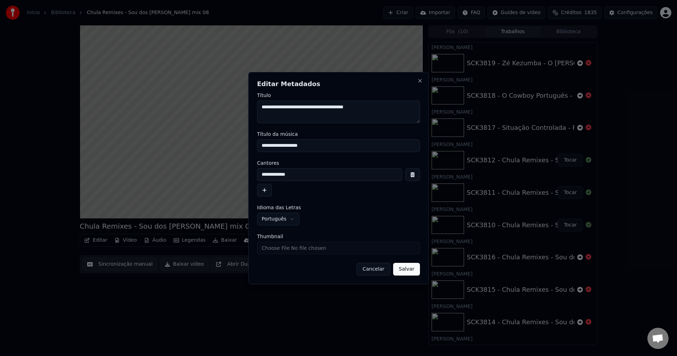
click at [411, 272] on button "Salvar" at bounding box center [406, 269] width 27 height 13
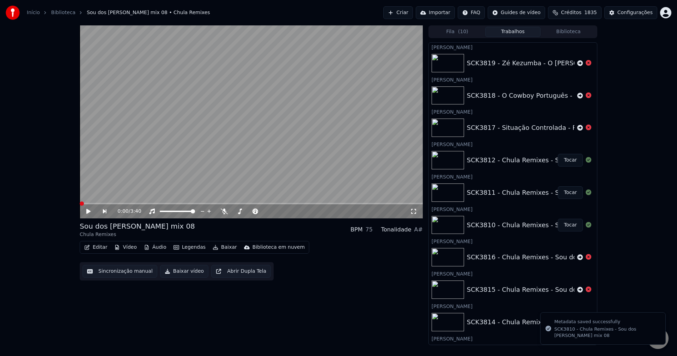
drag, startPoint x: 450, startPoint y: 95, endPoint x: 436, endPoint y: 137, distance: 44.5
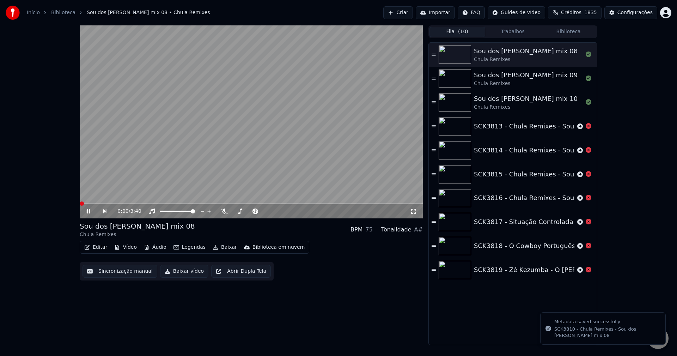
click at [437, 32] on button "Fila ( 10 )" at bounding box center [457, 32] width 56 height 10
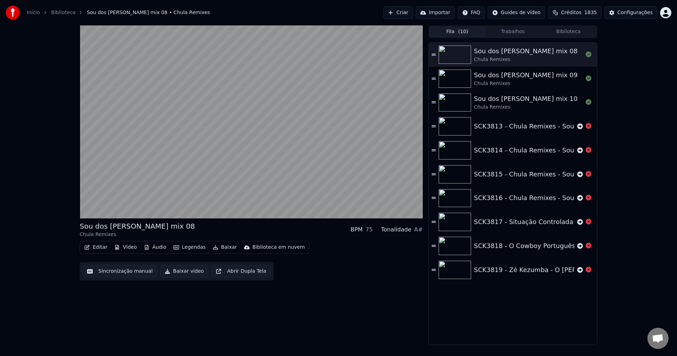
click at [511, 33] on button "Trabalhos" at bounding box center [513, 32] width 56 height 10
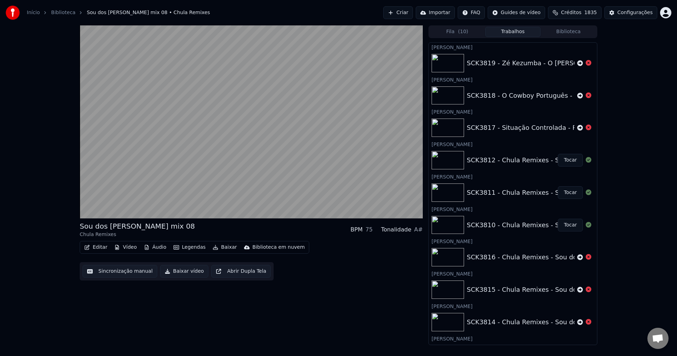
scroll to position [35, 0]
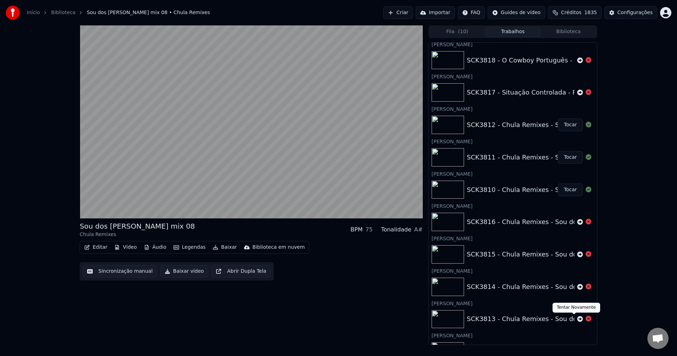
click at [577, 319] on icon at bounding box center [580, 319] width 6 height 6
click at [517, 32] on button "Trabalhos ( 1 )" at bounding box center [513, 32] width 56 height 10
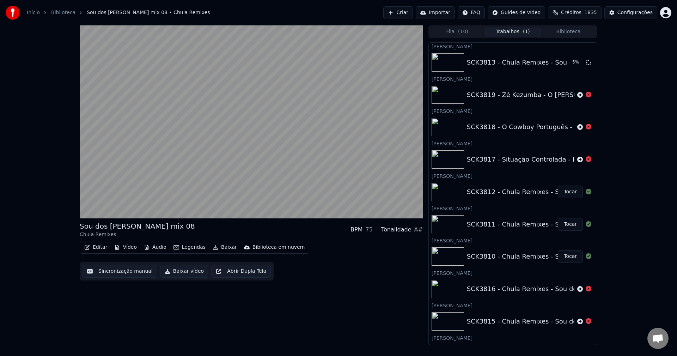
scroll to position [0, 0]
click at [443, 33] on button "Fila ( 10 )" at bounding box center [457, 32] width 56 height 10
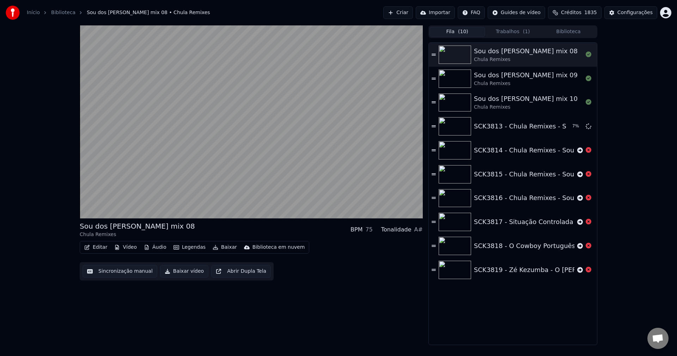
click at [512, 30] on button "Trabalhos ( 1 )" at bounding box center [513, 32] width 56 height 10
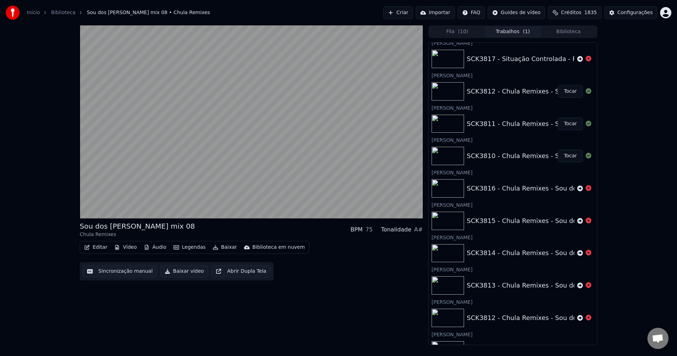
scroll to position [106, 0]
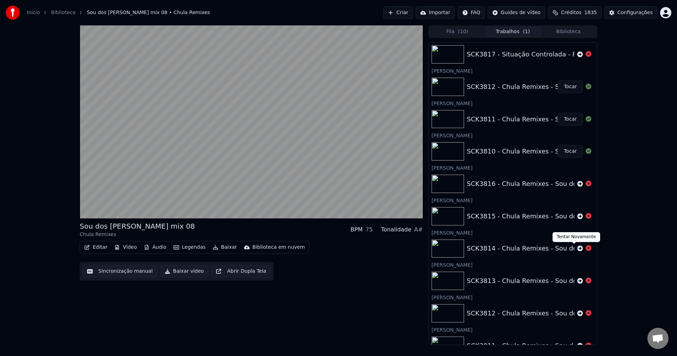
click at [577, 248] on icon at bounding box center [580, 248] width 6 height 6
click at [577, 214] on icon at bounding box center [580, 216] width 6 height 6
click at [577, 184] on icon at bounding box center [580, 183] width 6 height 6
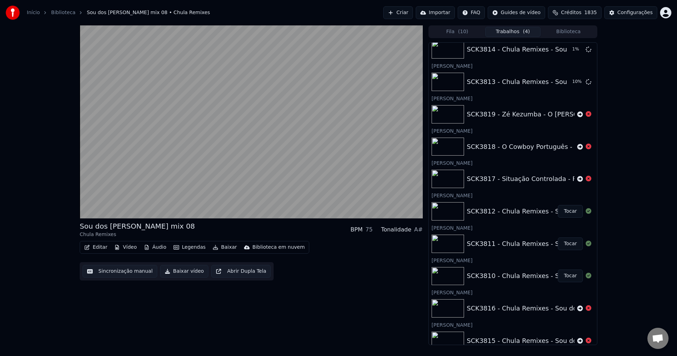
scroll to position [26, 0]
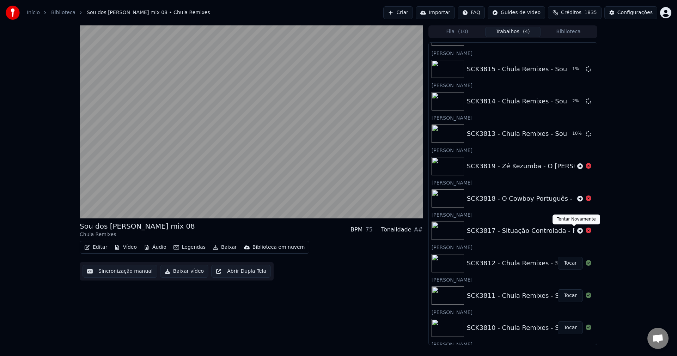
click at [577, 230] on icon at bounding box center [580, 231] width 6 height 6
click at [577, 197] on icon at bounding box center [580, 198] width 6 height 6
click at [577, 167] on icon at bounding box center [580, 166] width 6 height 6
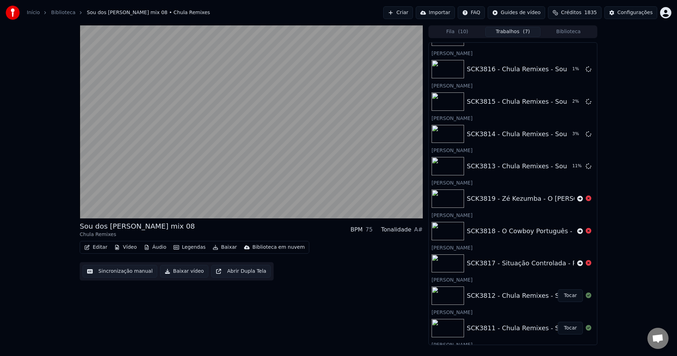
scroll to position [123, 0]
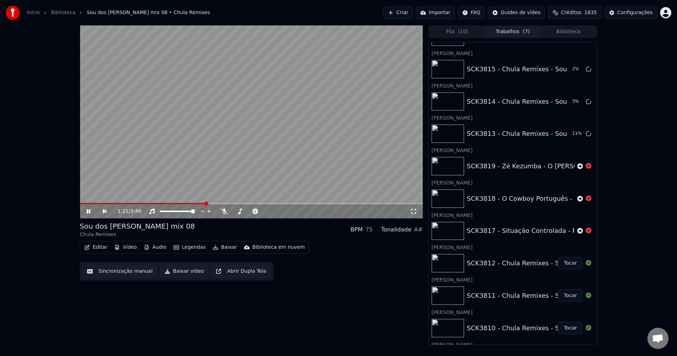
click at [244, 136] on video at bounding box center [251, 121] width 343 height 193
click at [468, 34] on button "Fila ( 10 )" at bounding box center [457, 32] width 56 height 10
